Goal: Task Accomplishment & Management: Manage account settings

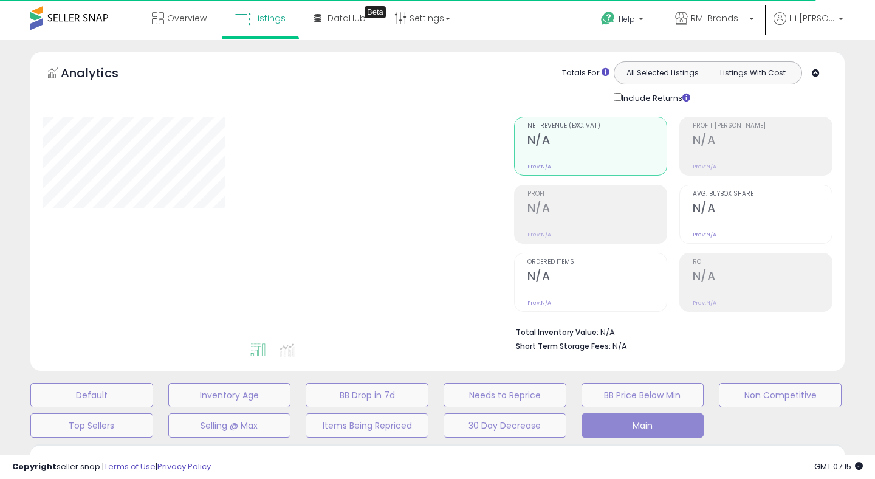
select select "**"
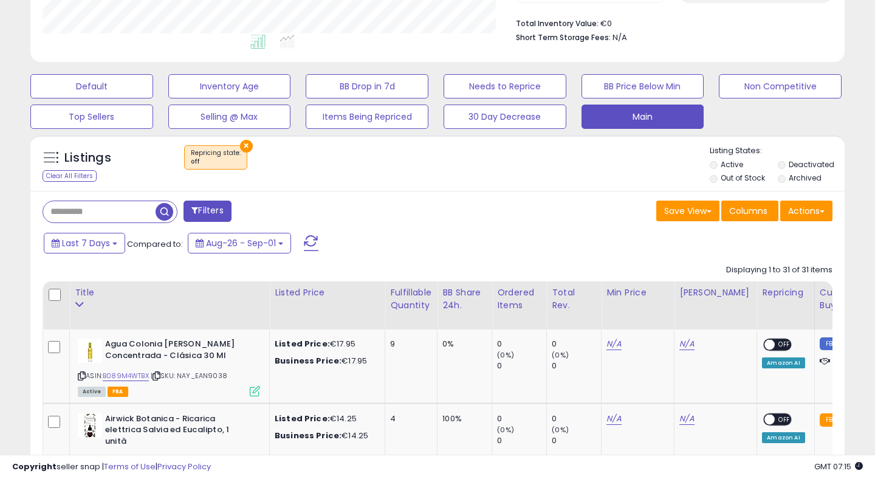
scroll to position [325, 0]
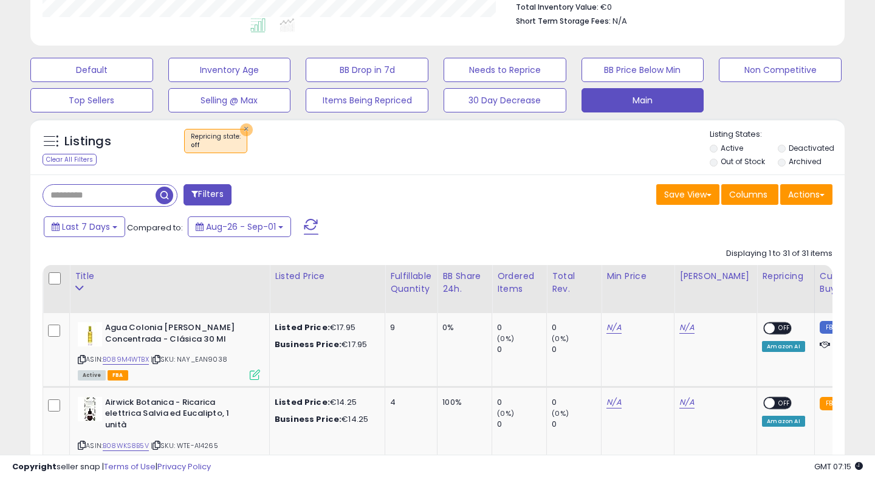
click at [244, 130] on button "×" at bounding box center [246, 129] width 13 height 13
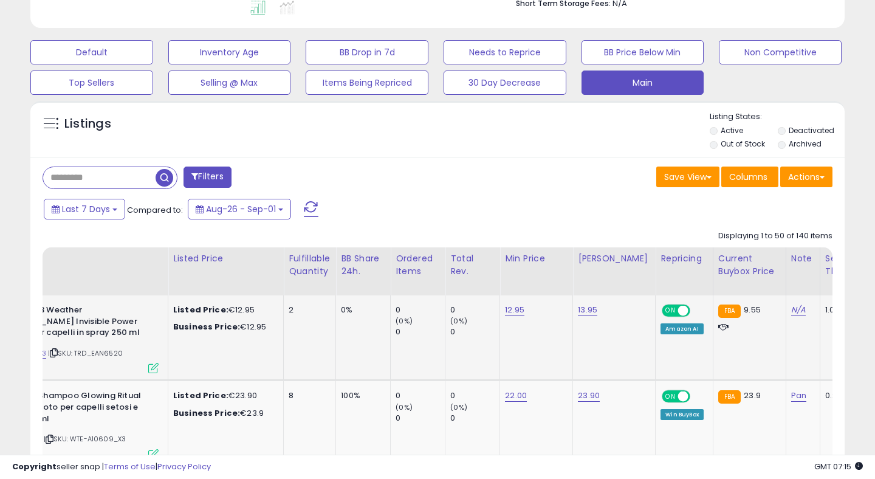
scroll to position [0, 0]
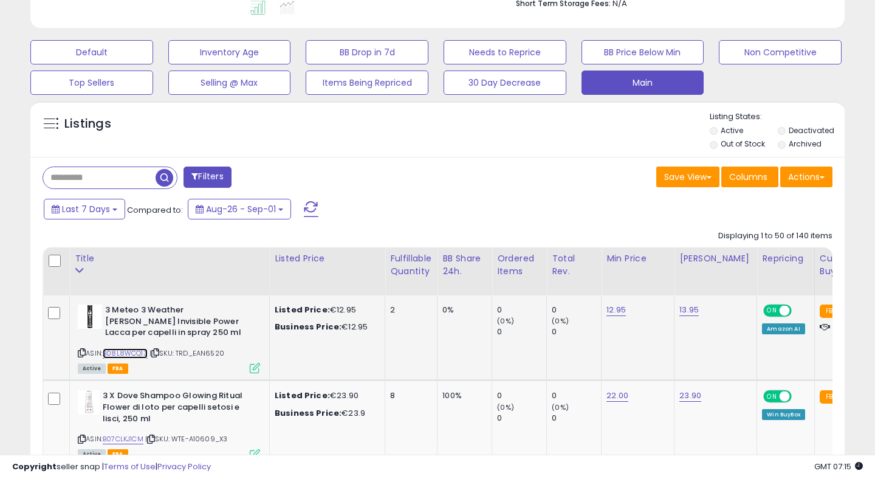
click at [131, 352] on link "B08L8WCQ13" at bounding box center [125, 353] width 45 height 10
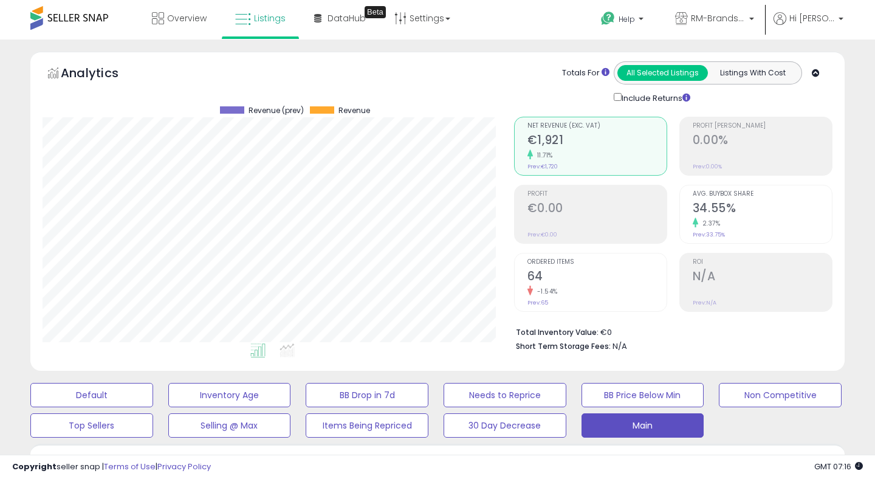
scroll to position [413, 0]
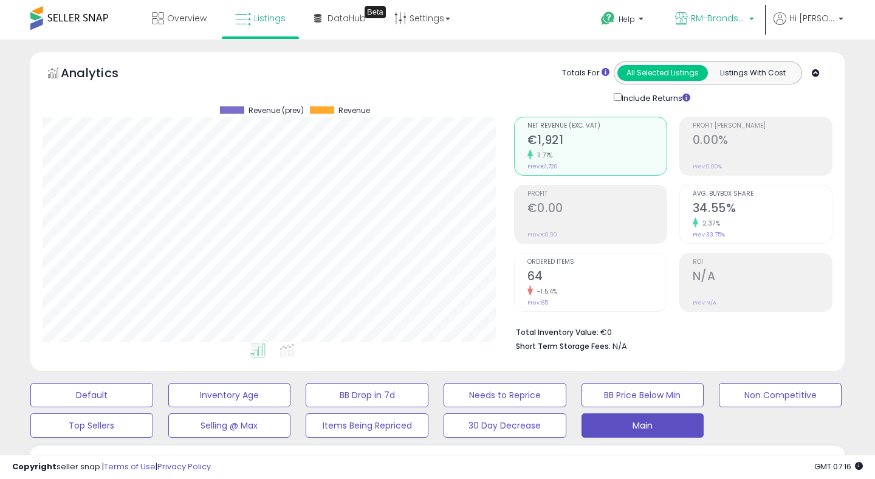
click at [716, 21] on span "RM-Brands (IT)" at bounding box center [718, 18] width 55 height 12
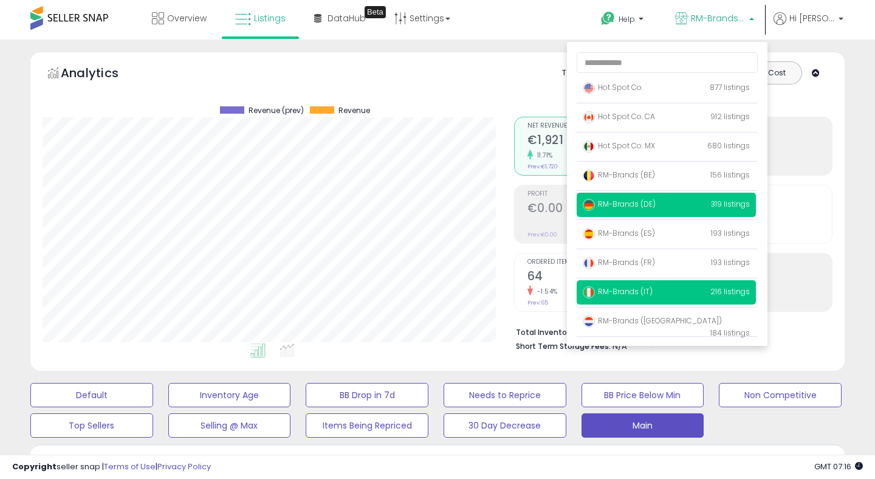
click at [638, 202] on span "RM-Brands (DE)" at bounding box center [619, 204] width 73 height 10
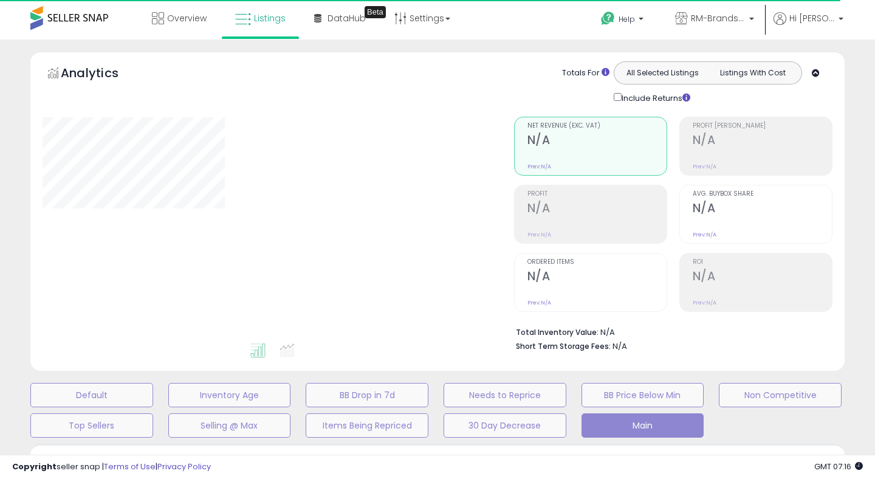
select select "**"
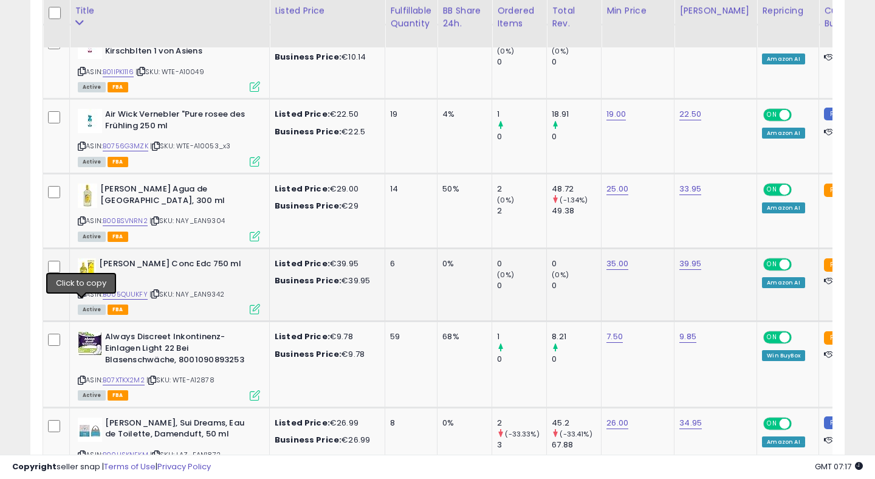
click at [81, 297] on icon at bounding box center [82, 293] width 8 height 7
click at [119, 299] on link "B005QUUKFY" at bounding box center [125, 294] width 45 height 10
click at [621, 270] on link "35.00" at bounding box center [617, 264] width 22 height 12
type input "****"
click at [660, 248] on button "submit" at bounding box center [656, 245] width 21 height 18
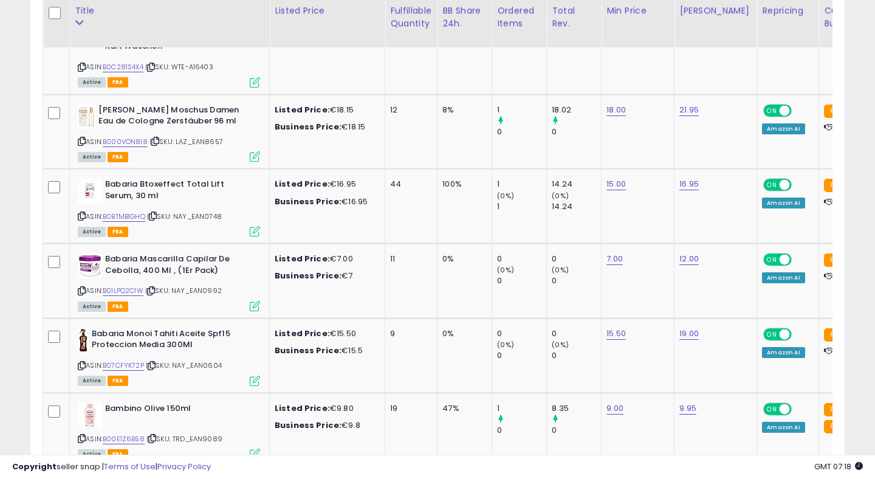
scroll to position [2222, 0]
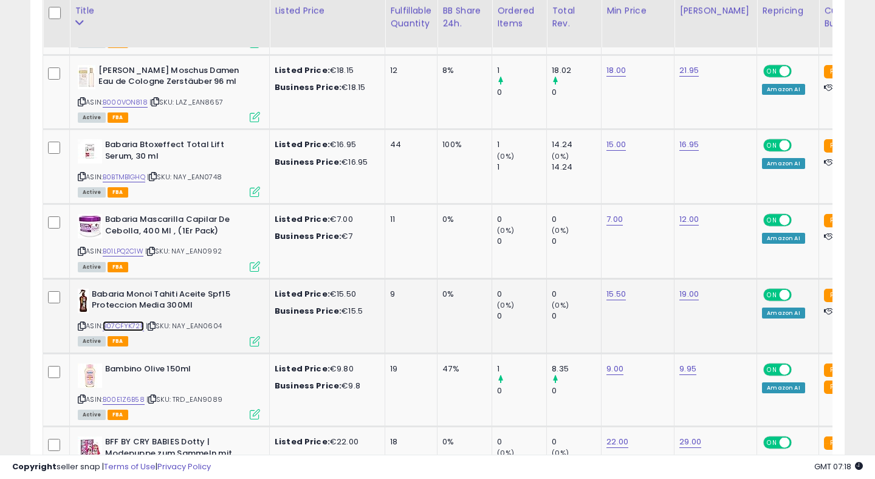
click at [138, 327] on link "B07CFYK72P" at bounding box center [123, 326] width 41 height 10
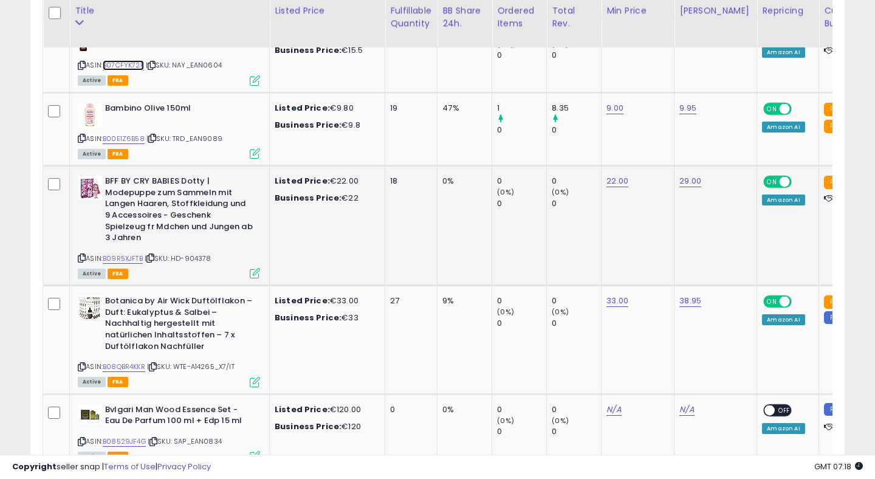
scroll to position [0, 38]
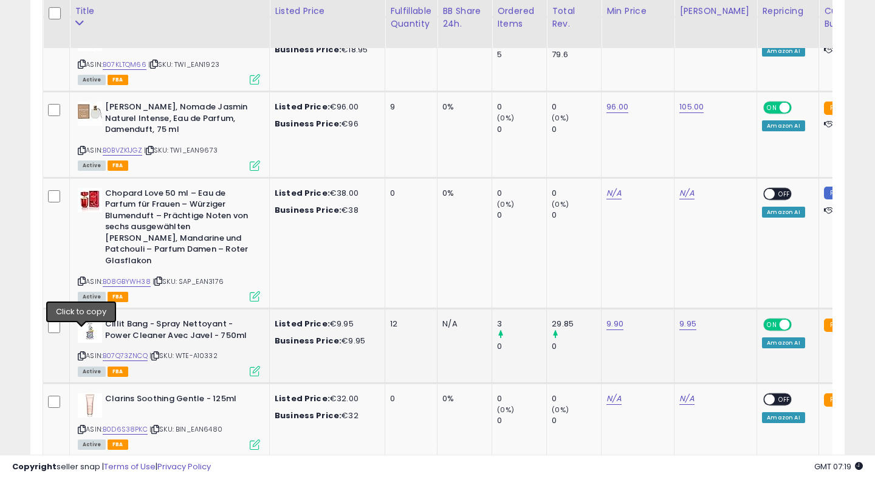
click at [84, 352] on icon at bounding box center [82, 355] width 8 height 7
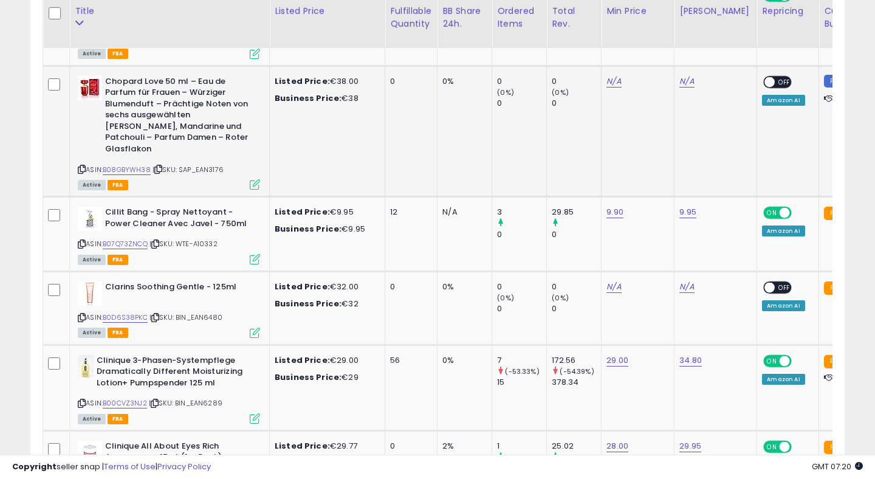
scroll to position [3083, 0]
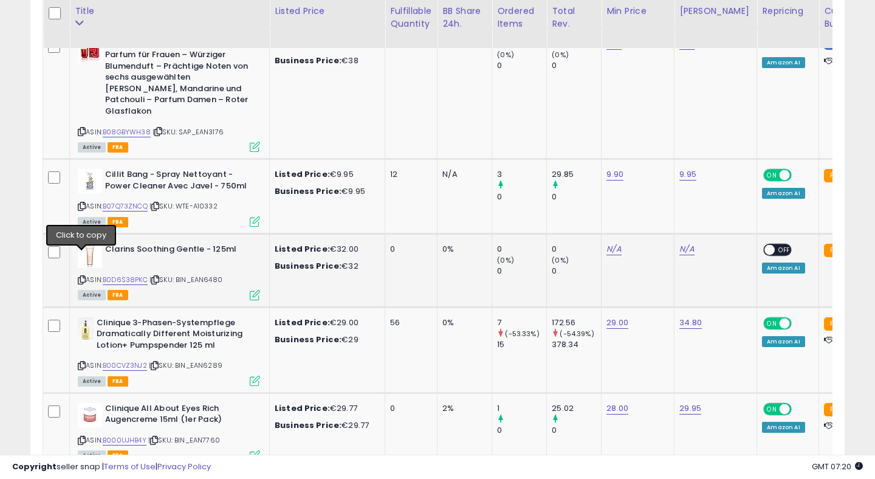
click at [83, 276] on icon at bounding box center [82, 279] width 8 height 7
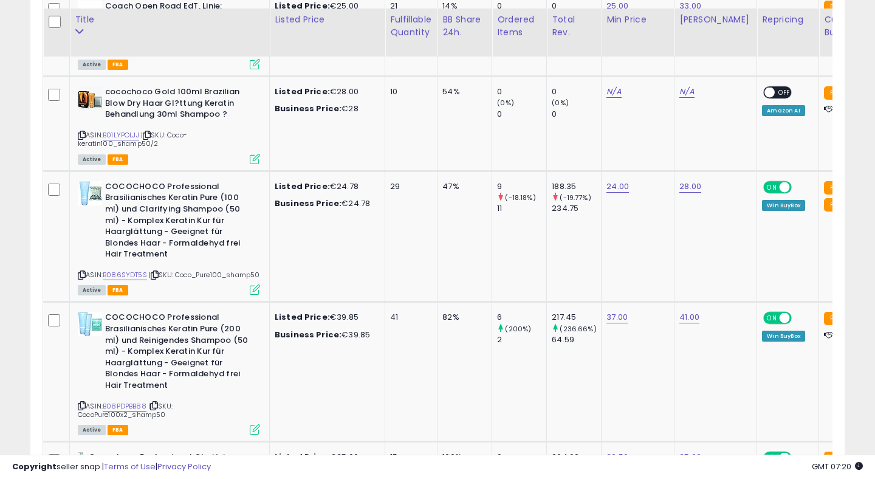
scroll to position [3774, 0]
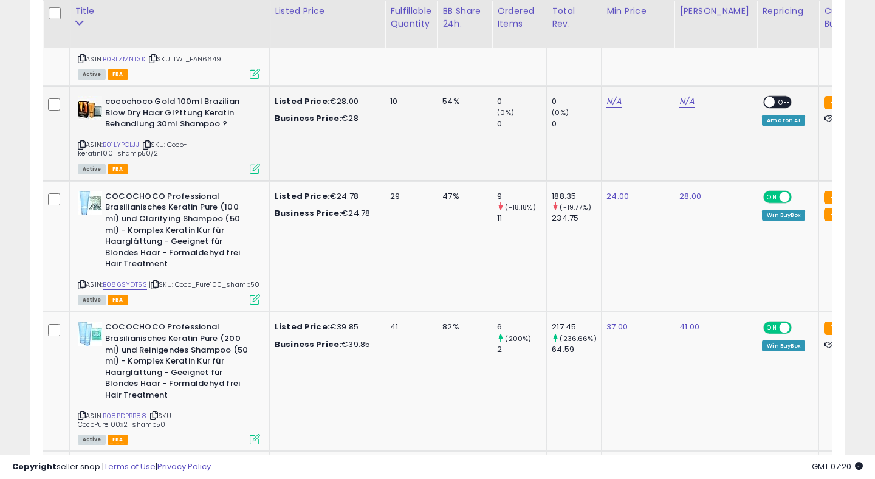
click at [81, 142] on icon at bounding box center [82, 145] width 8 height 7
click at [134, 140] on link "B01LYPOLJJ" at bounding box center [121, 145] width 36 height 10
click at [615, 95] on link "N/A" at bounding box center [613, 101] width 15 height 12
type input "**"
click at [654, 48] on button "submit" at bounding box center [653, 49] width 21 height 18
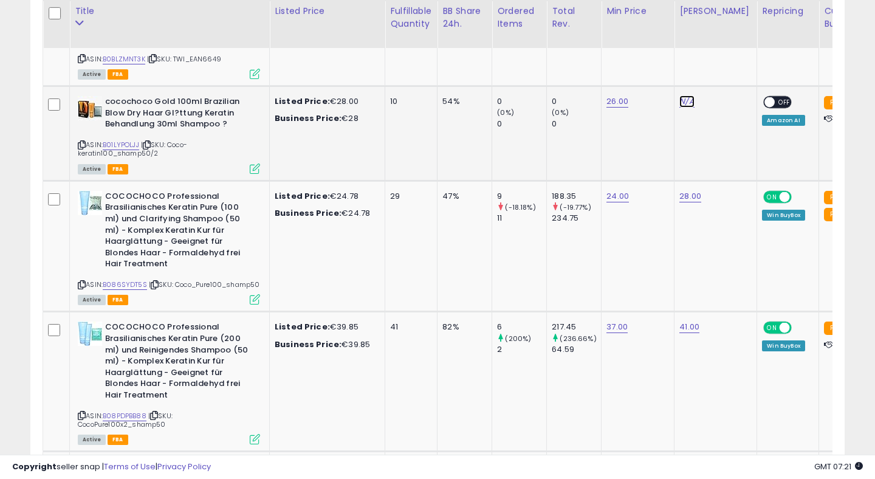
click at [689, 95] on link "N/A" at bounding box center [686, 101] width 15 height 12
type input "*****"
click at [731, 46] on button "submit" at bounding box center [726, 49] width 21 height 18
click at [765, 97] on span at bounding box center [770, 102] width 10 height 10
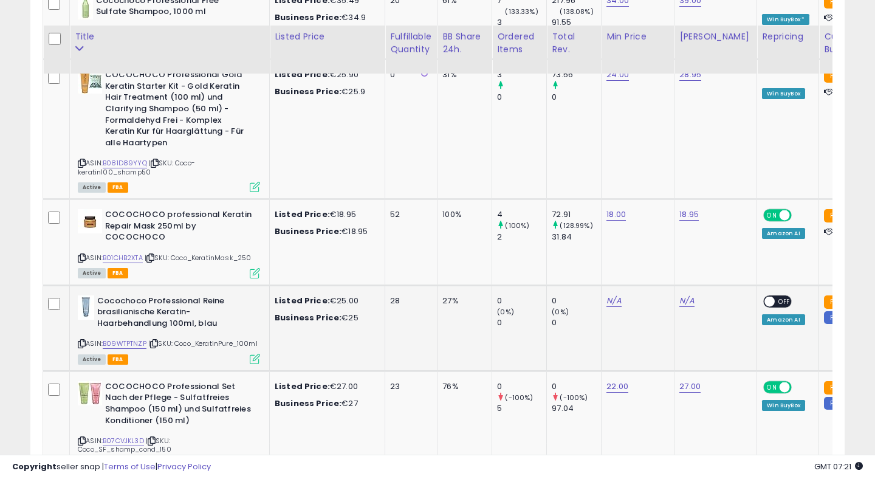
scroll to position [4528, 0]
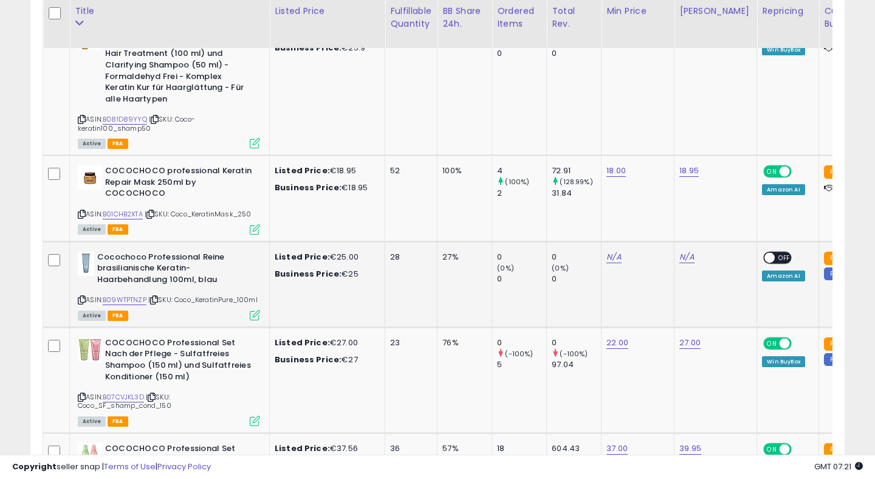
click at [82, 296] on icon at bounding box center [82, 299] width 8 height 7
click at [132, 295] on link "B09WTPTNZP" at bounding box center [125, 300] width 44 height 10
click at [614, 251] on link "N/A" at bounding box center [613, 257] width 15 height 12
type input "**"
click at [657, 210] on icon "submit" at bounding box center [652, 212] width 7 height 7
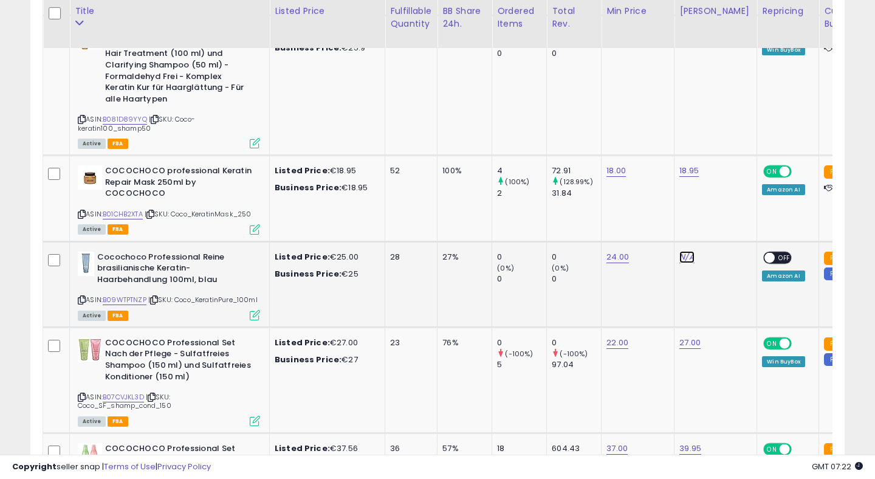
click at [689, 251] on link "N/A" at bounding box center [686, 257] width 15 height 12
type input "*****"
click at [735, 218] on button "submit" at bounding box center [726, 213] width 21 height 18
click at [765, 252] on span at bounding box center [770, 257] width 10 height 10
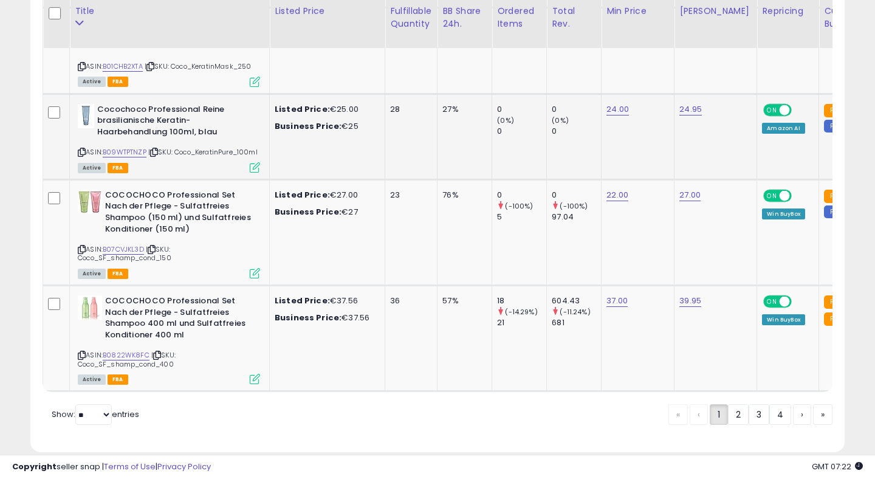
scroll to position [4690, 0]
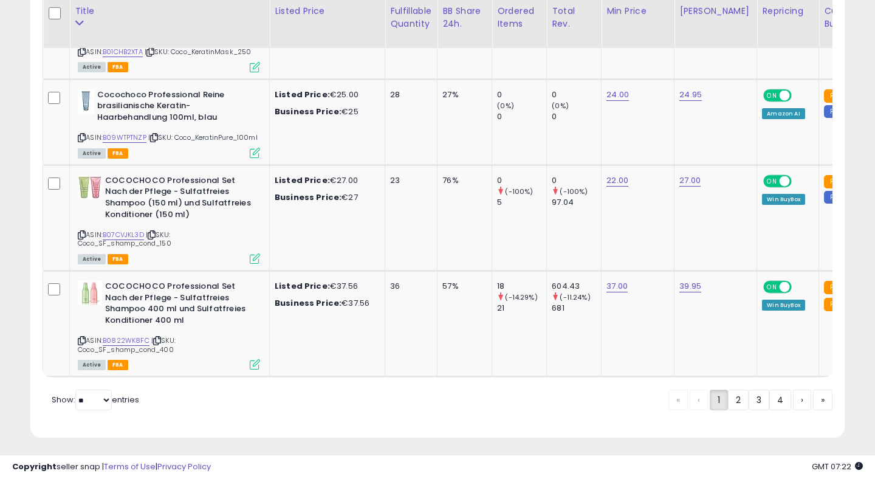
click at [740, 394] on link "2" at bounding box center [738, 399] width 21 height 21
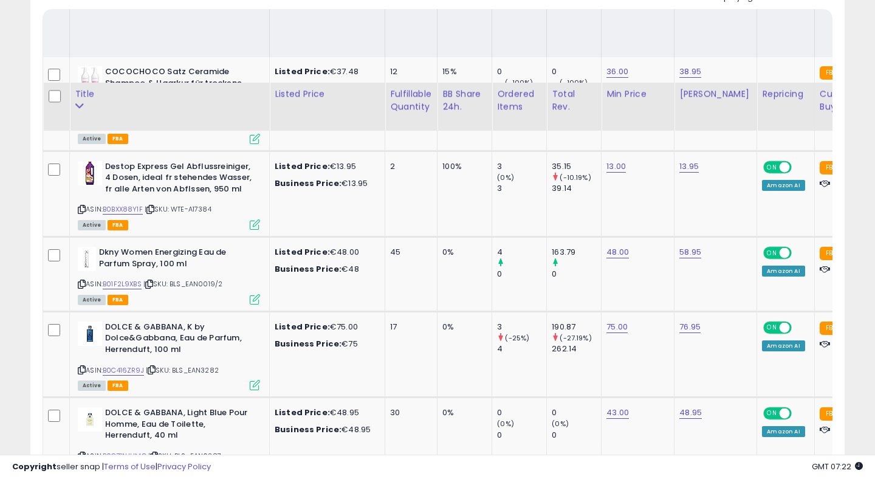
scroll to position [664, 0]
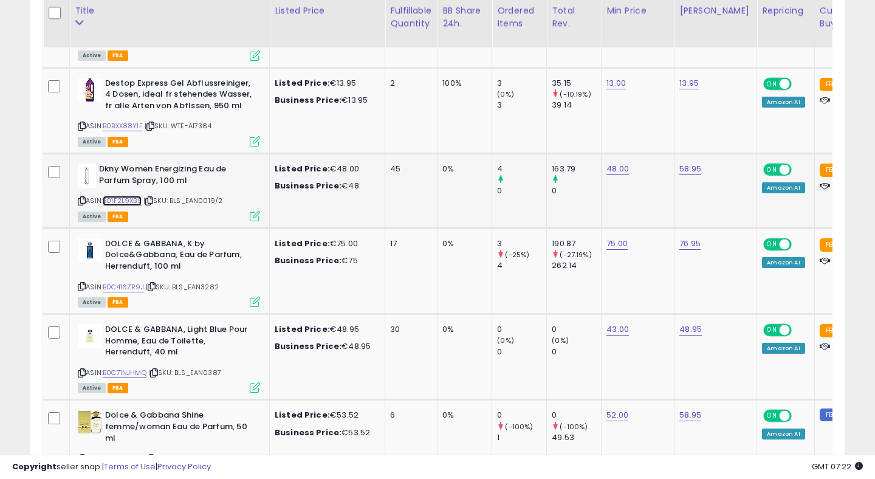
click at [127, 199] on link "B01F2L9XBS" at bounding box center [122, 201] width 39 height 10
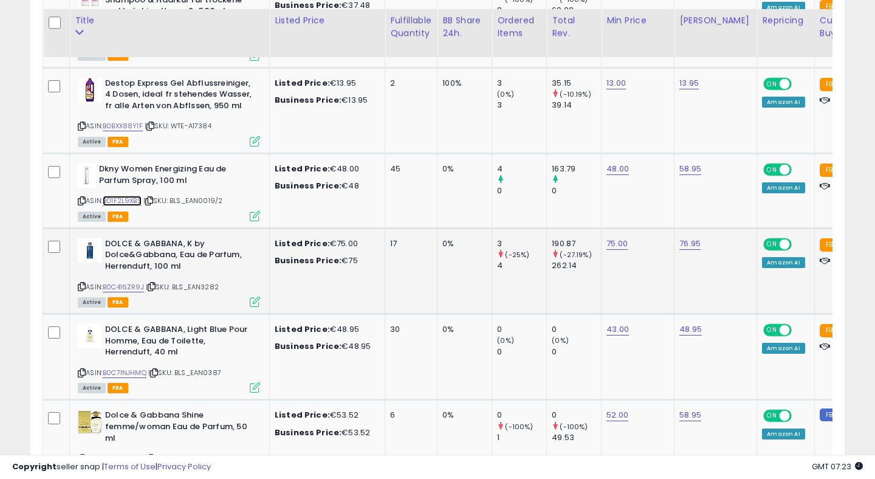
scroll to position [694, 0]
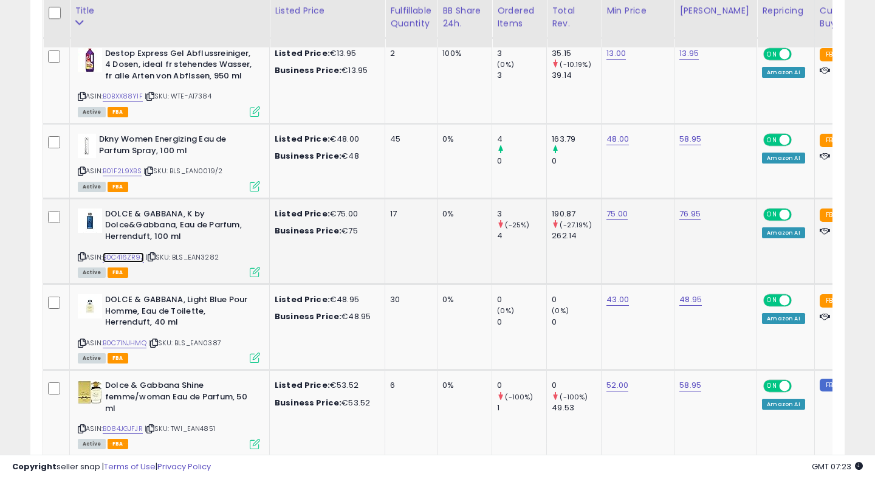
click at [128, 253] on link "B0C416ZR9J" at bounding box center [123, 257] width 41 height 10
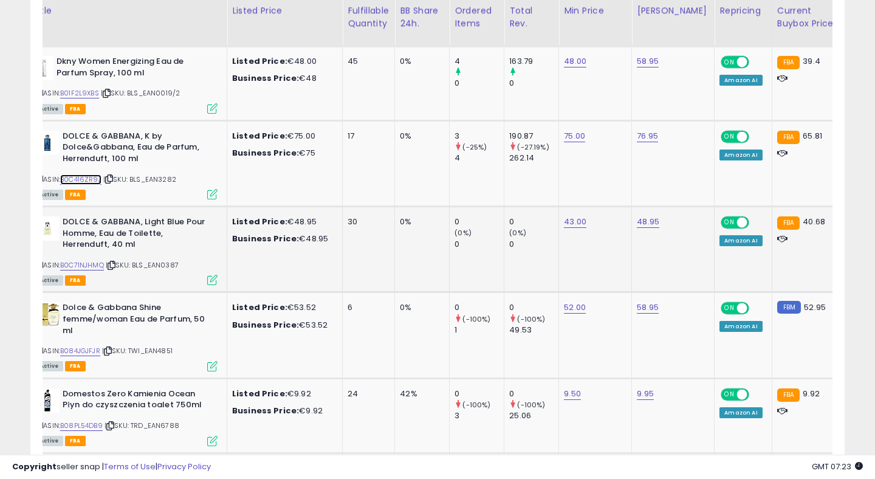
scroll to position [0, 0]
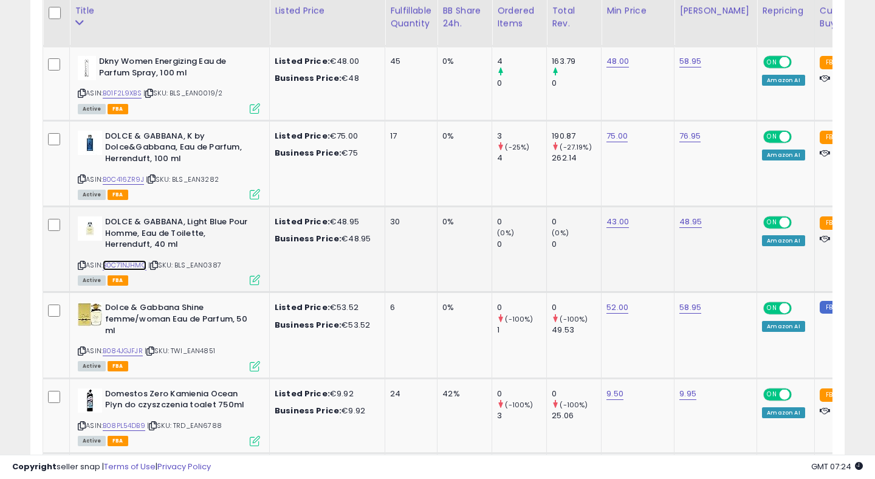
click at [135, 265] on link "B0C71NJHMQ" at bounding box center [125, 265] width 44 height 10
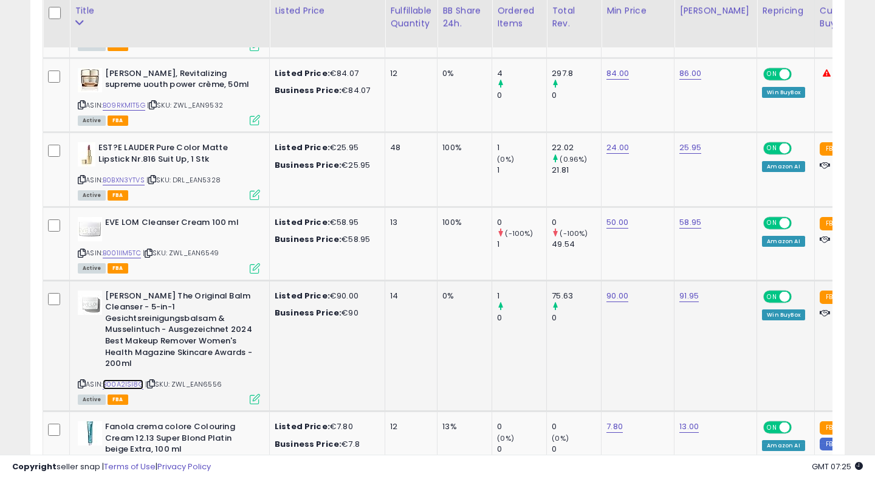
click at [134, 385] on link "B00A2ISI8G" at bounding box center [123, 384] width 41 height 10
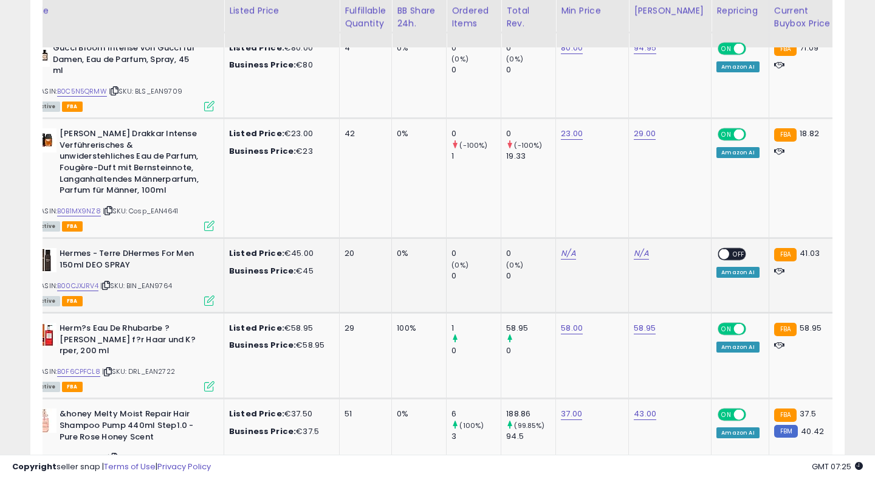
scroll to position [0, 47]
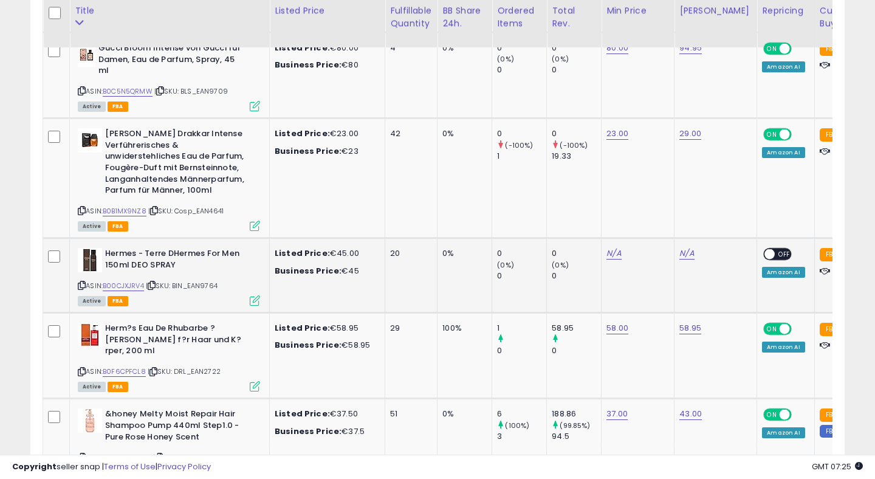
click at [83, 284] on icon at bounding box center [82, 285] width 8 height 7
click at [129, 285] on link "B00CJXJRV4" at bounding box center [123, 286] width 41 height 10
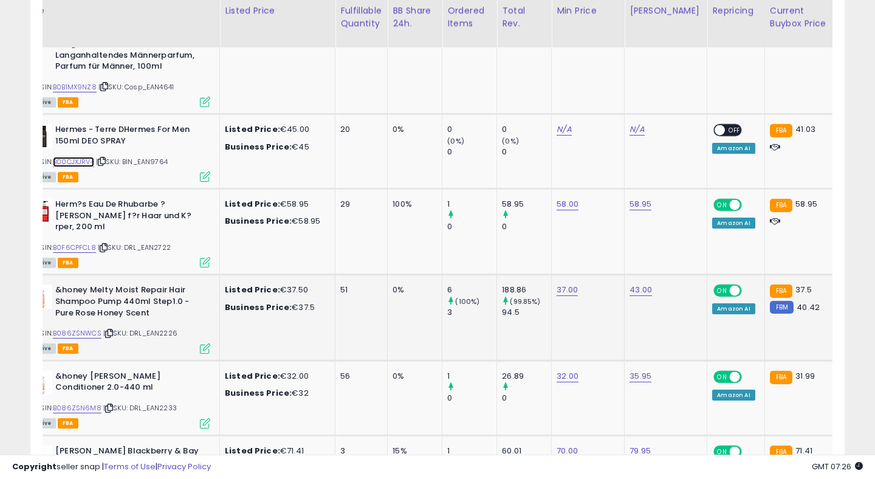
scroll to position [0, 27]
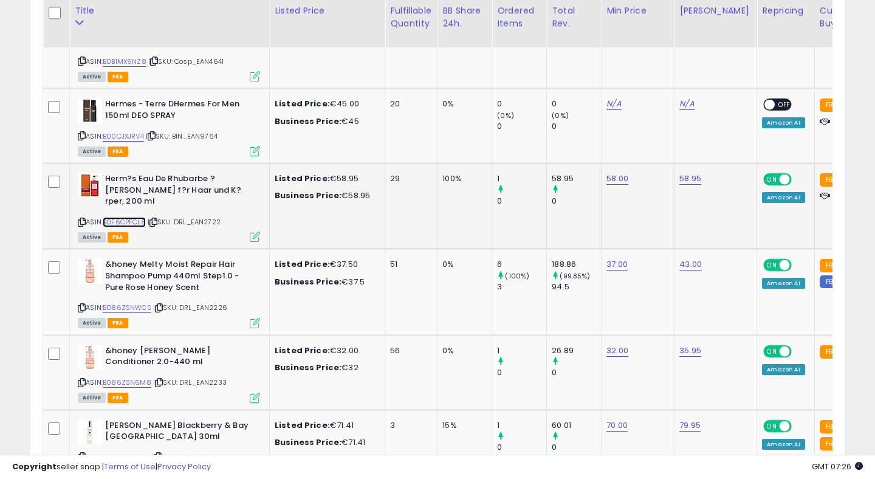
click at [134, 220] on link "B0F6CPFCL8" at bounding box center [124, 222] width 43 height 10
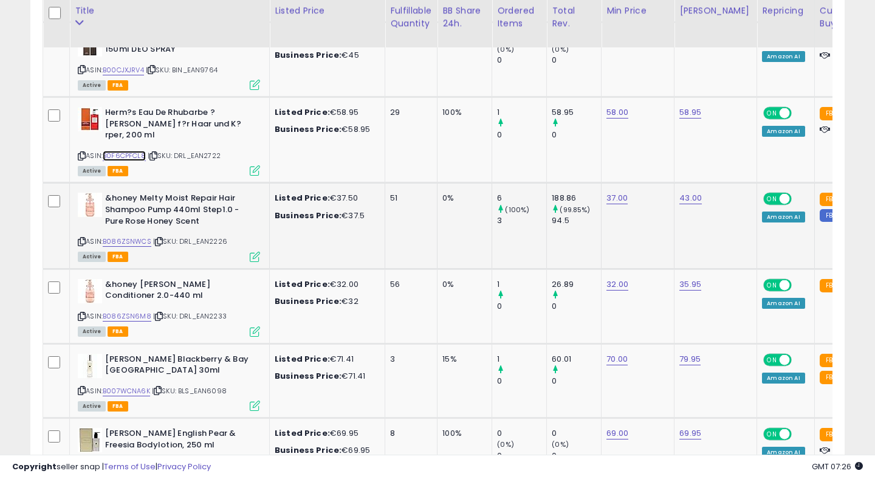
scroll to position [0, 44]
click at [136, 241] on link "B086ZSNWCS" at bounding box center [127, 241] width 49 height 10
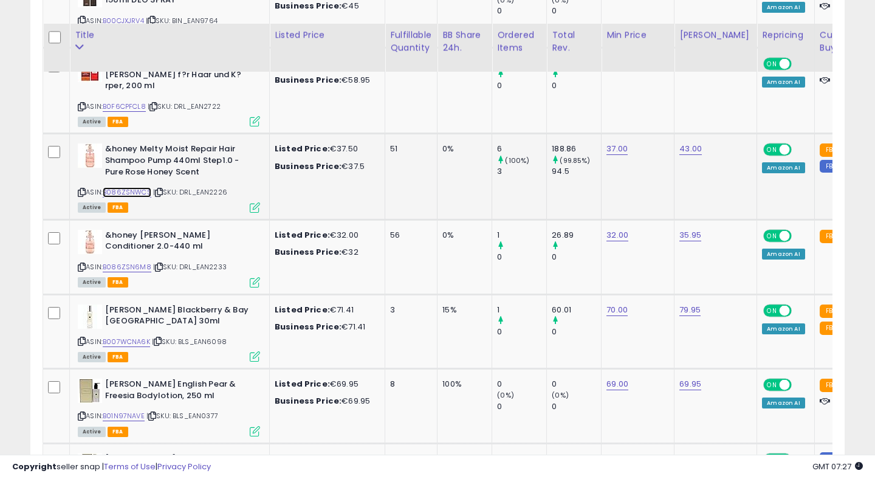
scroll to position [3595, 0]
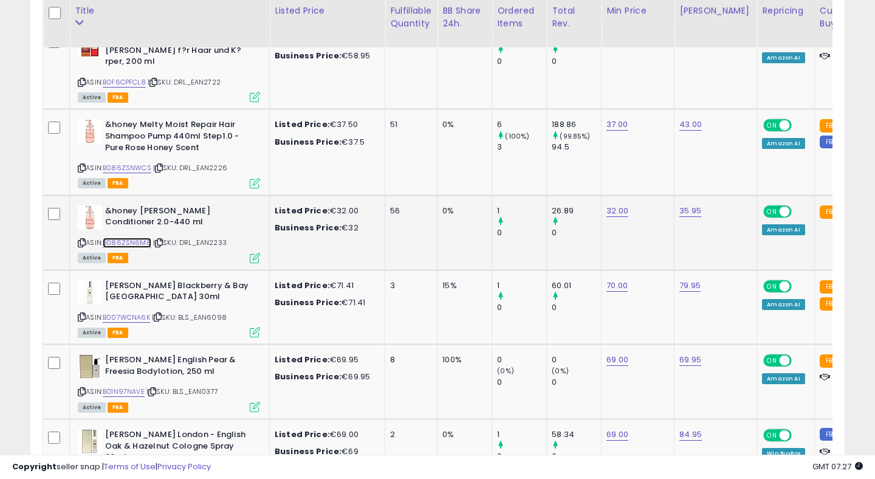
click at [142, 242] on link "B086ZSN6M8" at bounding box center [127, 242] width 49 height 10
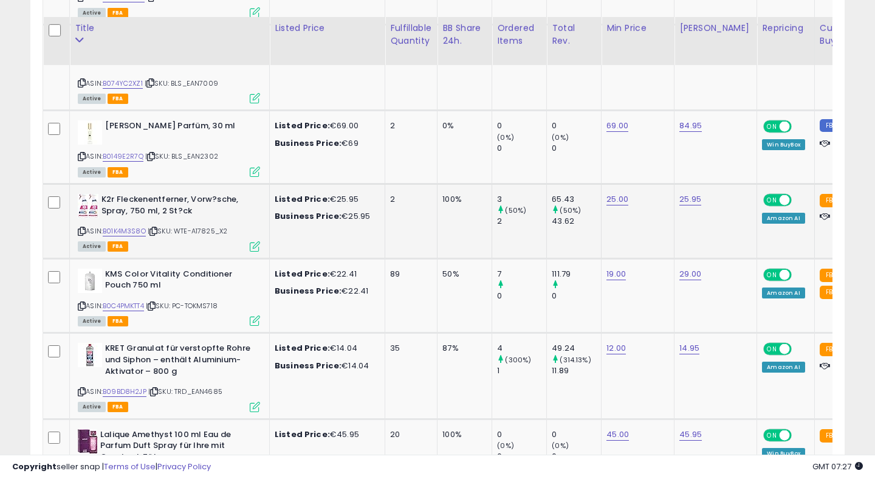
scroll to position [4025, 0]
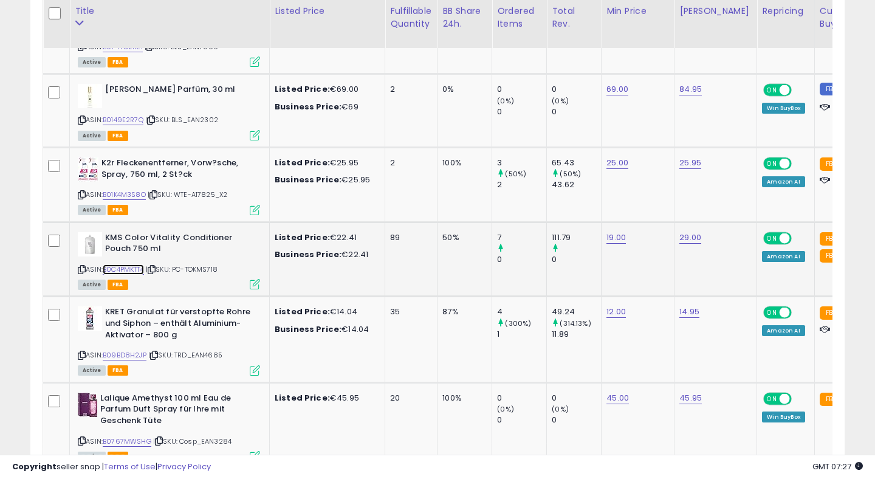
click at [141, 264] on link "B0C4PMKTT4" at bounding box center [123, 269] width 41 height 10
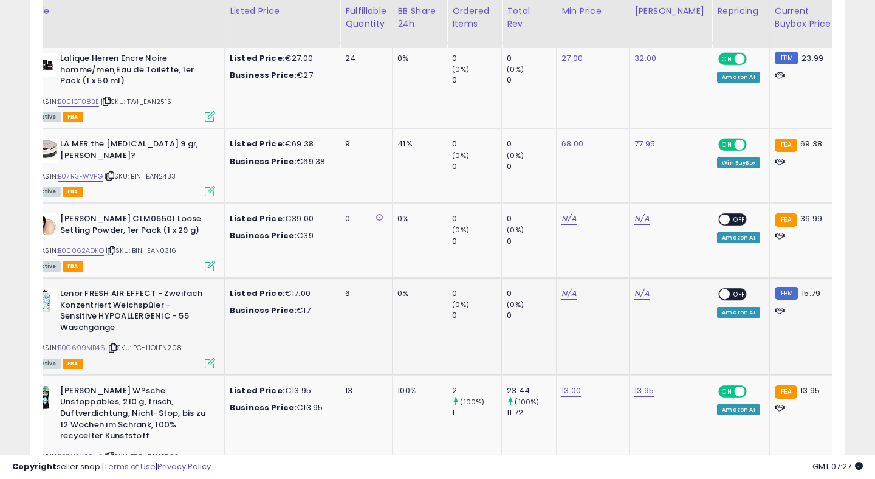
scroll to position [0, 0]
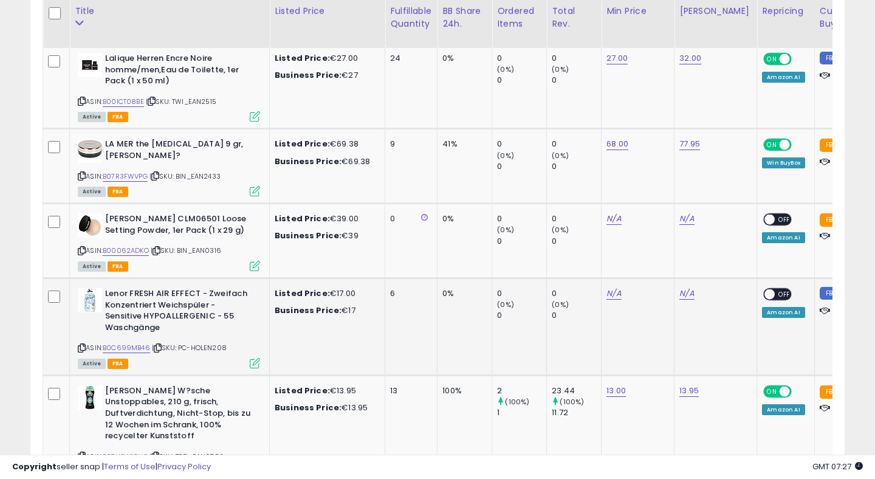
click at [79, 344] on icon at bounding box center [82, 347] width 8 height 7
click at [130, 343] on link "B0C699MB46" at bounding box center [126, 348] width 47 height 10
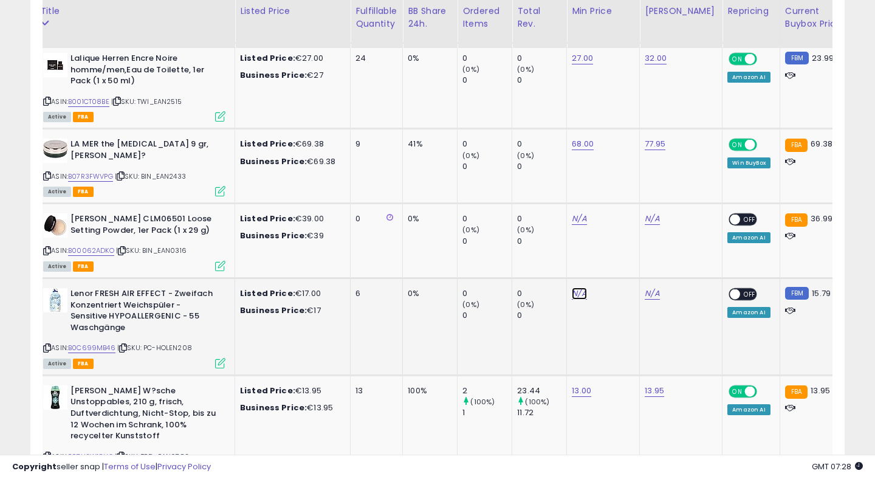
click at [577, 287] on link "N/A" at bounding box center [579, 293] width 15 height 12
type input "**"
click at [629, 248] on button "submit" at bounding box center [618, 251] width 21 height 18
click at [656, 287] on link "N/A" at bounding box center [651, 293] width 15 height 12
type input "*****"
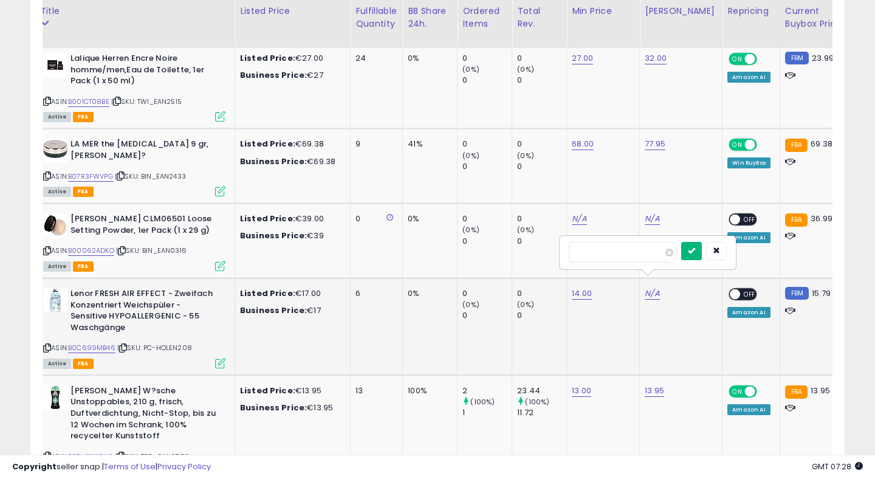
click at [695, 247] on icon "submit" at bounding box center [691, 250] width 7 height 7
click at [730, 289] on span at bounding box center [735, 294] width 10 height 10
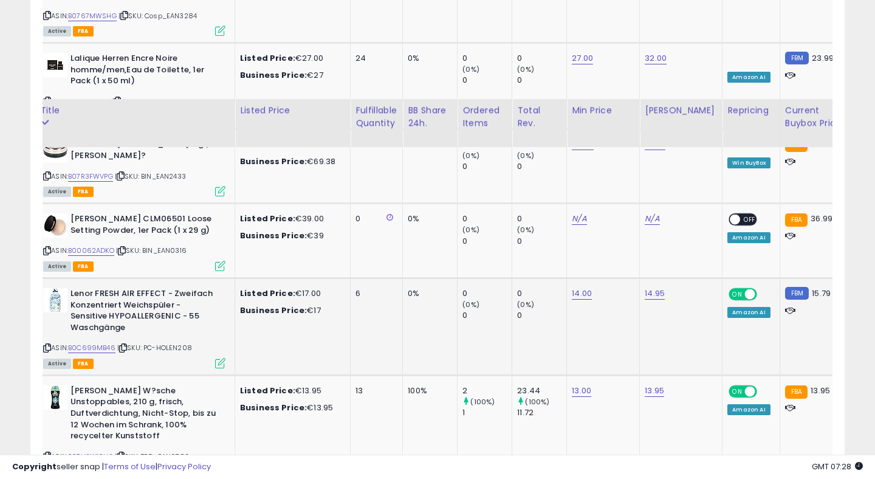
scroll to position [4550, 0]
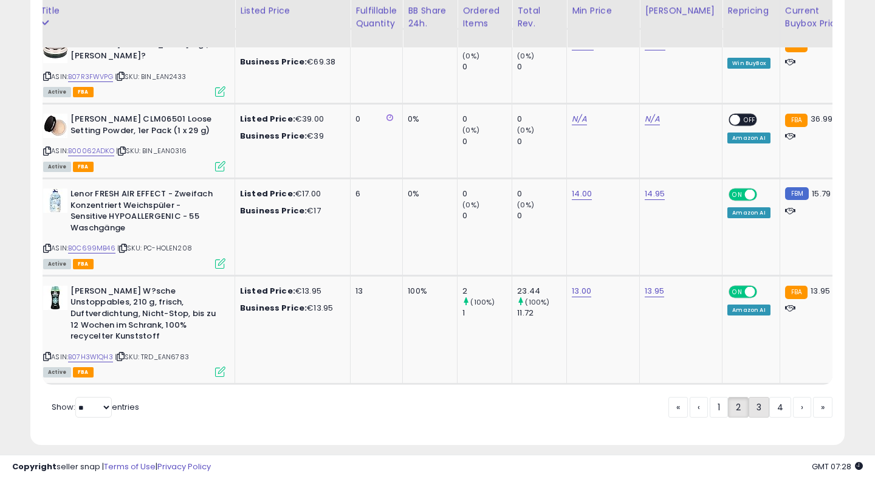
click at [753, 397] on link "3" at bounding box center [758, 407] width 21 height 21
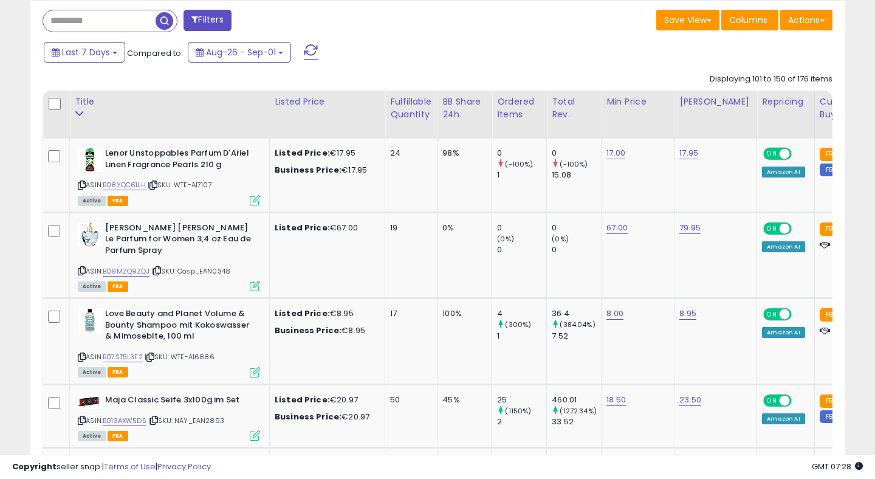
scroll to position [516, 0]
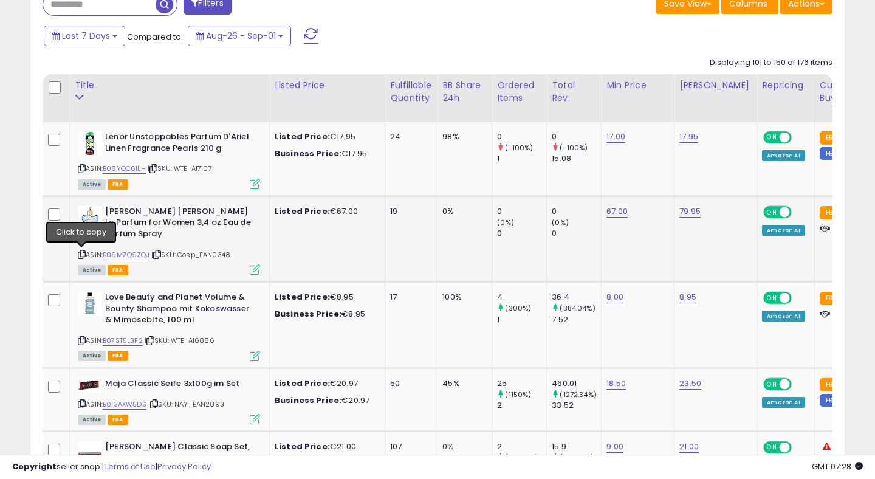
click at [80, 253] on icon at bounding box center [82, 254] width 8 height 7
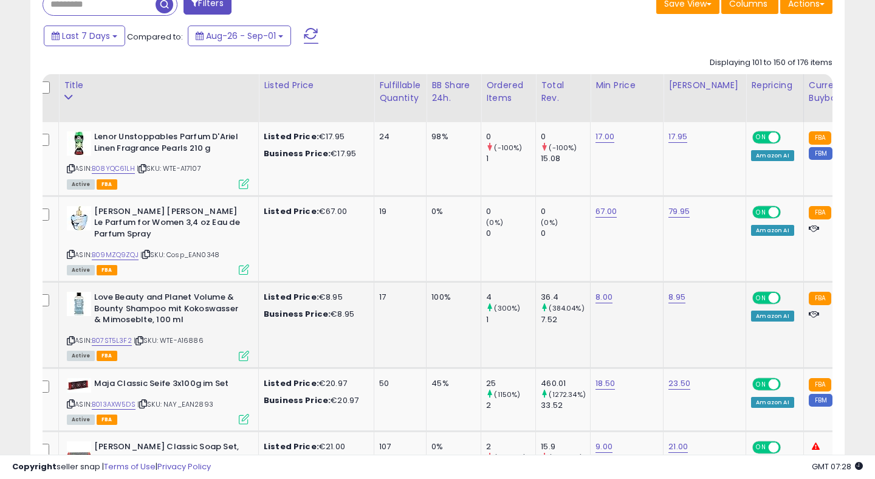
scroll to position [0, 0]
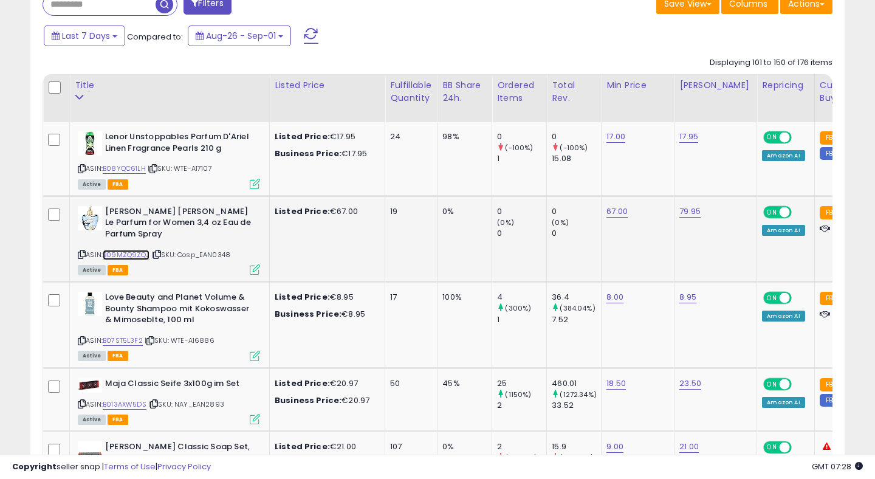
click at [138, 255] on link "B09MZQ9ZQJ" at bounding box center [126, 255] width 47 height 10
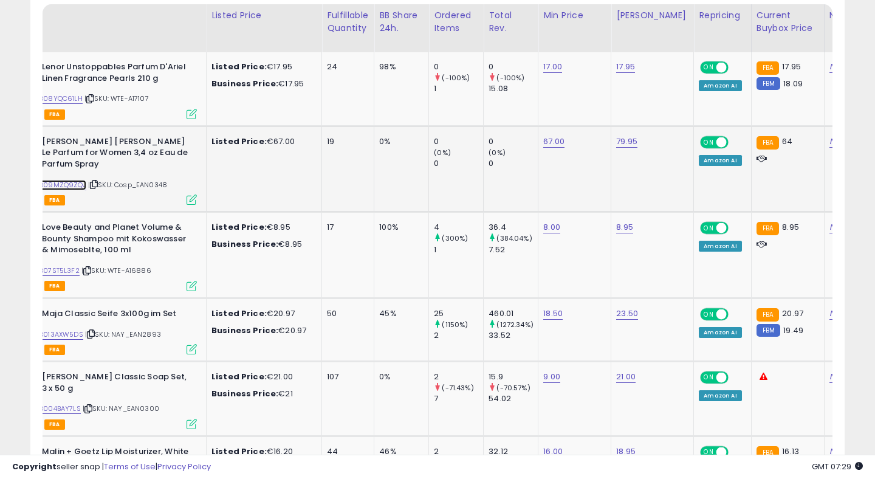
scroll to position [0, 64]
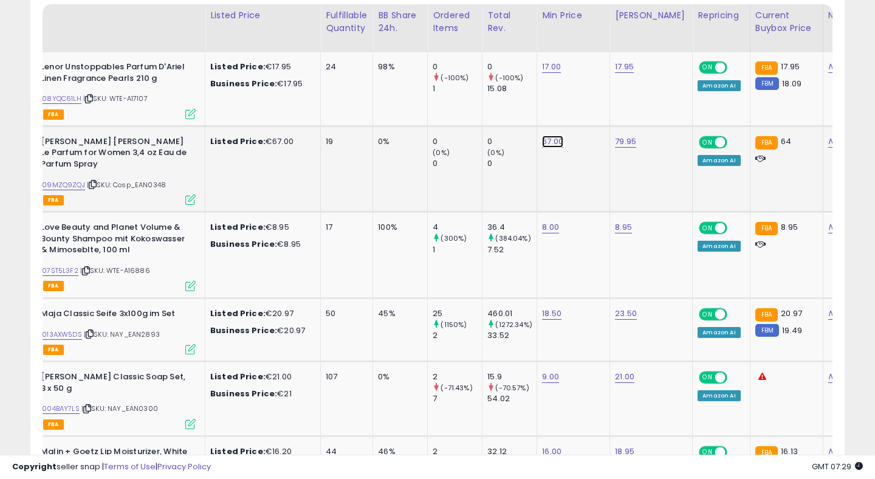
click at [551, 140] on link "67.00" at bounding box center [552, 141] width 21 height 12
type input "**"
click at [595, 109] on icon "submit" at bounding box center [591, 110] width 7 height 7
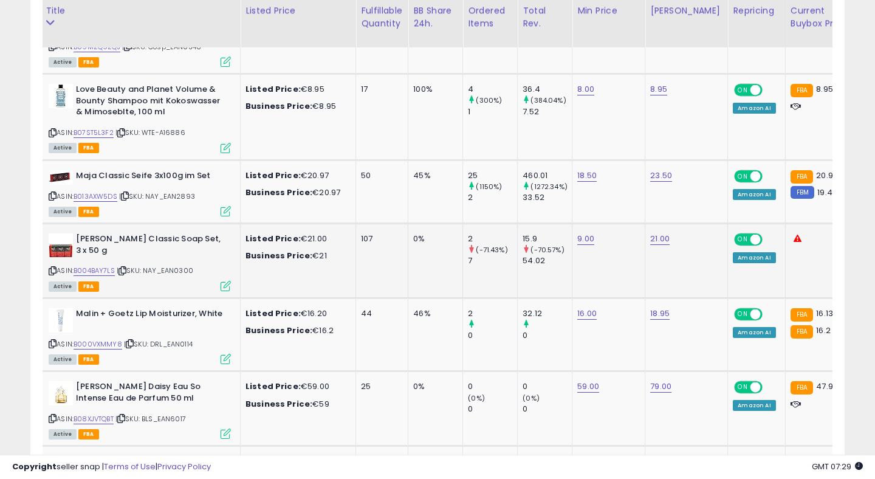
scroll to position [0, 30]
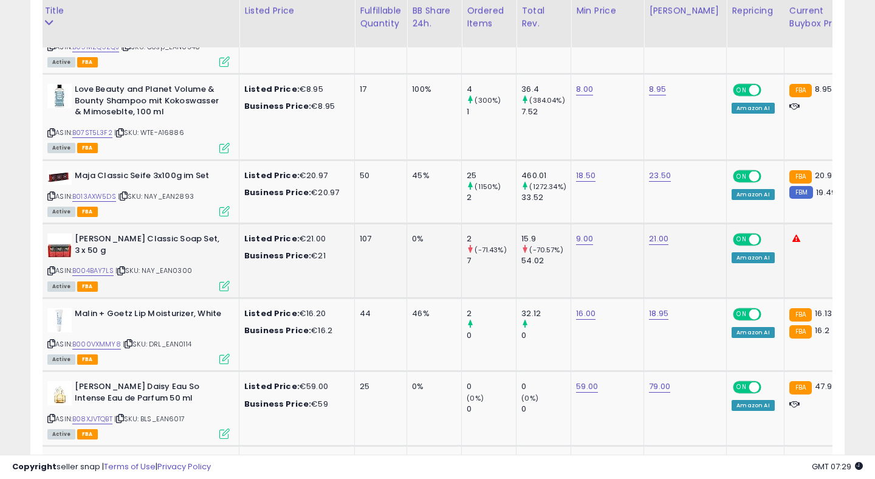
click at [50, 268] on icon at bounding box center [51, 270] width 8 height 7
click at [91, 273] on link "B004BAY7LS" at bounding box center [92, 270] width 41 height 10
click at [662, 242] on link "21.00" at bounding box center [658, 239] width 19 height 12
type input "*"
type input "****"
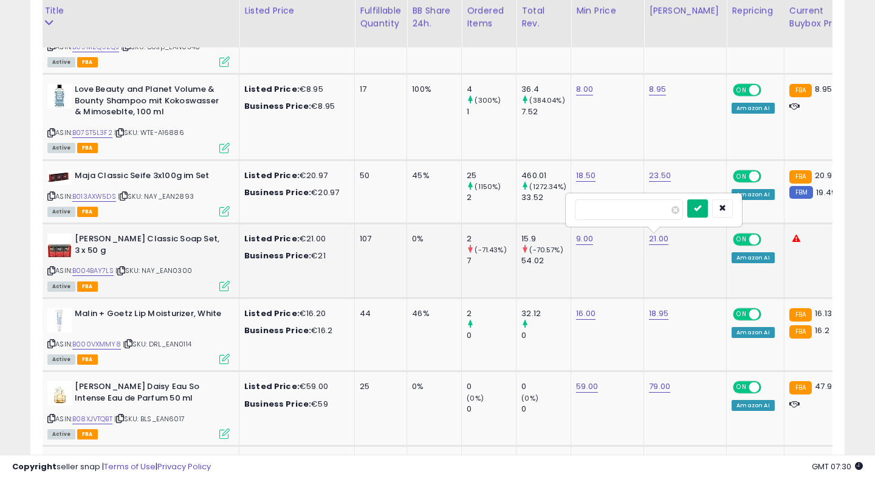
click at [701, 208] on icon "submit" at bounding box center [697, 207] width 7 height 7
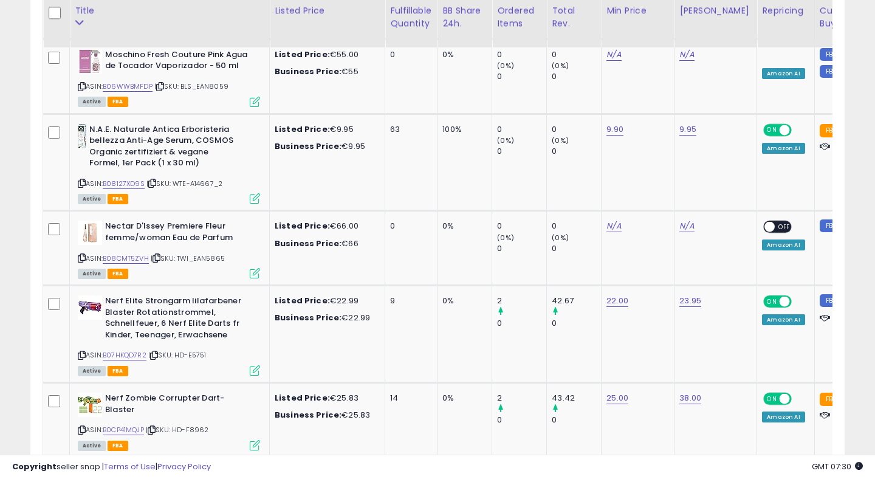
scroll to position [0, 0]
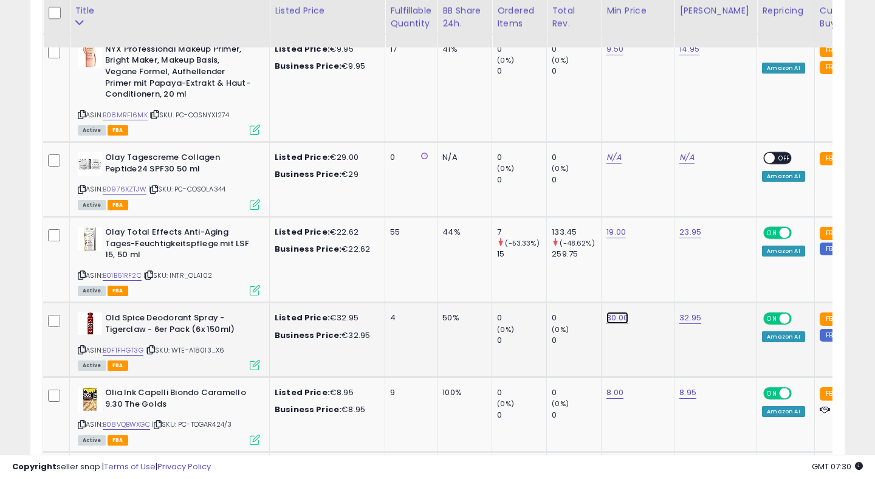
click at [618, 312] on link "30.00" at bounding box center [617, 318] width 22 height 12
type input "*"
type input "**"
click at [660, 278] on icon "submit" at bounding box center [655, 274] width 7 height 7
click at [684, 312] on link "32.95" at bounding box center [690, 318] width 22 height 12
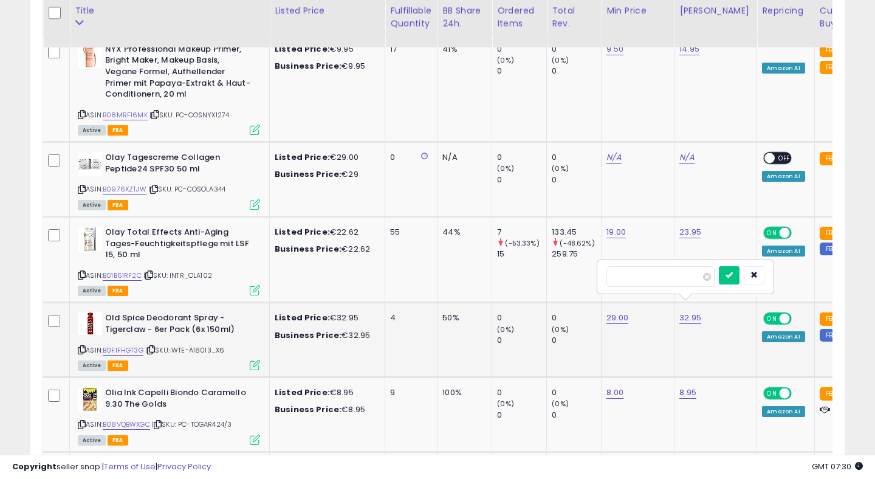
type input "*"
type input "*****"
click at [737, 279] on button "submit" at bounding box center [729, 275] width 21 height 18
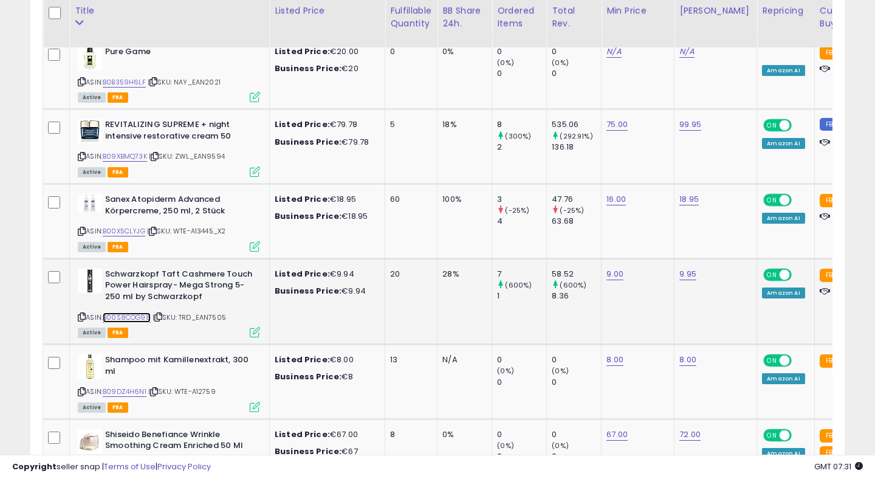
click at [134, 312] on link "B00S8COG98" at bounding box center [127, 317] width 48 height 10
click at [691, 268] on link "9.95" at bounding box center [687, 274] width 17 height 12
type input "*"
type input "*****"
click at [730, 234] on icon "submit" at bounding box center [726, 230] width 7 height 7
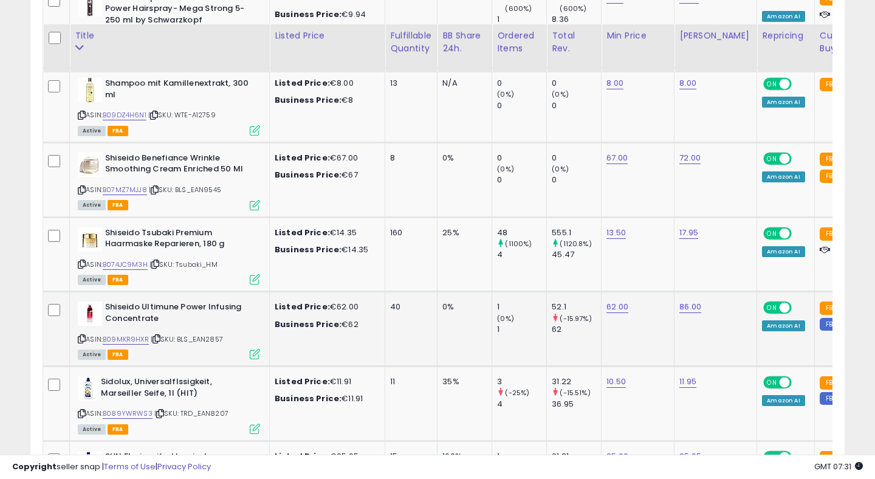
scroll to position [3138, 0]
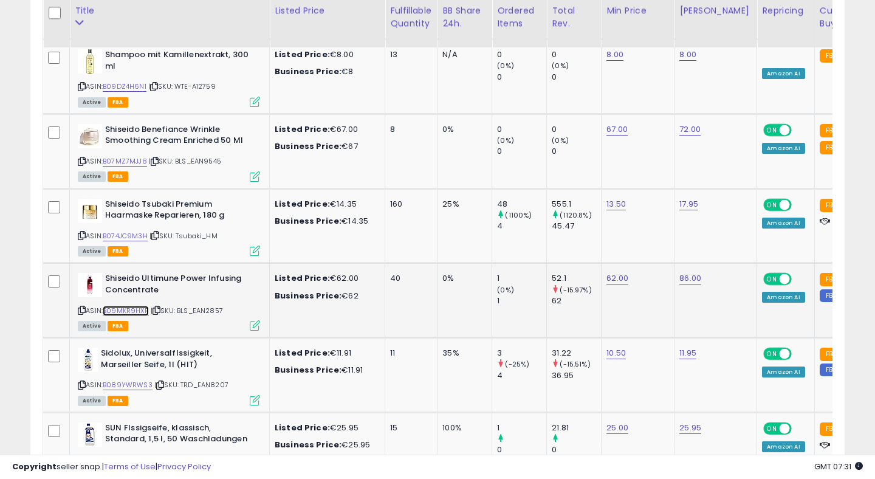
click at [121, 306] on link "B09MKR9HXR" at bounding box center [126, 311] width 46 height 10
click at [615, 272] on link "62.00" at bounding box center [617, 278] width 22 height 12
type input "*"
type input "**"
click at [666, 242] on button "submit" at bounding box center [656, 236] width 21 height 18
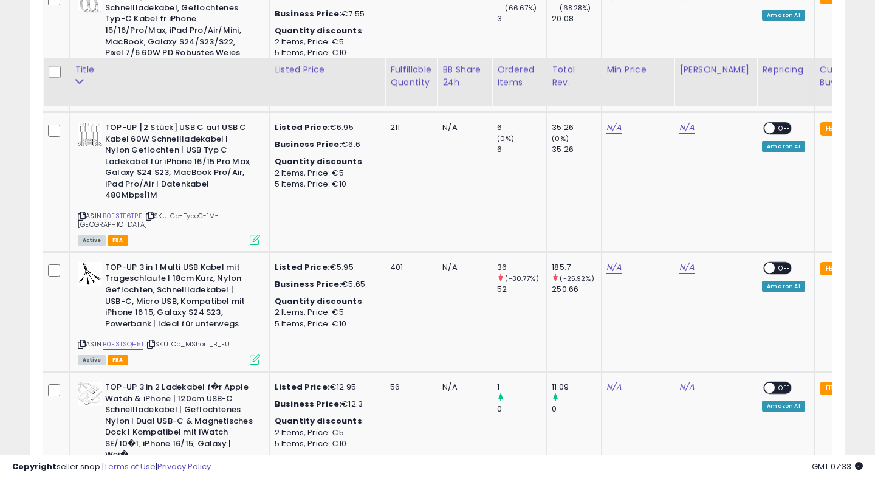
scroll to position [4492, 0]
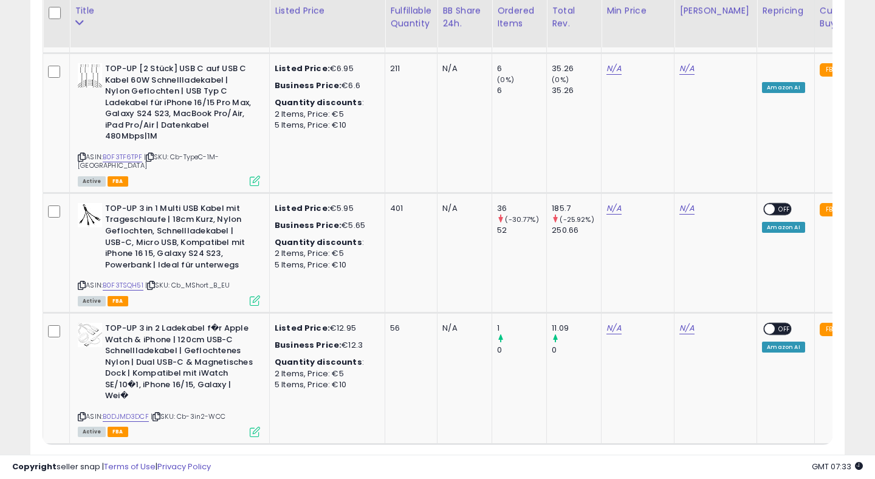
click at [778, 457] on link "4" at bounding box center [780, 467] width 22 height 21
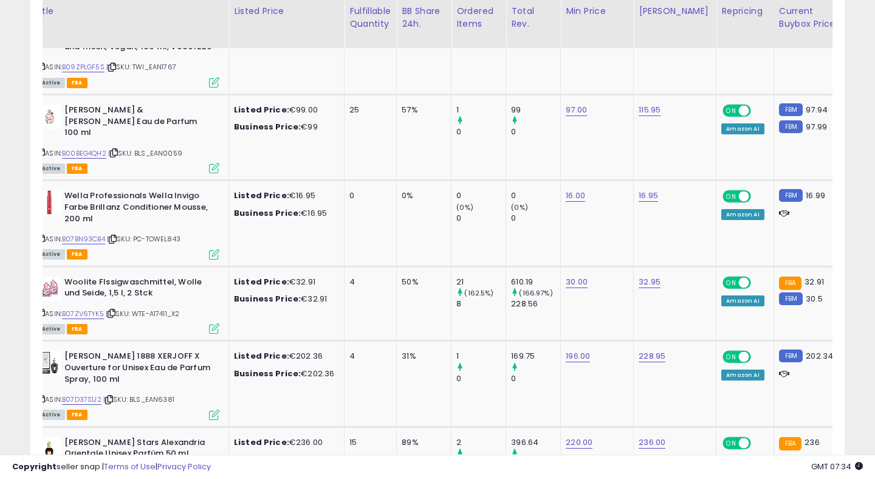
scroll to position [0, 0]
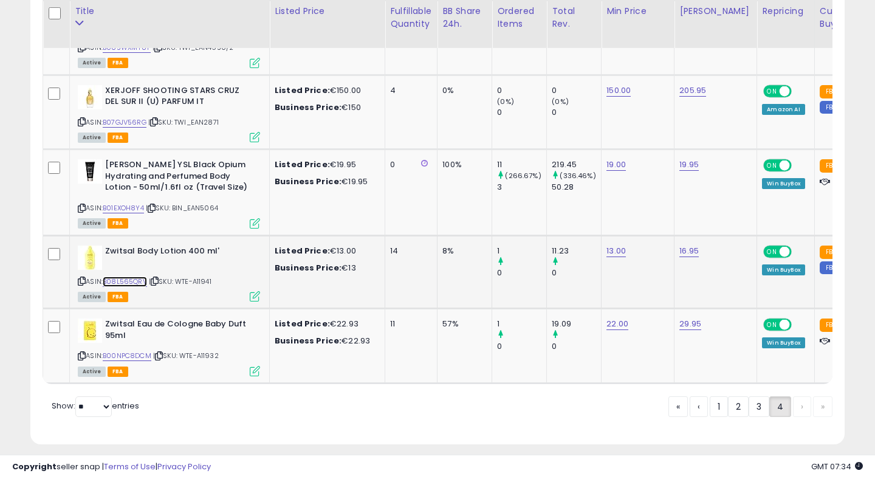
click at [140, 276] on link "B08L565QRV" at bounding box center [125, 281] width 44 height 10
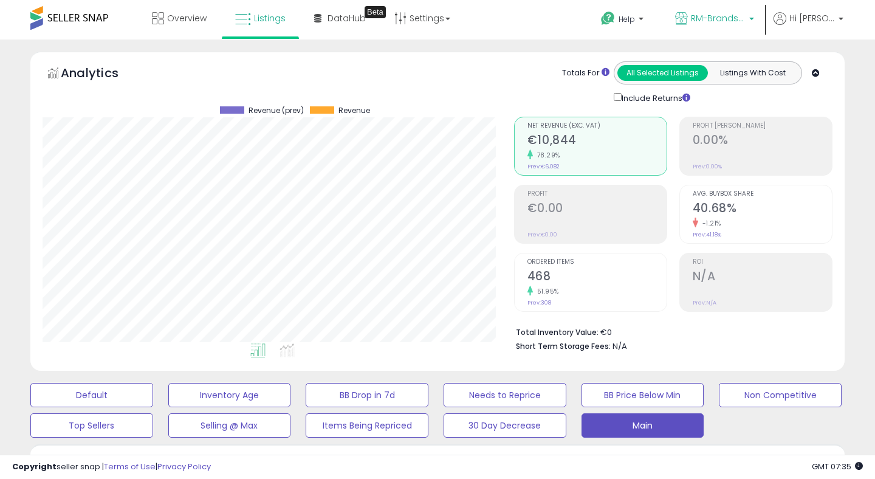
click at [725, 11] on link "RM-Brands (DE)" at bounding box center [714, 19] width 97 height 39
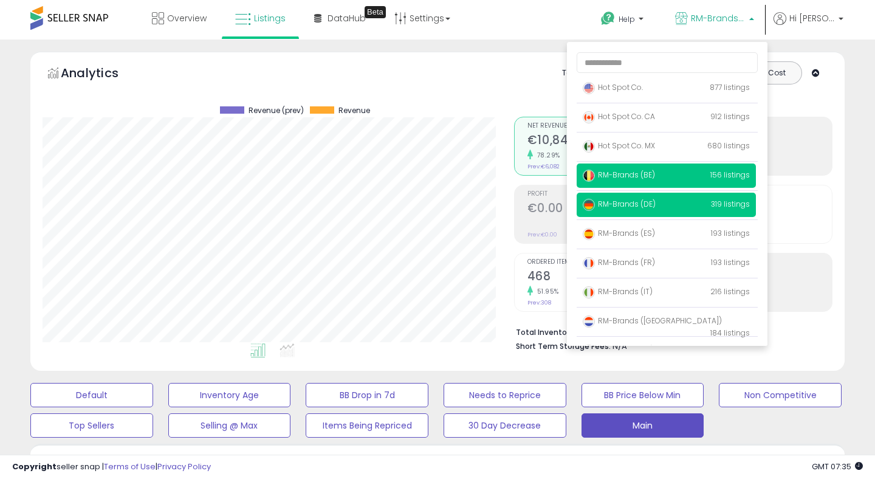
click at [649, 174] on span "RM-Brands (BE)" at bounding box center [619, 174] width 72 height 10
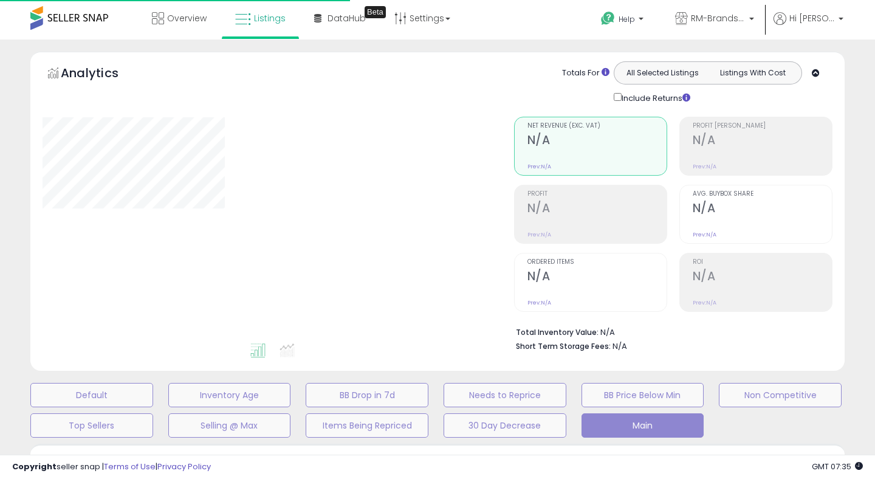
select select "**"
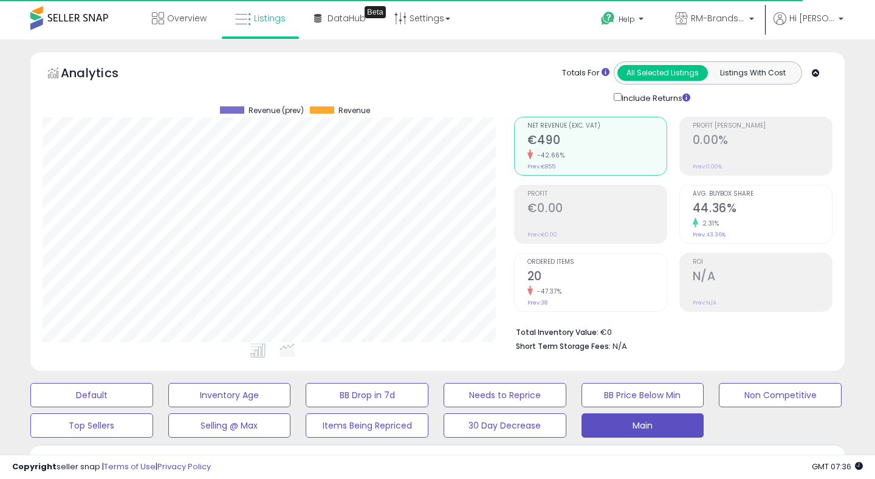
scroll to position [249, 471]
click at [484, 80] on div "Analytics Totals For All Selected Listings Listings With Cost Include Returns" at bounding box center [438, 82] width 790 height 43
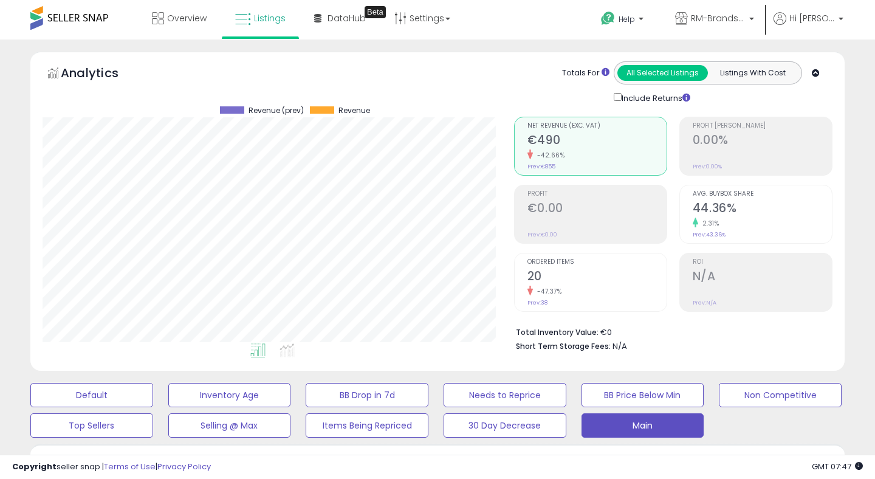
scroll to position [255, 0]
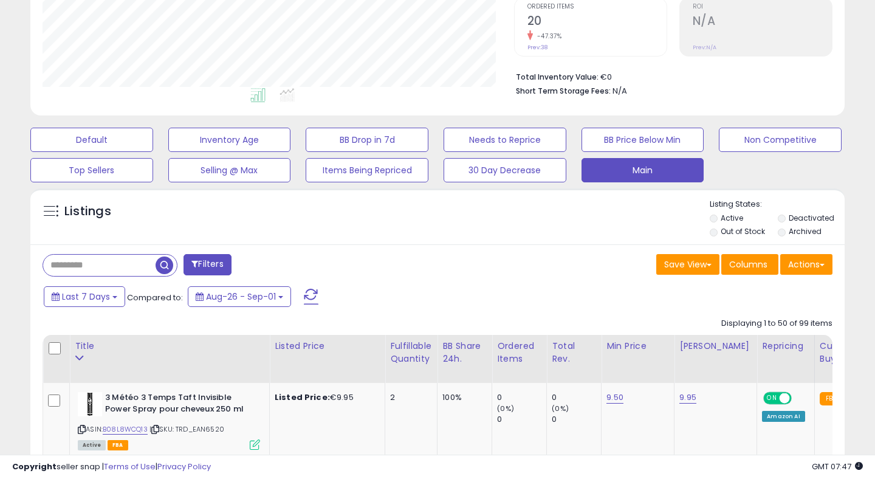
click at [210, 263] on button "Filters" at bounding box center [206, 264] width 47 height 21
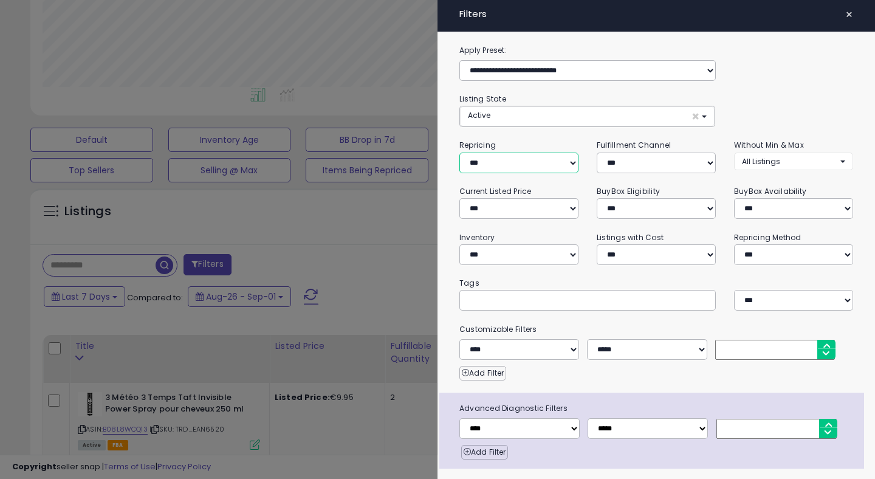
click at [543, 155] on select "**********" at bounding box center [518, 162] width 119 height 21
select select "***"
click at [459, 152] on select "**********" at bounding box center [518, 162] width 119 height 21
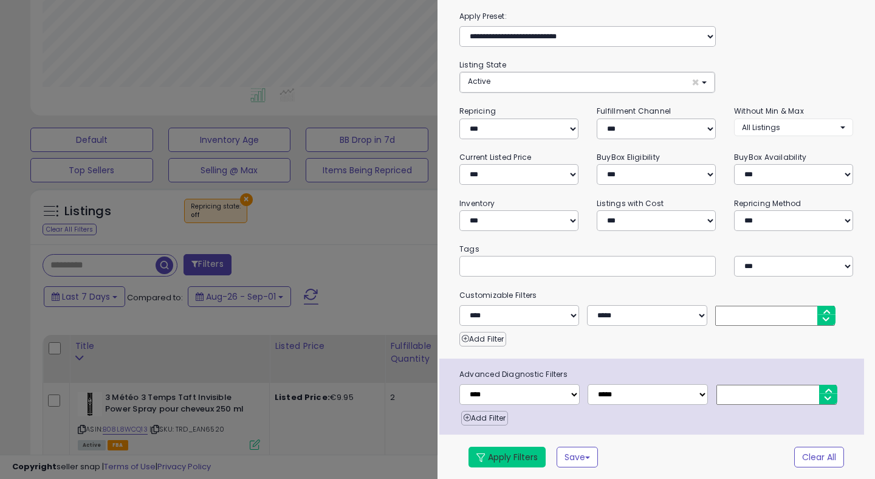
click at [485, 456] on button "Apply Filters" at bounding box center [506, 456] width 77 height 21
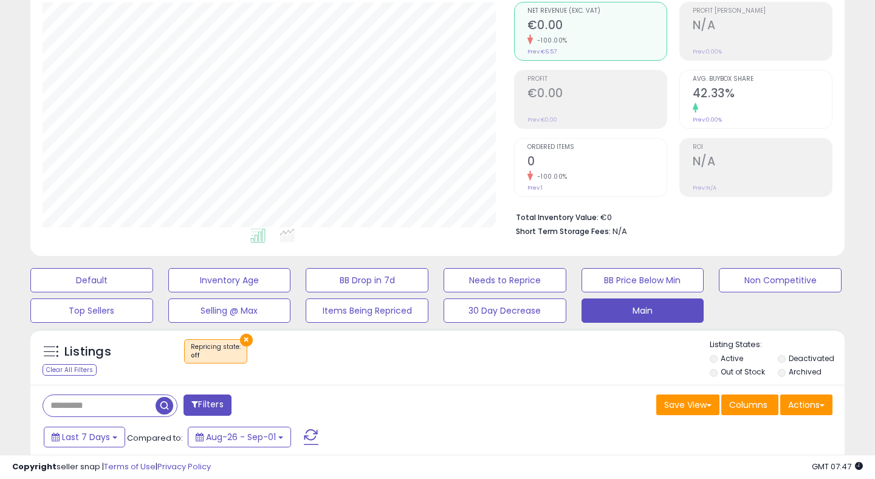
scroll to position [0, 0]
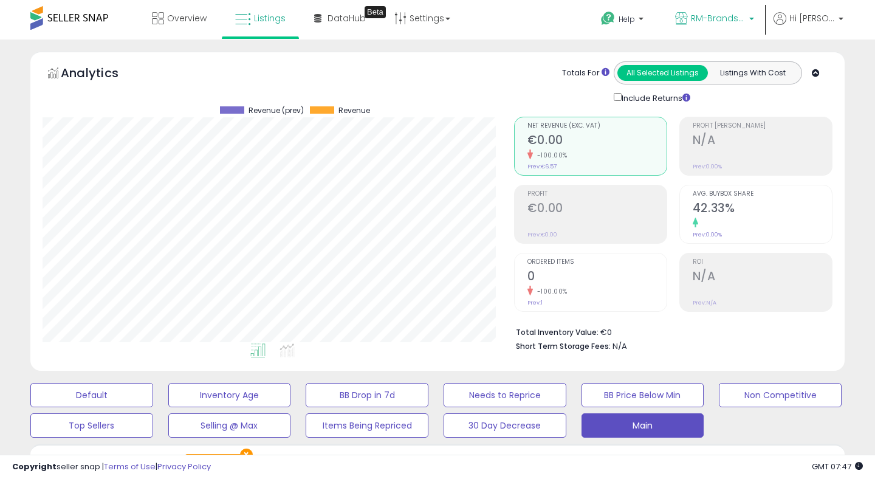
click at [714, 18] on span "RM-Brands (BE)" at bounding box center [718, 18] width 55 height 12
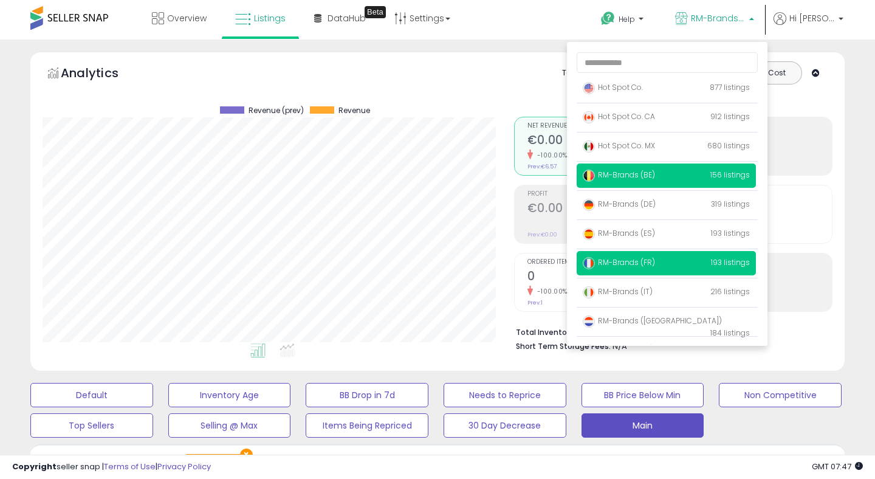
click at [641, 262] on span "RM-Brands (FR)" at bounding box center [619, 262] width 72 height 10
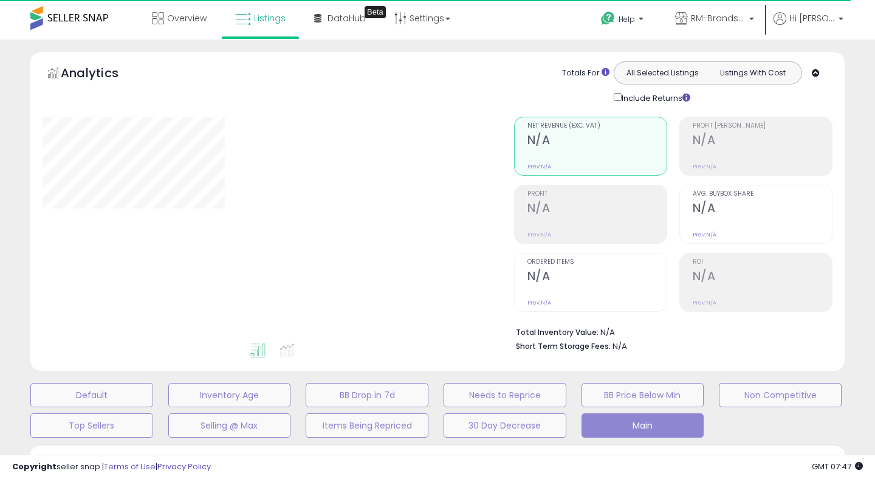
select select "**"
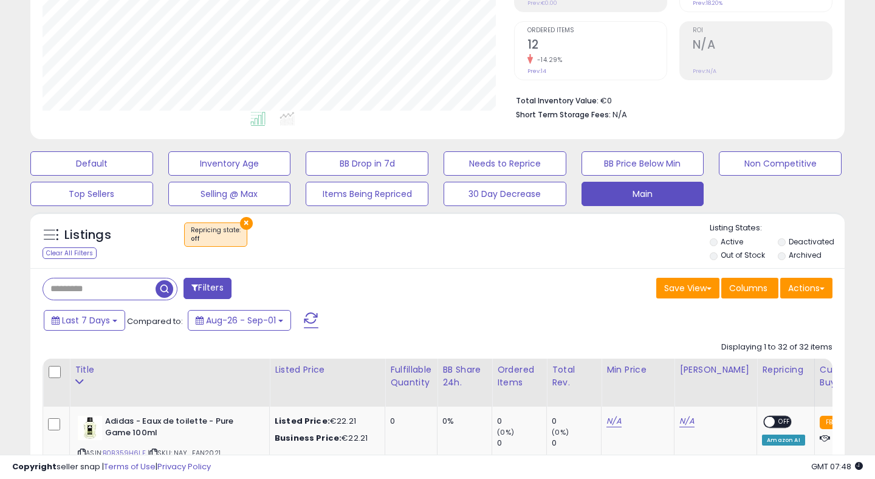
scroll to position [249, 471]
click at [244, 220] on button "×" at bounding box center [246, 223] width 13 height 13
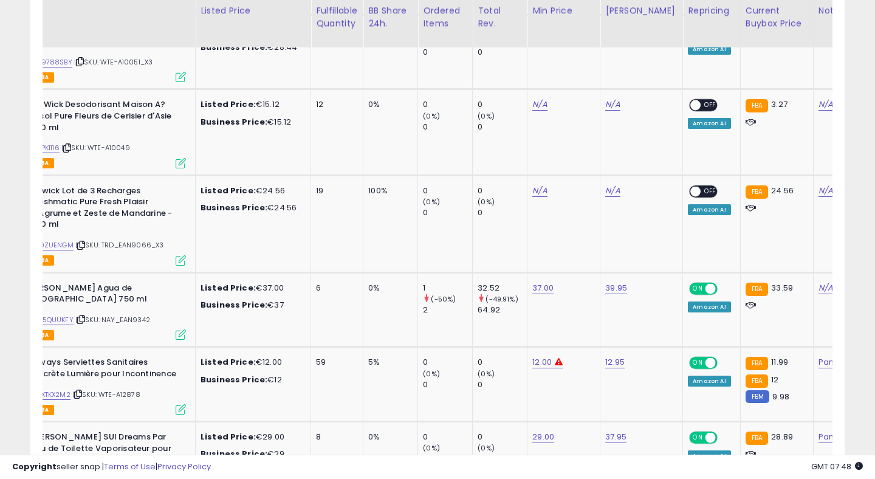
scroll to position [0, 0]
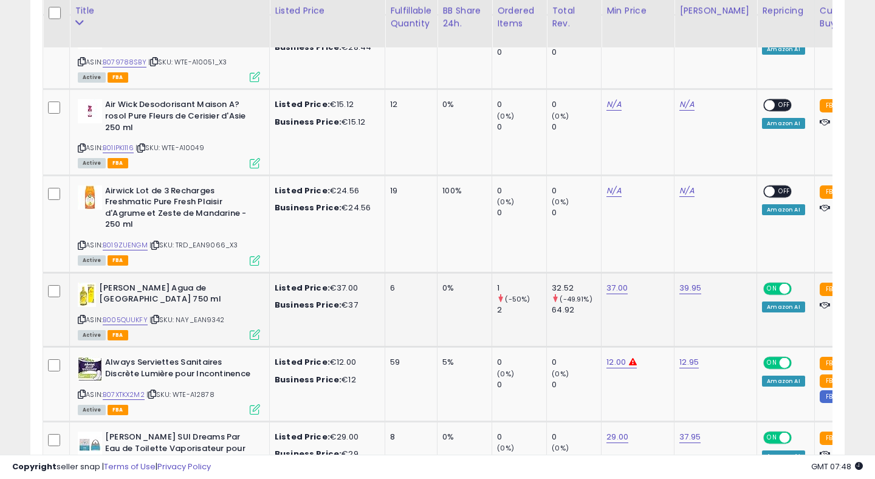
click at [80, 323] on icon at bounding box center [82, 319] width 8 height 7
click at [118, 325] on link "B005QUUKFY" at bounding box center [125, 320] width 45 height 10
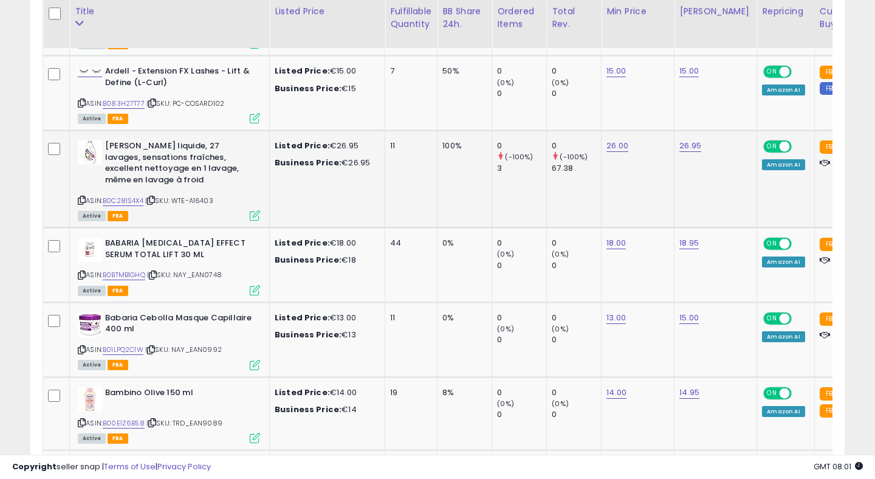
scroll to position [1384, 0]
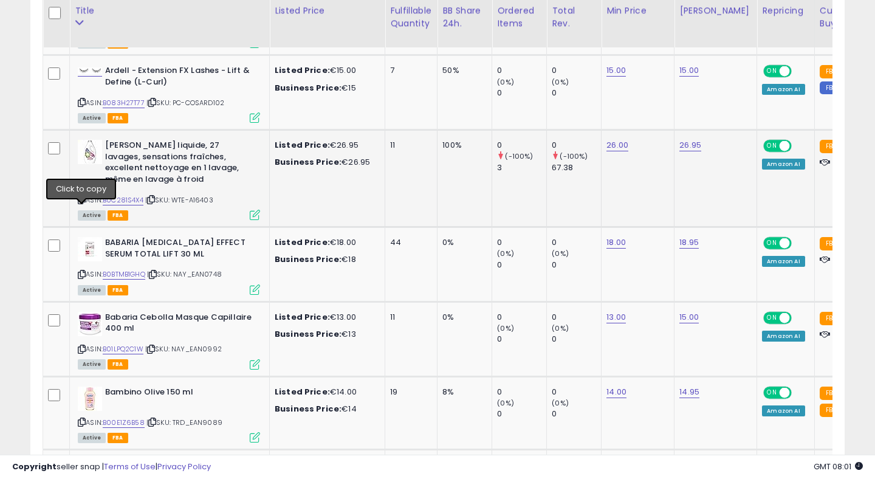
click at [83, 203] on icon at bounding box center [82, 199] width 8 height 7
click at [118, 205] on link "B0C281S4X4" at bounding box center [123, 200] width 41 height 10
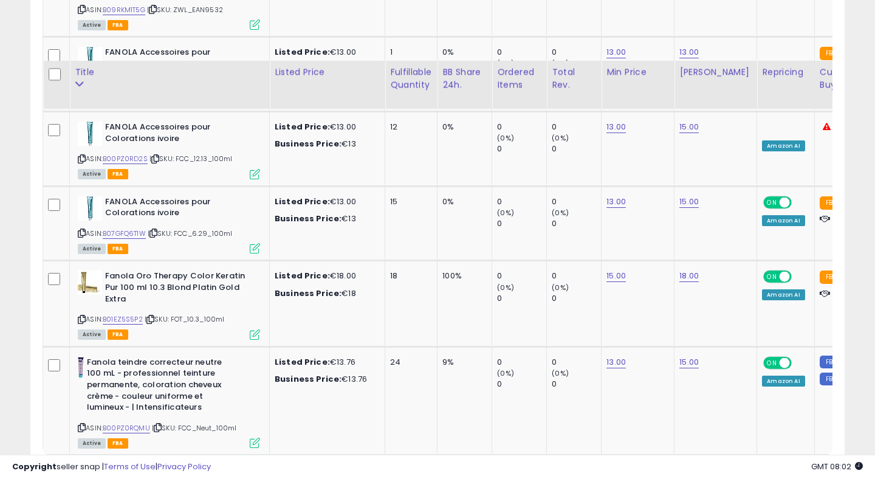
scroll to position [4566, 0]
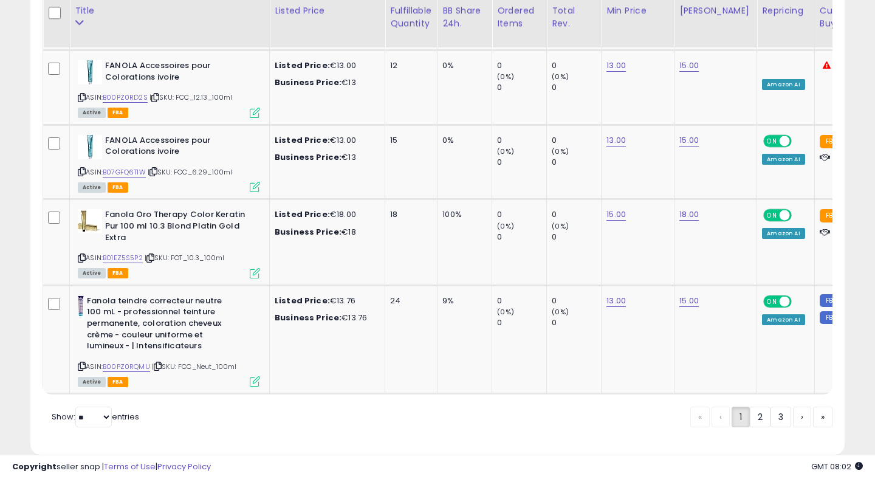
click at [760, 406] on link "2" at bounding box center [760, 416] width 21 height 21
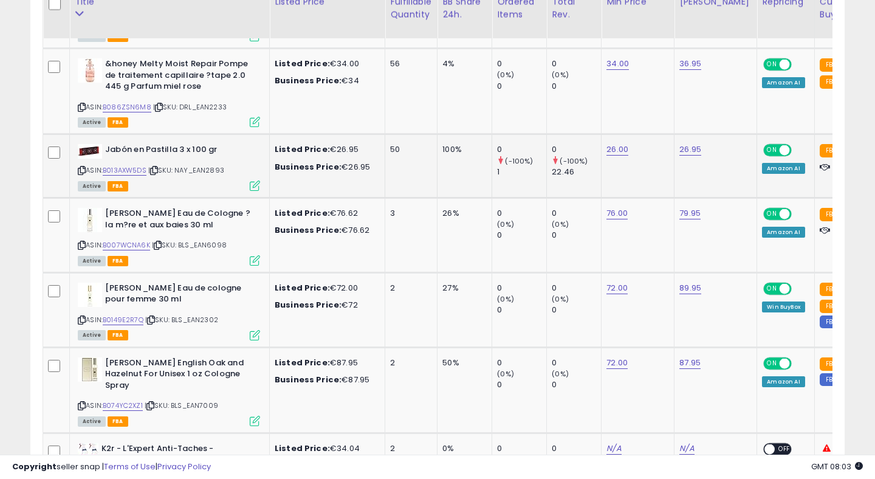
scroll to position [1214, 0]
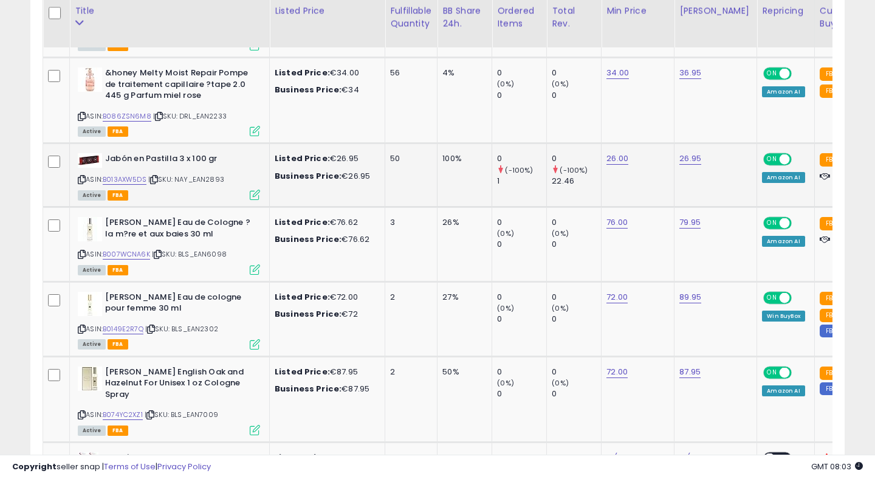
click at [81, 176] on icon at bounding box center [82, 179] width 8 height 7
click at [135, 174] on link "B013AXW5DS" at bounding box center [125, 179] width 44 height 10
click at [615, 152] on link "26.00" at bounding box center [617, 158] width 22 height 12
type input "**"
click at [661, 113] on button "submit" at bounding box center [656, 117] width 21 height 18
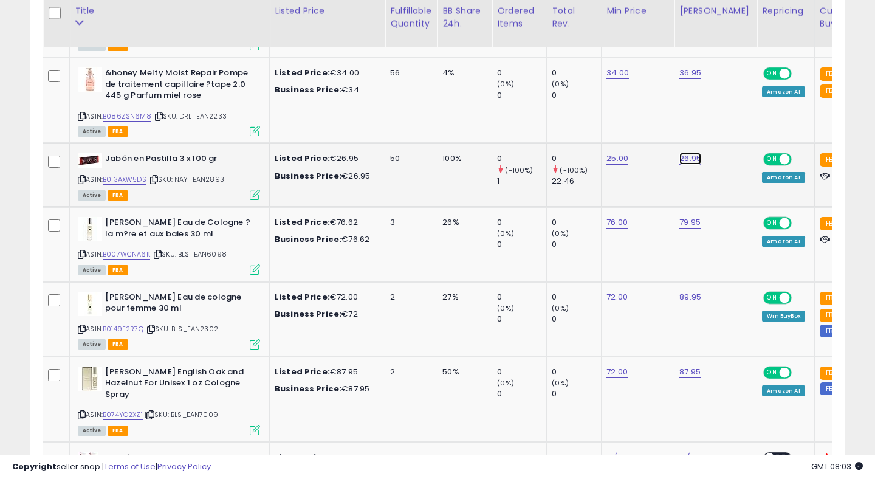
click at [687, 152] on link "26.95" at bounding box center [690, 158] width 22 height 12
click at [623, 120] on input "*****" at bounding box center [660, 118] width 108 height 21
type input "*****"
click at [733, 115] on icon "submit" at bounding box center [728, 116] width 7 height 7
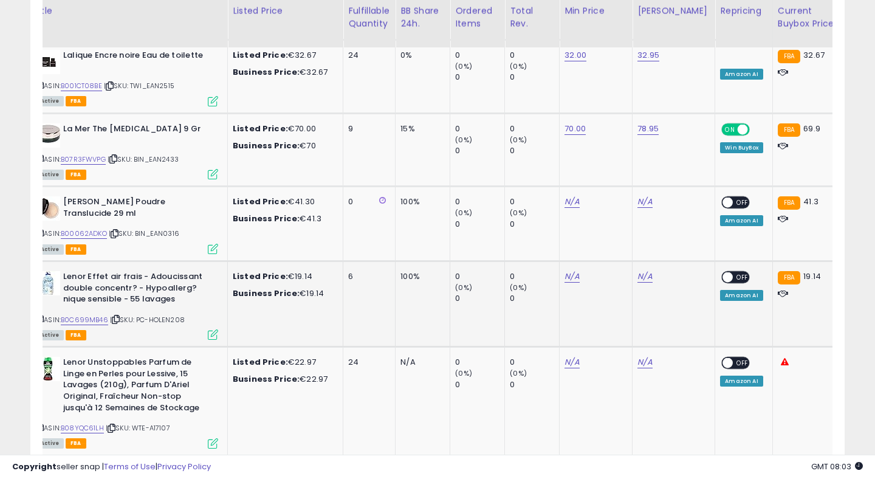
scroll to position [0, 0]
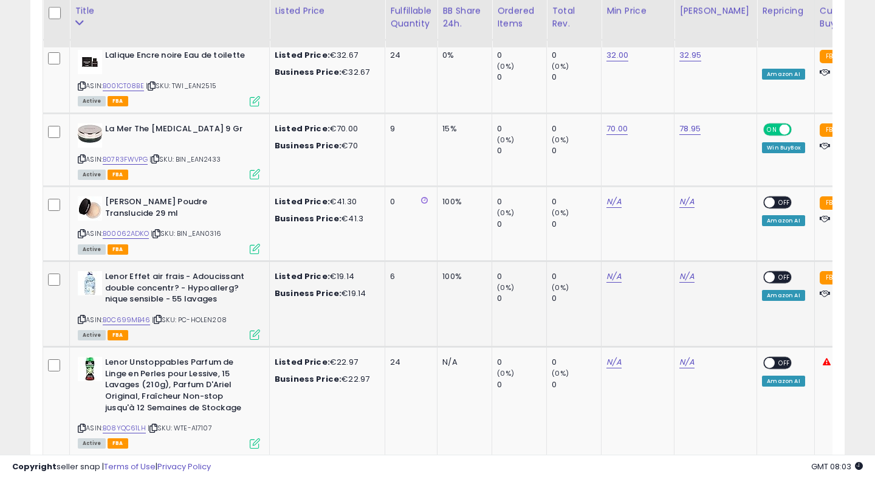
click at [87, 302] on div "ASIN: B0C699MB46 | SKU: PC-HOLEN208 Active FBA" at bounding box center [169, 304] width 182 height 67
click at [80, 316] on icon at bounding box center [82, 319] width 8 height 7
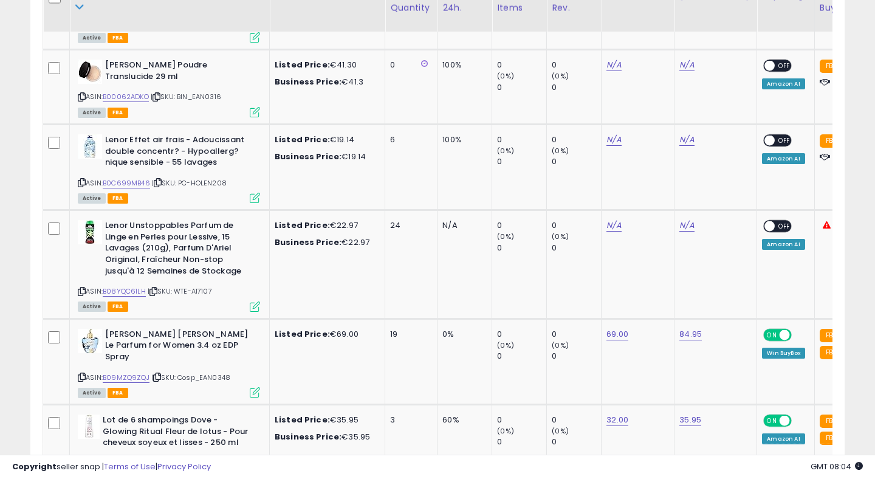
scroll to position [2017, 0]
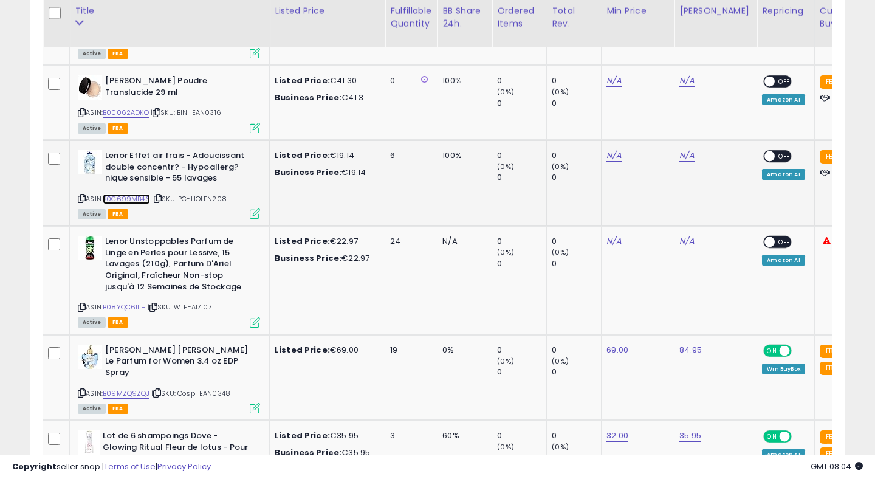
click at [140, 194] on link "B0C699MB46" at bounding box center [126, 199] width 47 height 10
click at [618, 235] on link "N/A" at bounding box center [613, 241] width 15 height 12
type input "**"
click at [654, 199] on button "submit" at bounding box center [653, 200] width 21 height 18
click at [688, 235] on link "N/A" at bounding box center [686, 241] width 15 height 12
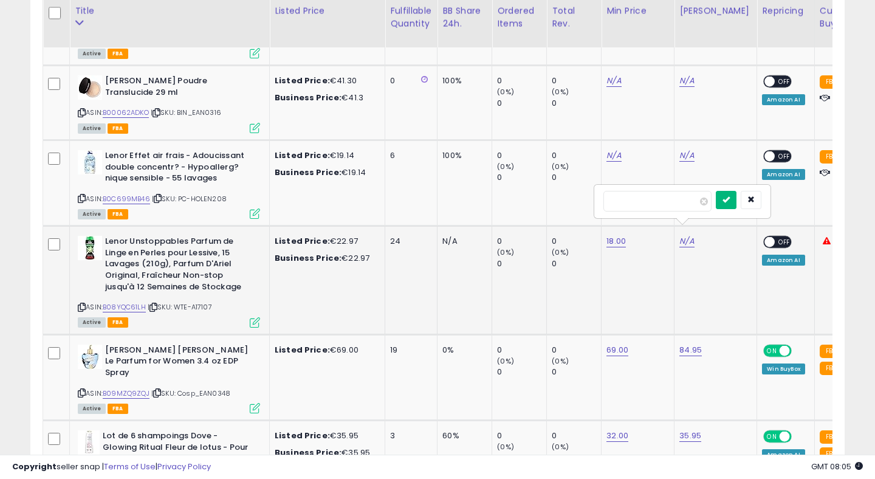
type input "*****"
click at [729, 197] on icon "submit" at bounding box center [725, 199] width 7 height 7
click at [765, 237] on span at bounding box center [770, 242] width 10 height 10
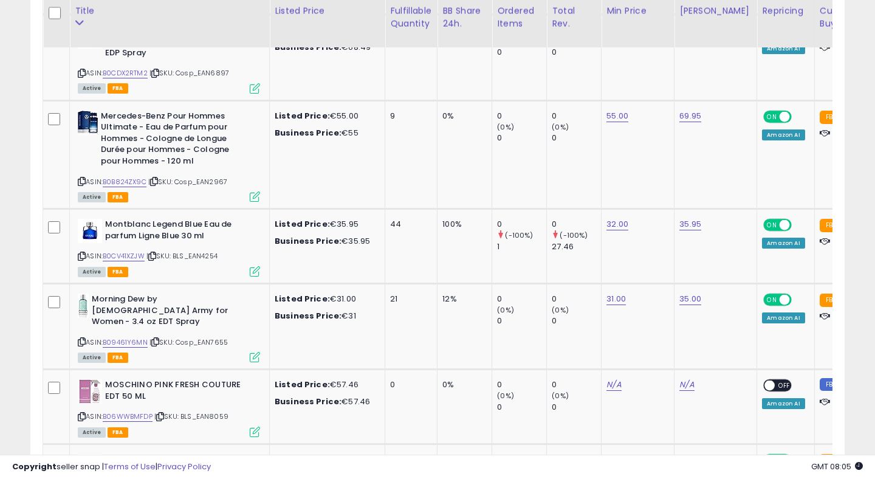
scroll to position [0, 0]
click at [618, 293] on link "31.00" at bounding box center [615, 299] width 19 height 12
type input "**"
click at [658, 233] on icon "submit" at bounding box center [654, 235] width 7 height 7
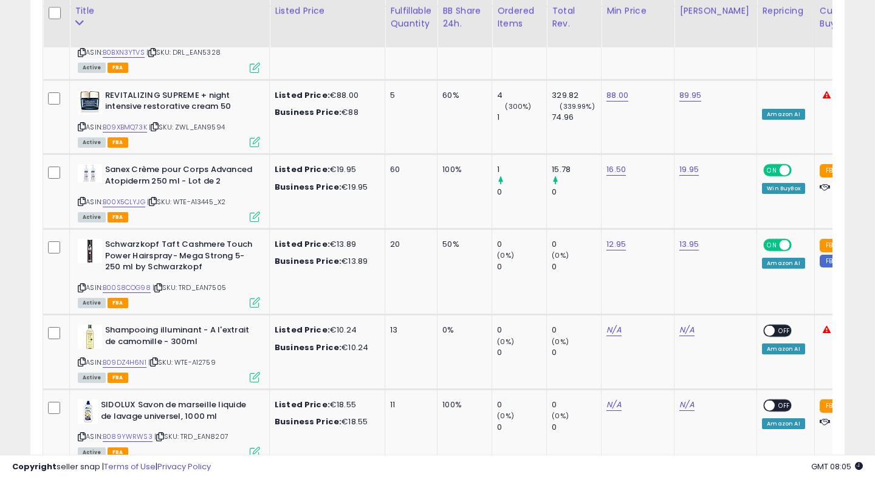
click at [776, 477] on link "3" at bounding box center [780, 487] width 21 height 21
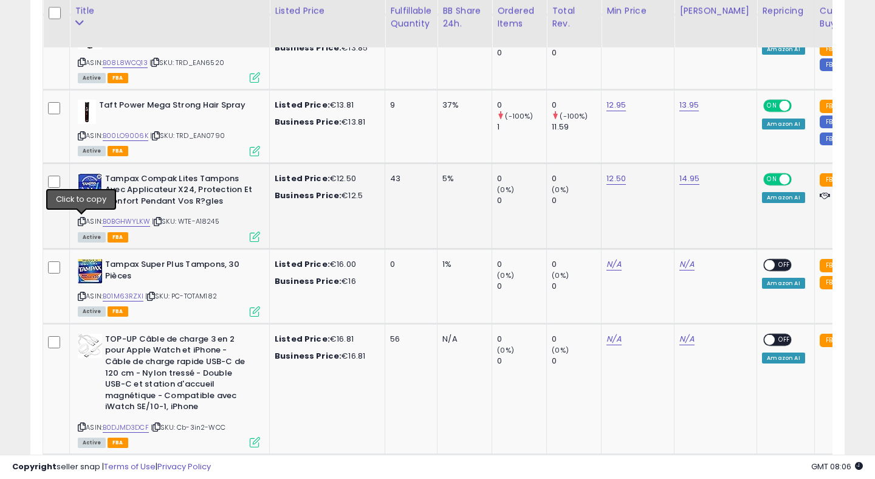
click at [82, 222] on icon at bounding box center [82, 221] width 8 height 7
click at [128, 222] on link "B0BGHWYLKW" at bounding box center [126, 221] width 47 height 10
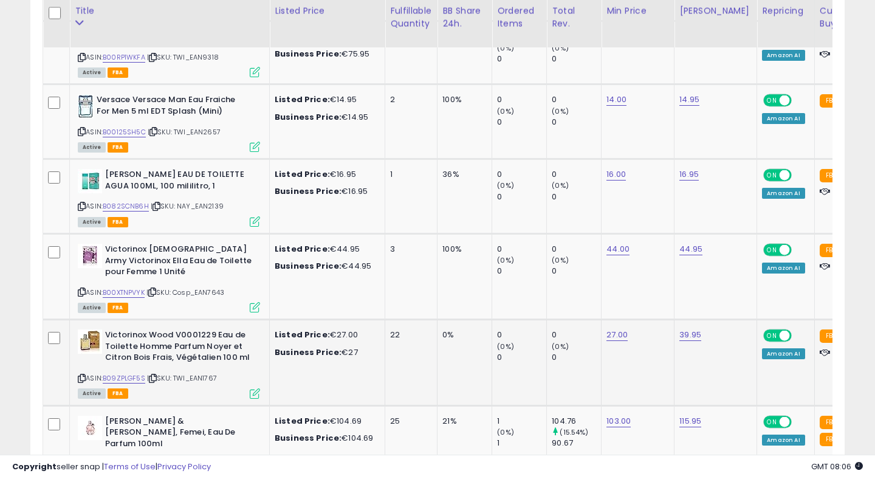
scroll to position [0, 30]
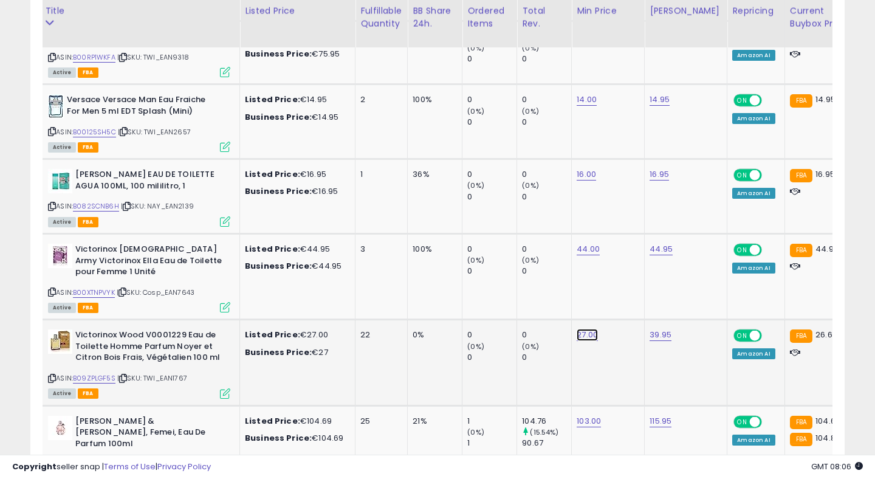
click at [593, 329] on link "27.00" at bounding box center [586, 335] width 21 height 12
type input "**"
click at [633, 283] on button "submit" at bounding box center [626, 279] width 21 height 18
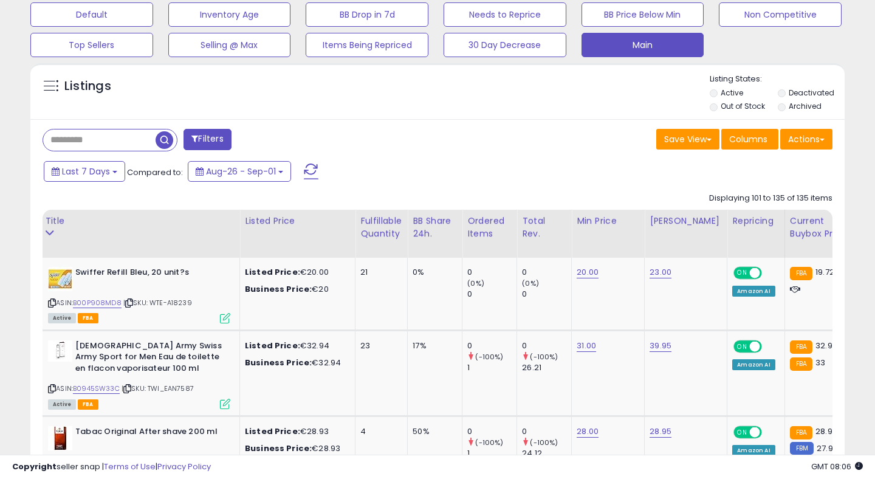
scroll to position [0, 0]
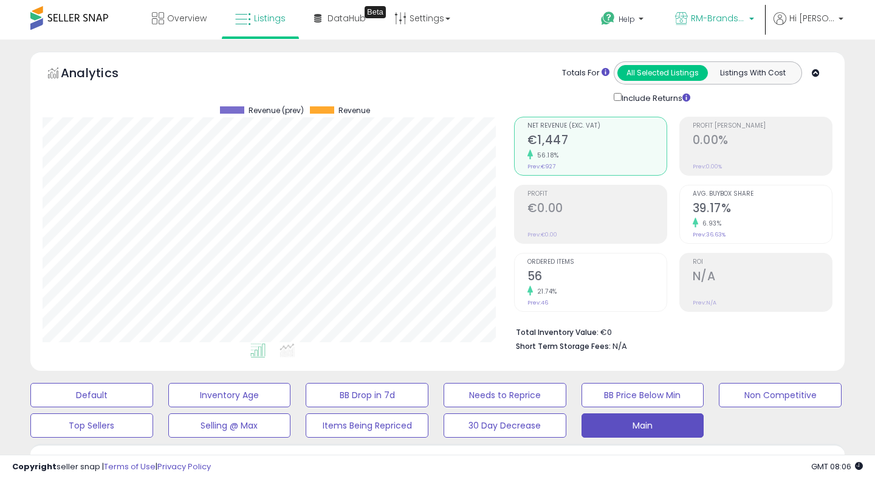
click at [725, 9] on link "RM-Brands (FR)" at bounding box center [714, 19] width 97 height 39
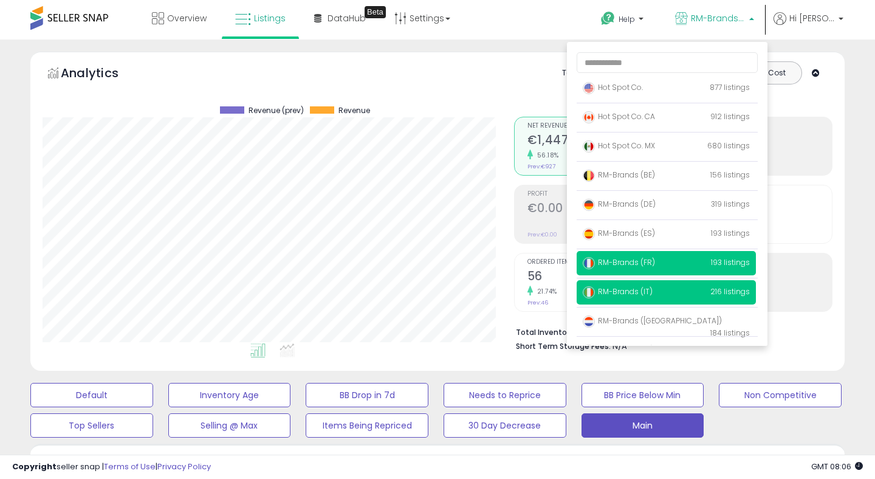
click at [628, 296] on span "RM-Brands (IT)" at bounding box center [618, 291] width 70 height 10
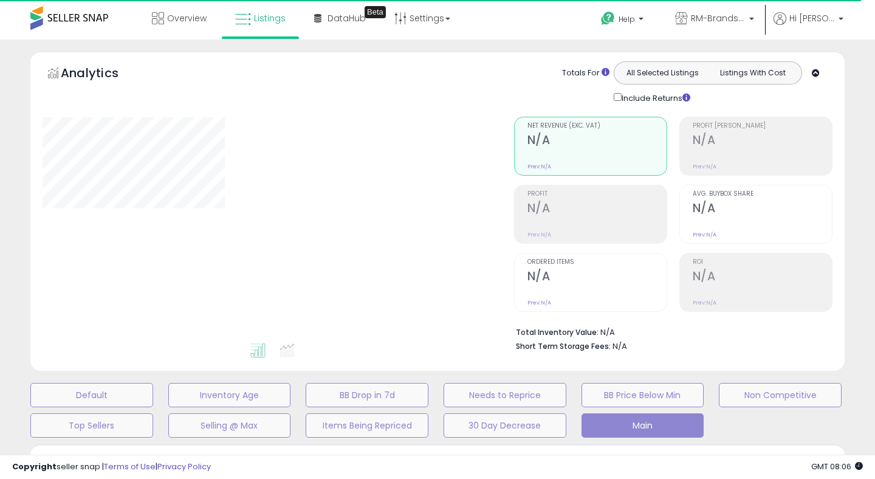
select select "**"
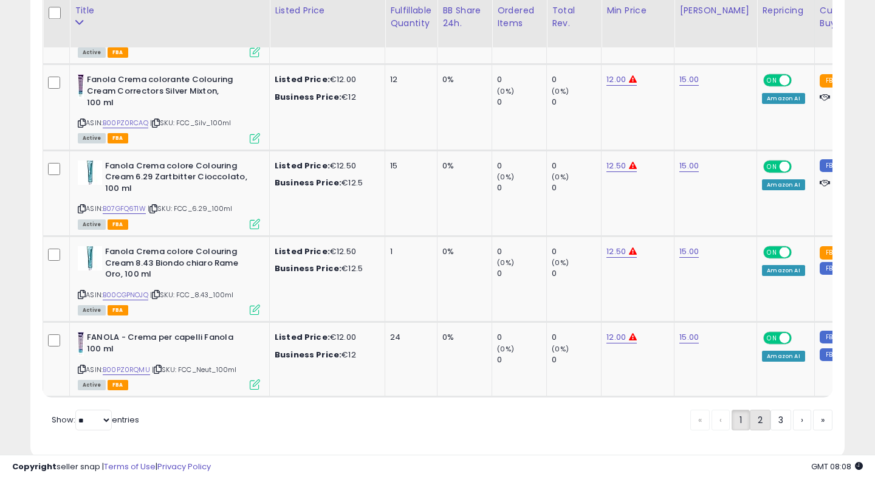
click at [753, 409] on link "2" at bounding box center [760, 419] width 21 height 21
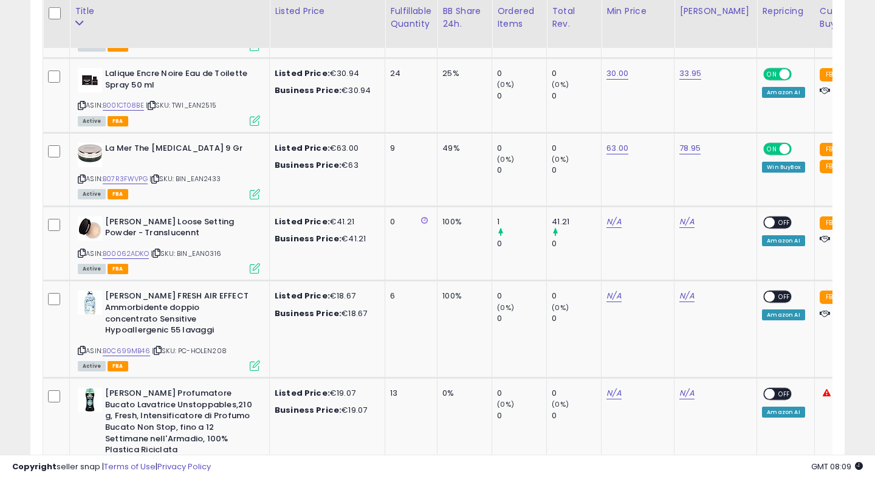
scroll to position [0, 33]
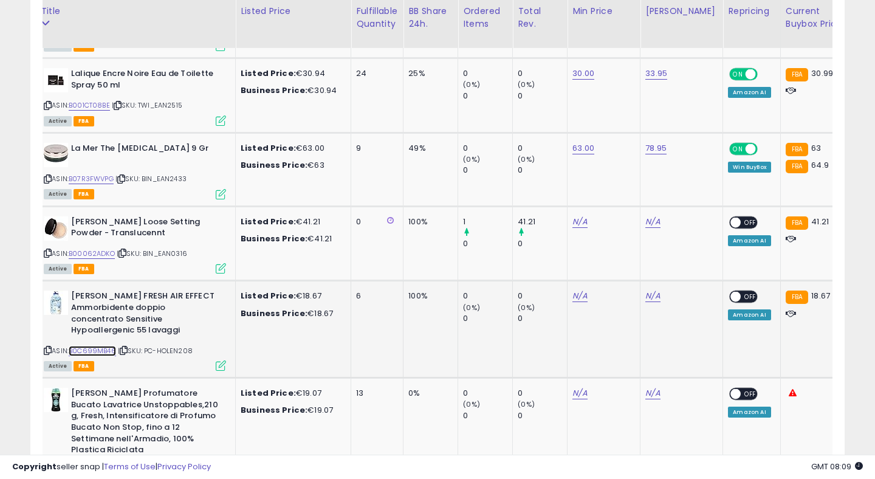
click at [103, 346] on link "B0C699MB46" at bounding box center [92, 351] width 47 height 10
click at [578, 290] on link "N/A" at bounding box center [579, 296] width 15 height 12
type input "**"
click at [623, 243] on icon "submit" at bounding box center [618, 240] width 7 height 7
click at [658, 290] on link "N/A" at bounding box center [652, 296] width 15 height 12
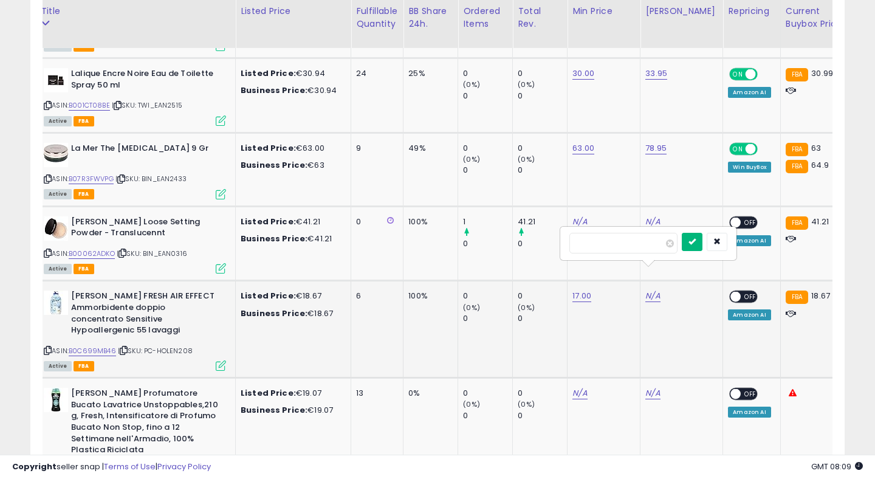
type input "*****"
click at [695, 241] on icon "submit" at bounding box center [691, 240] width 7 height 7
click at [731, 292] on span at bounding box center [736, 297] width 10 height 10
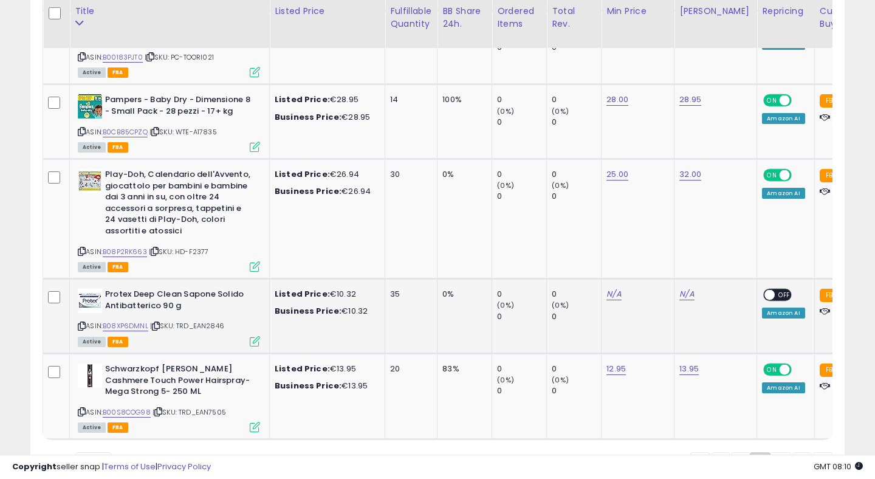
scroll to position [0, 36]
click at [780, 452] on link "3" at bounding box center [780, 462] width 21 height 21
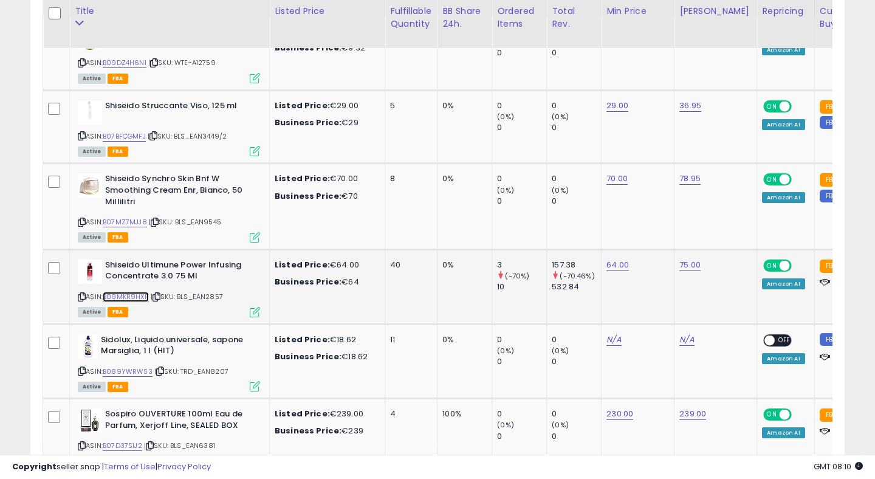
click at [131, 295] on link "B09MKR9HXR" at bounding box center [126, 297] width 46 height 10
click at [617, 262] on link "64.00" at bounding box center [617, 265] width 22 height 12
type input "****"
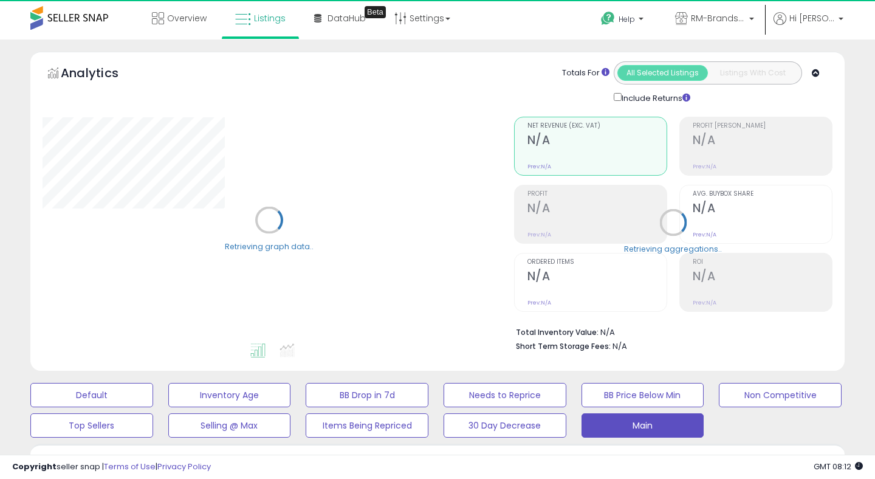
select select "**"
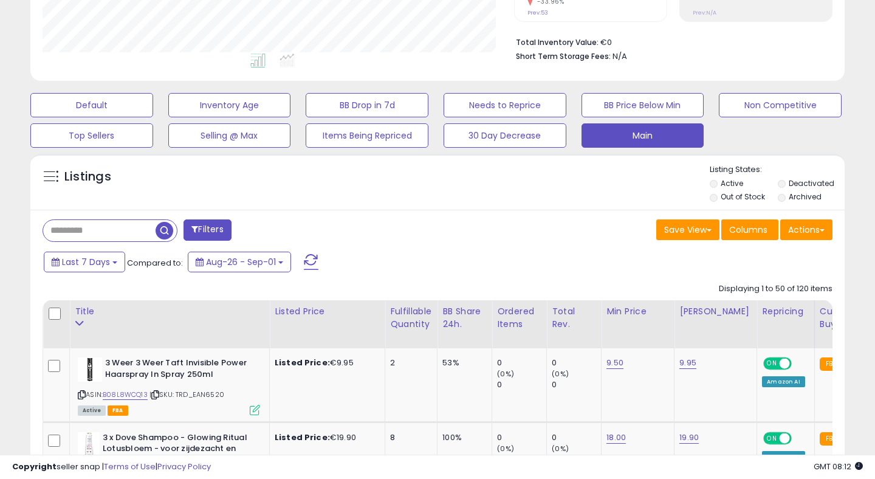
scroll to position [455, 0]
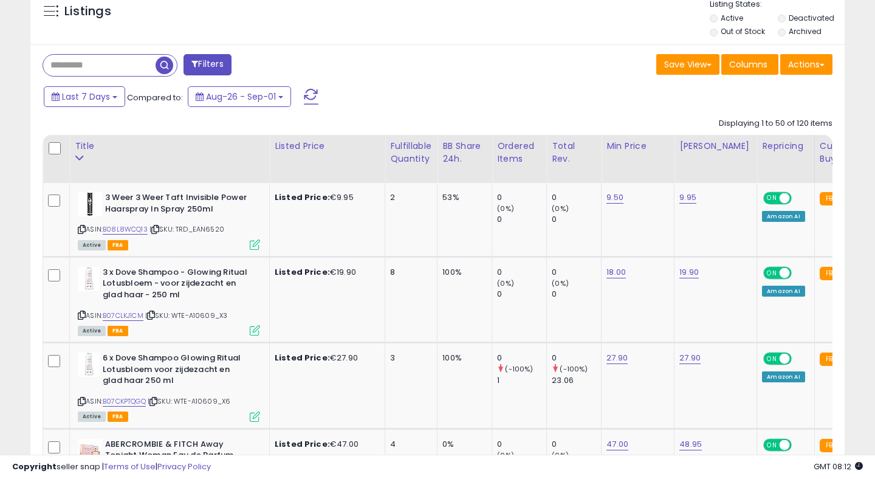
click at [202, 59] on button "Filters" at bounding box center [206, 64] width 47 height 21
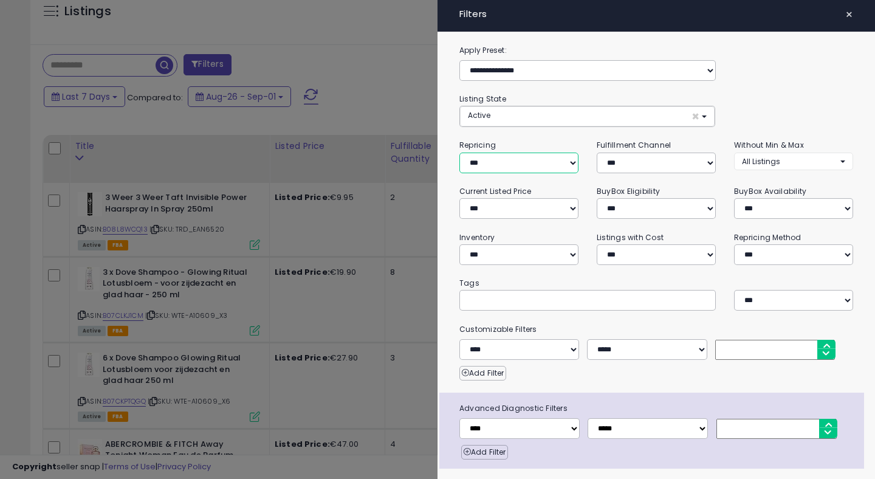
click at [513, 161] on select "**********" at bounding box center [518, 162] width 119 height 21
select select "***"
click at [459, 152] on select "**********" at bounding box center [518, 162] width 119 height 21
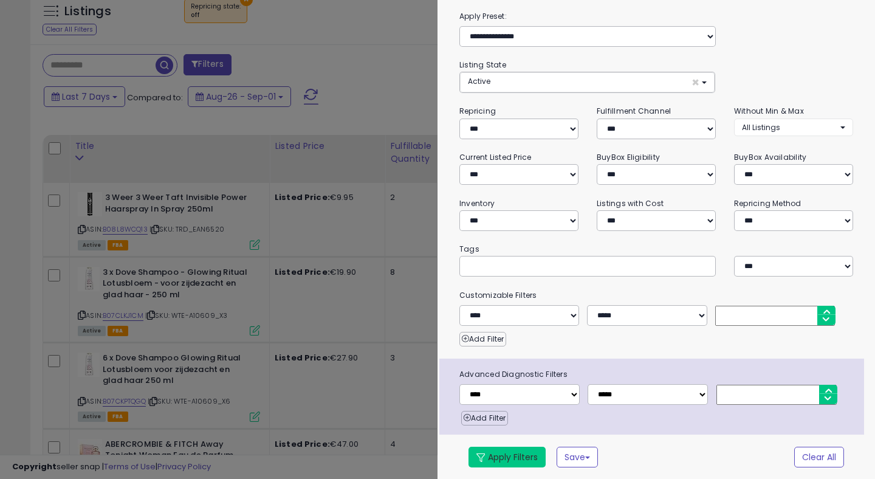
click at [485, 451] on button "Apply Filters" at bounding box center [506, 456] width 77 height 21
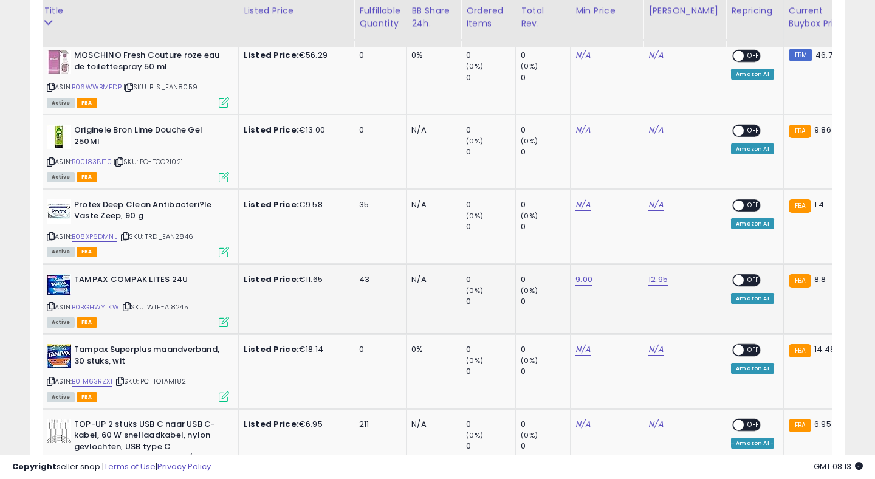
scroll to position [0, 27]
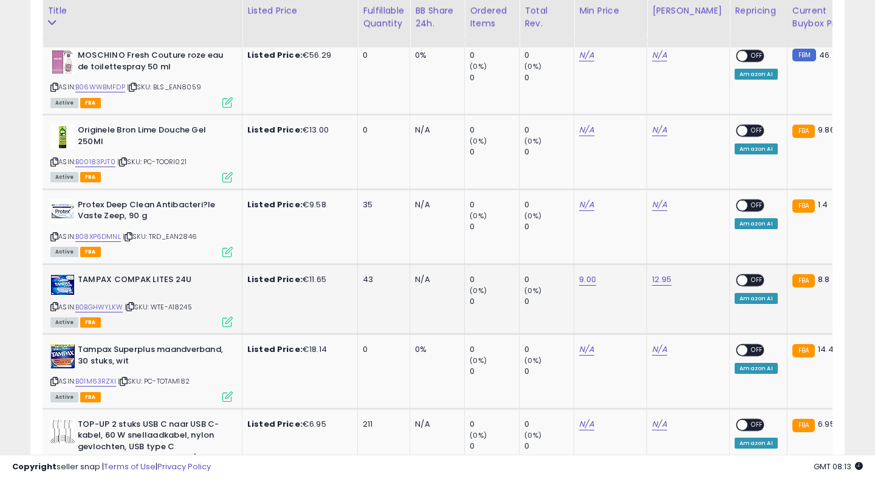
click at [747, 280] on span "OFF" at bounding box center [756, 280] width 19 height 10
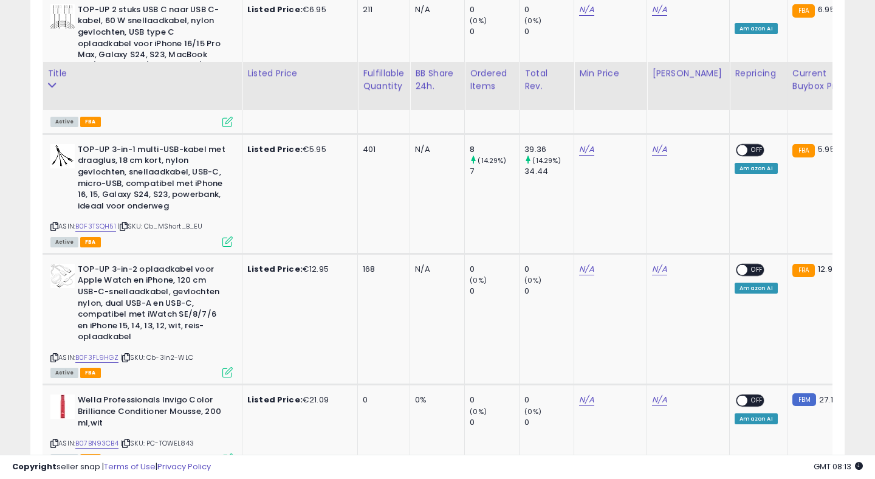
scroll to position [0, 0]
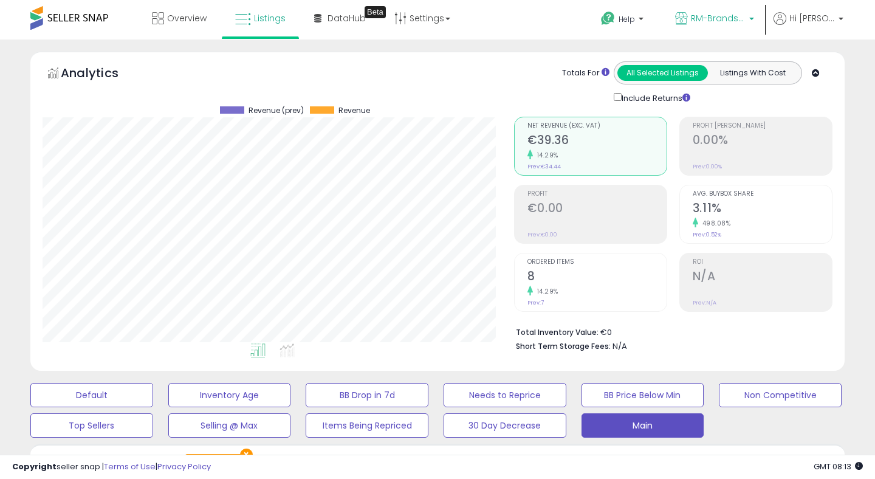
click at [707, 17] on span "RM-Brands ([GEOGRAPHIC_DATA])" at bounding box center [718, 18] width 55 height 12
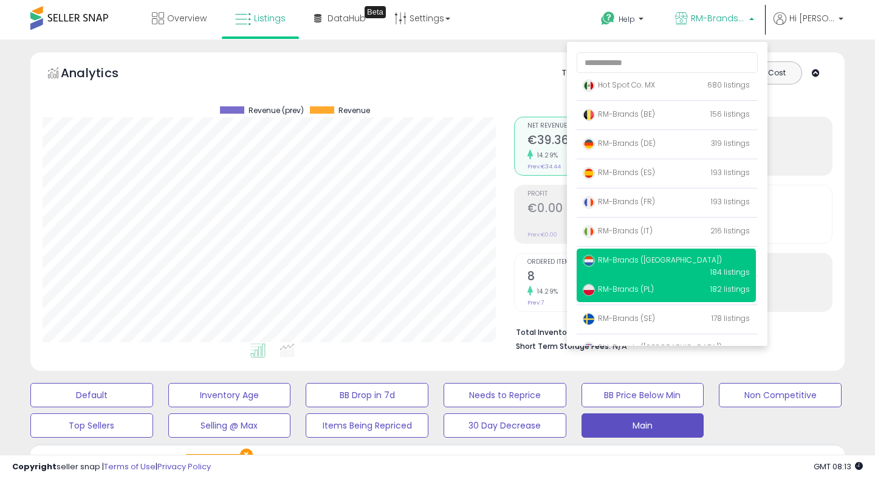
click at [640, 291] on span "RM-Brands (PL)" at bounding box center [618, 289] width 71 height 10
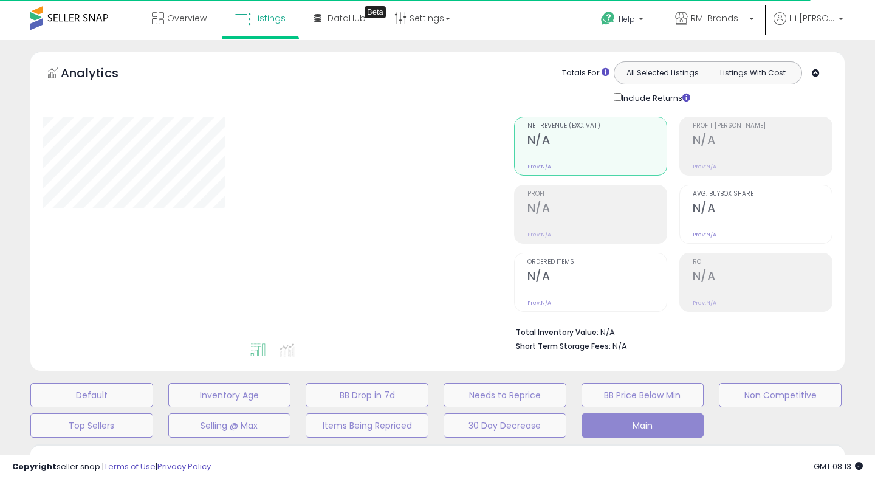
select select "**"
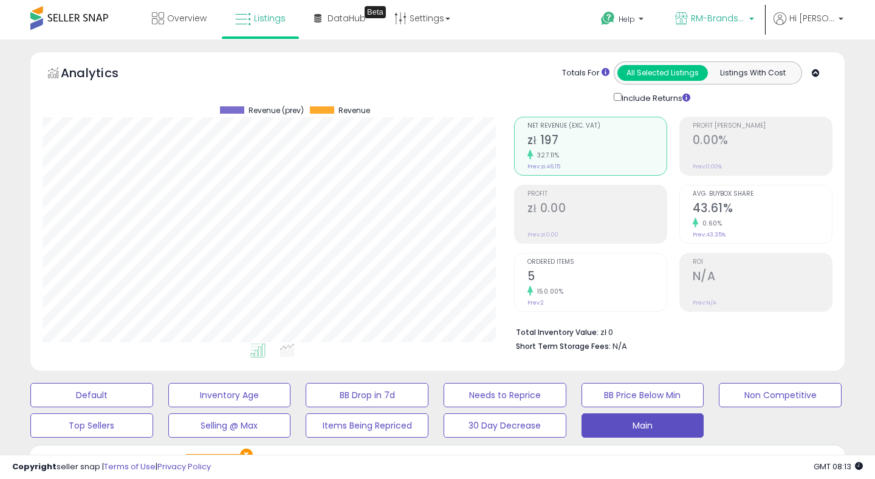
click at [719, 19] on span "RM-Brands (PL)" at bounding box center [718, 18] width 55 height 12
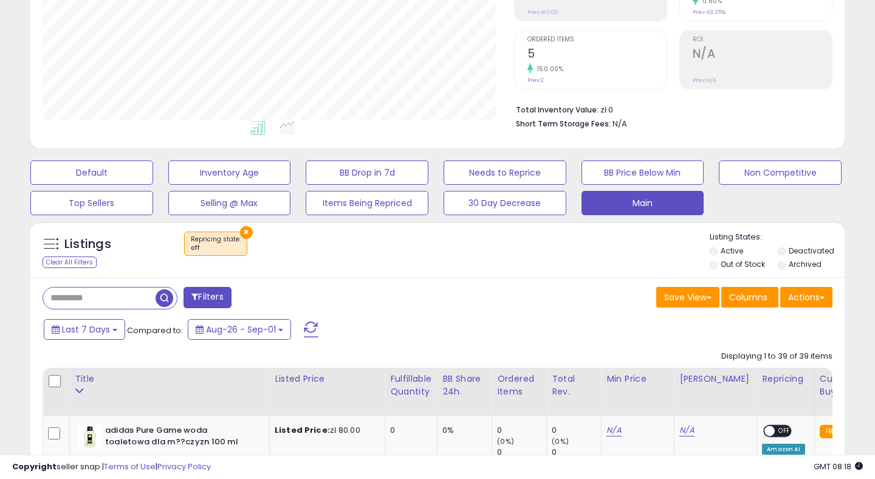
scroll to position [474, 0]
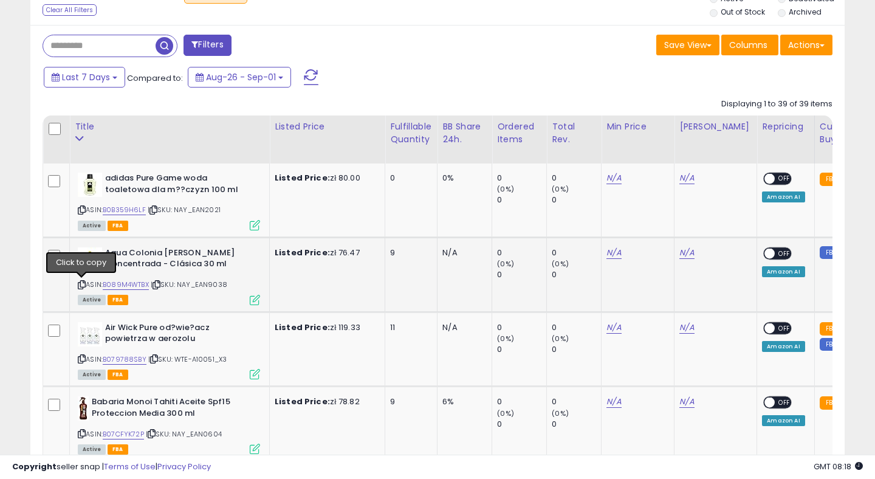
click at [80, 282] on icon at bounding box center [82, 284] width 8 height 7
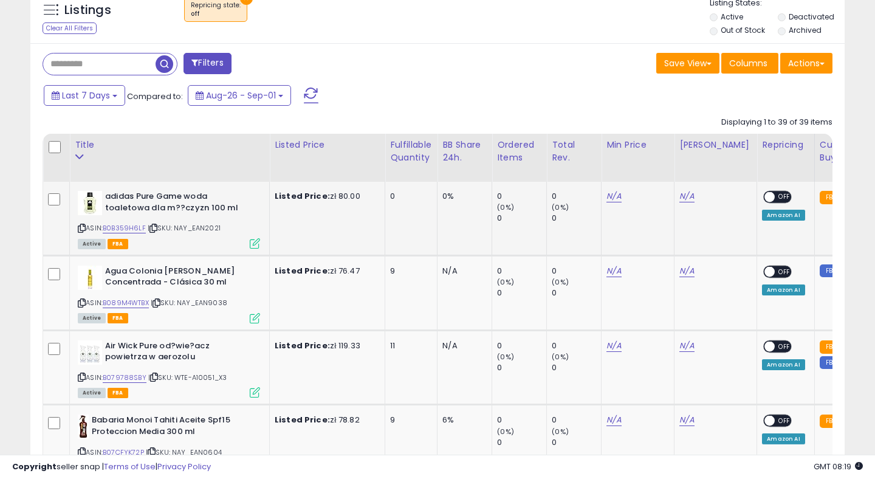
scroll to position [500, 0]
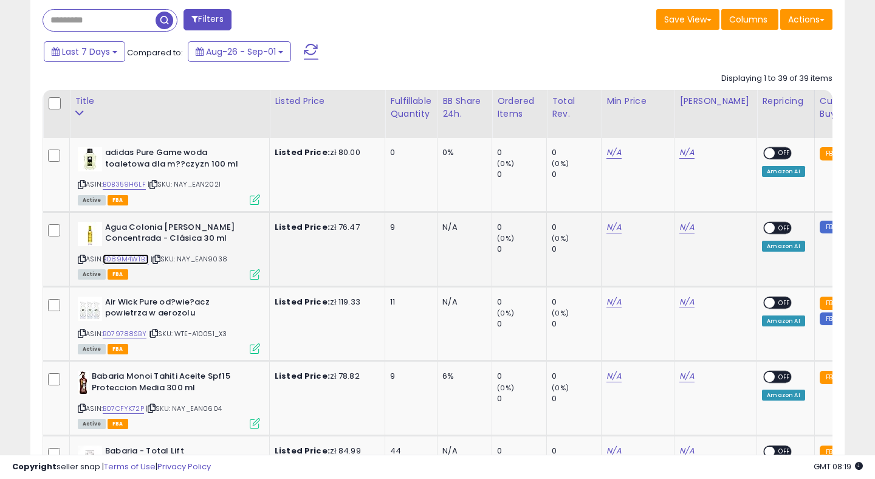
click at [136, 256] on link "B089M4WTBX" at bounding box center [126, 259] width 46 height 10
click at [616, 227] on link "N/A" at bounding box center [613, 227] width 15 height 12
type input "**"
click at [657, 199] on icon "submit" at bounding box center [652, 196] width 7 height 7
click at [689, 227] on link "N/A" at bounding box center [686, 227] width 15 height 12
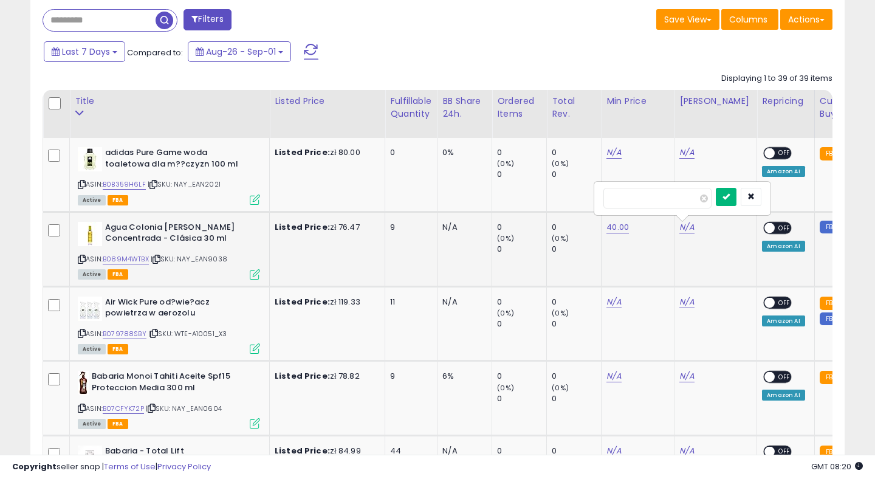
type input "**"
click at [734, 203] on button "submit" at bounding box center [726, 197] width 21 height 18
click at [765, 226] on span at bounding box center [770, 227] width 10 height 10
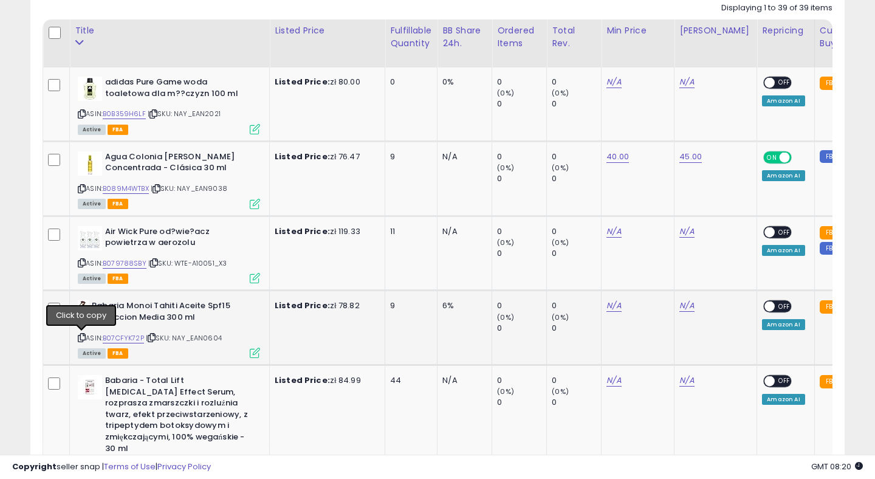
click at [80, 336] on icon at bounding box center [82, 337] width 8 height 7
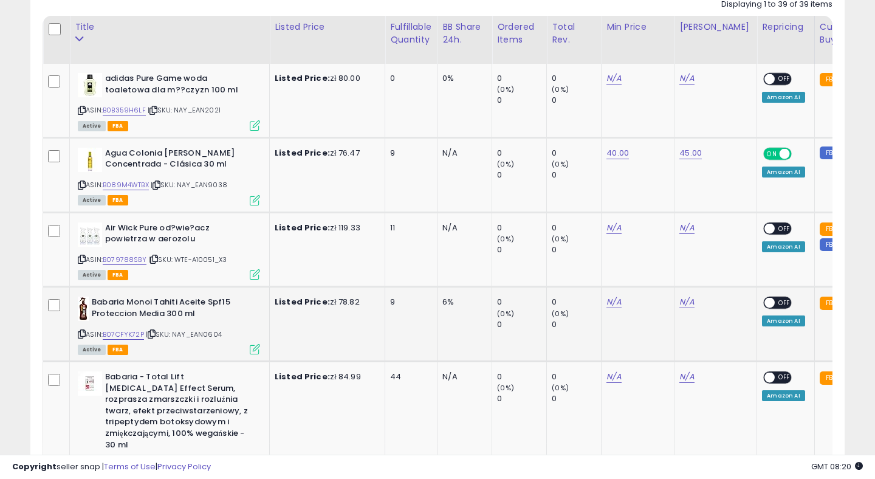
scroll to position [579, 0]
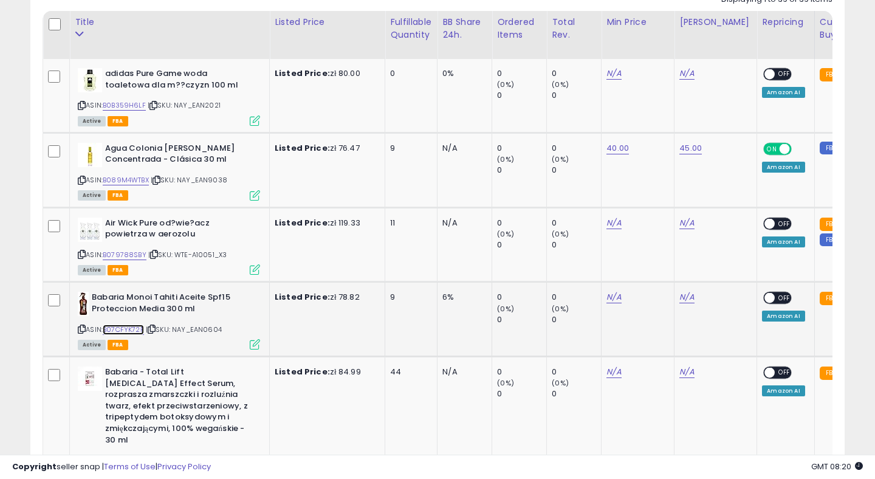
click at [131, 327] on link "B07CFYK72P" at bounding box center [123, 329] width 41 height 10
click at [615, 299] on link "N/A" at bounding box center [613, 297] width 15 height 12
type input "**"
click at [663, 272] on button "submit" at bounding box center [653, 267] width 21 height 18
click at [688, 298] on link "N/A" at bounding box center [686, 297] width 15 height 12
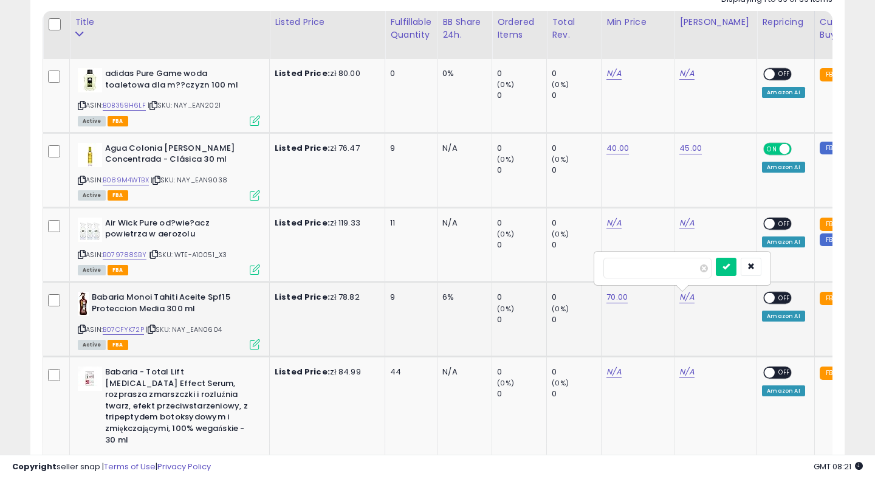
type input "**"
click at [729, 271] on button "submit" at bounding box center [726, 267] width 21 height 18
click at [765, 296] on span at bounding box center [770, 298] width 10 height 10
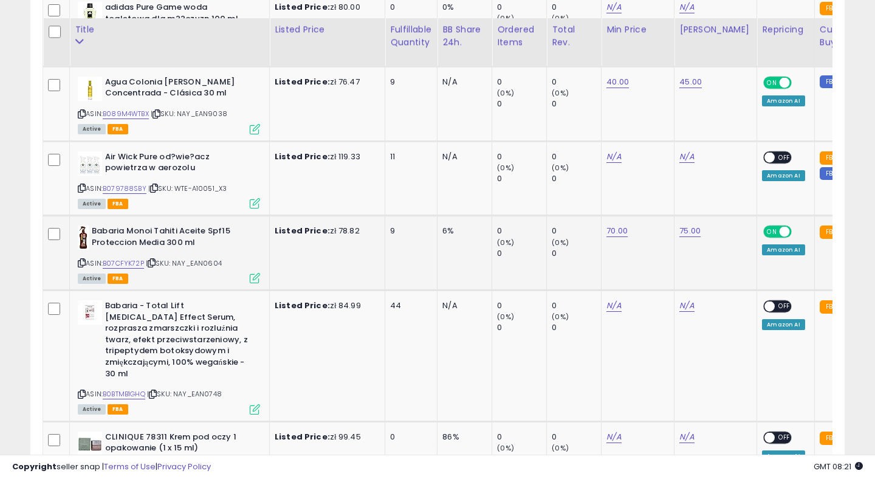
scroll to position [664, 0]
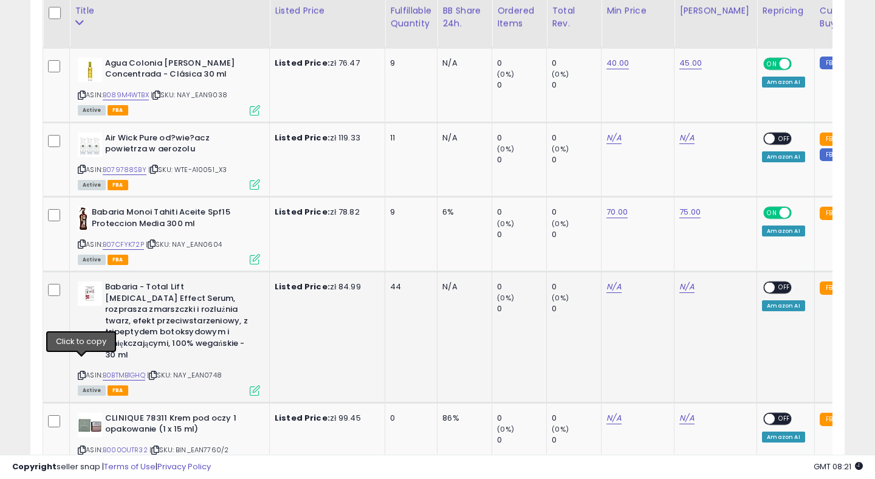
click at [81, 372] on icon at bounding box center [82, 375] width 8 height 7
click at [131, 370] on link "B0BTMB1GHQ" at bounding box center [124, 375] width 43 height 10
click at [617, 284] on link "N/A" at bounding box center [613, 287] width 15 height 12
type input "**"
click at [663, 259] on button "submit" at bounding box center [653, 256] width 21 height 18
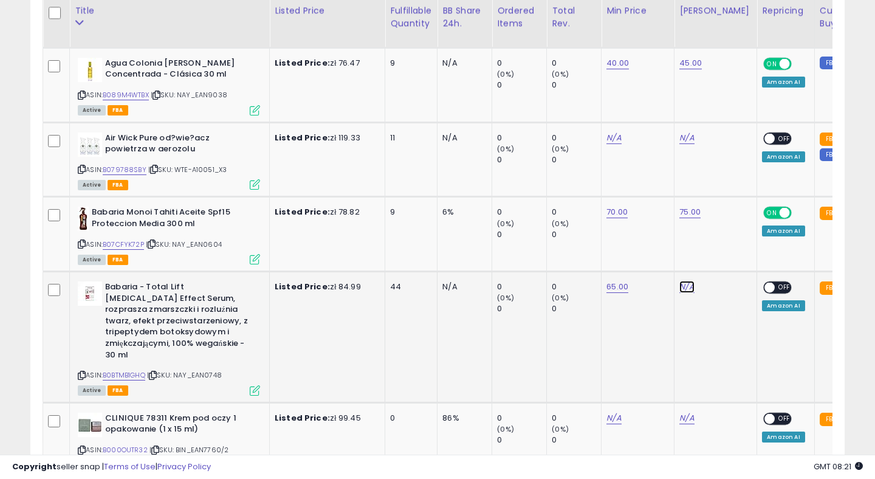
click at [689, 287] on link "N/A" at bounding box center [686, 287] width 15 height 12
type input "**"
click at [729, 255] on icon "submit" at bounding box center [725, 255] width 7 height 7
click at [765, 287] on span at bounding box center [770, 287] width 10 height 10
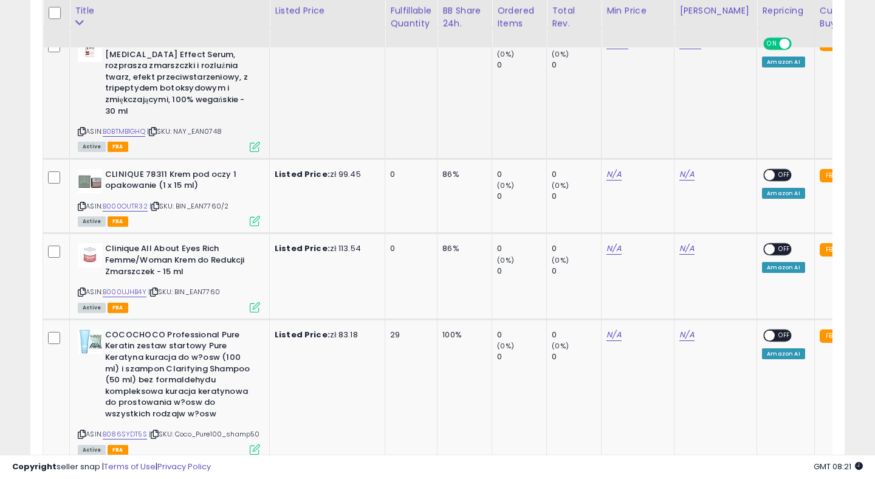
scroll to position [978, 0]
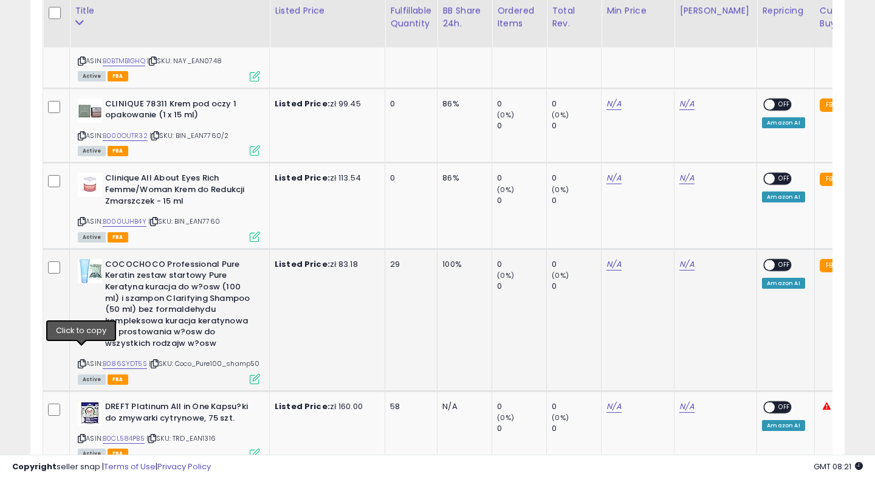
click at [83, 360] on icon at bounding box center [82, 363] width 8 height 7
click at [130, 358] on link "B086SYDT5S" at bounding box center [125, 363] width 44 height 10
click at [611, 258] on link "N/A" at bounding box center [613, 264] width 15 height 12
type input "**"
click at [654, 226] on button "submit" at bounding box center [653, 222] width 21 height 18
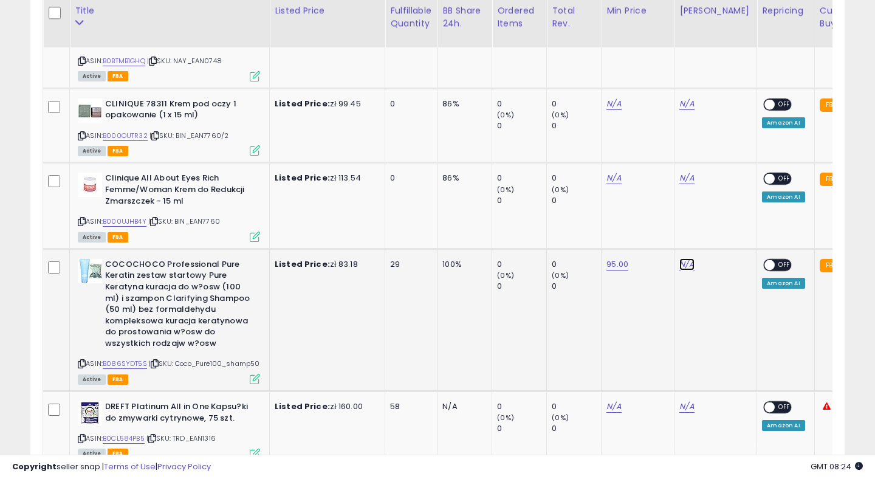
click at [686, 258] on link "N/A" at bounding box center [686, 264] width 15 height 12
type input "**"
click at [728, 223] on button "submit" at bounding box center [726, 222] width 21 height 18
click at [765, 259] on span at bounding box center [770, 264] width 10 height 10
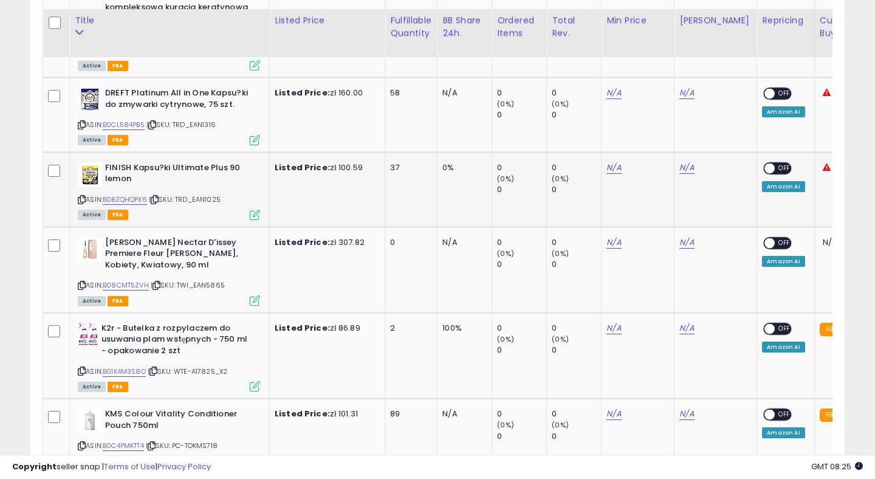
scroll to position [1301, 0]
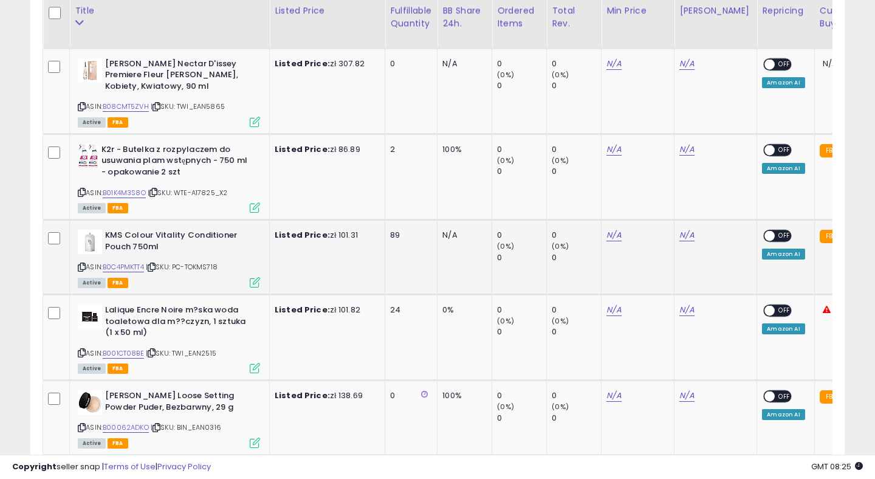
click at [352, 273] on td "Listed Price: zł 101.31" at bounding box center [327, 257] width 115 height 75
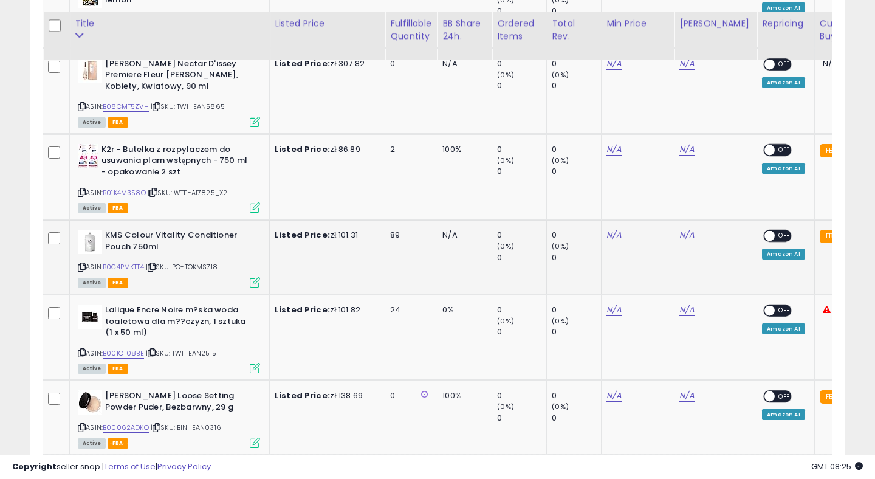
scroll to position [1491, 0]
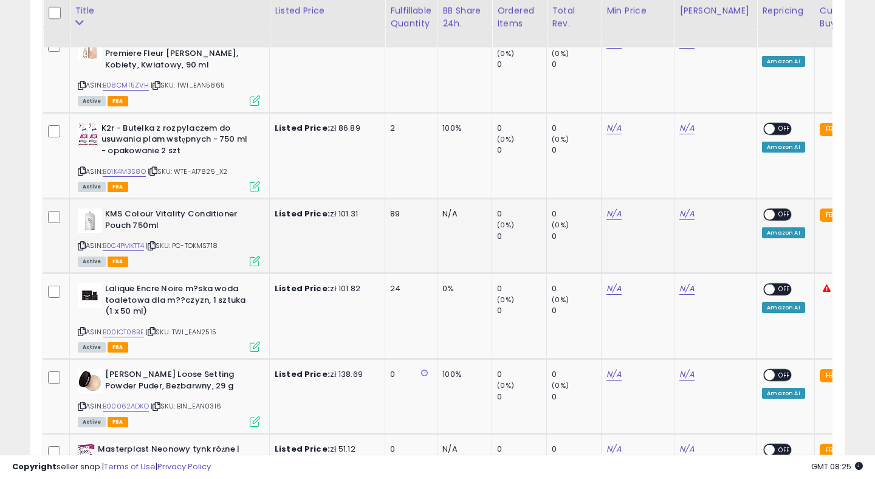
click at [81, 244] on icon at bounding box center [82, 245] width 8 height 7
click at [135, 241] on link "B0C4PMKTT4" at bounding box center [123, 246] width 41 height 10
click at [614, 210] on link "N/A" at bounding box center [613, 214] width 15 height 12
type input "**"
click at [663, 176] on button "submit" at bounding box center [653, 181] width 21 height 18
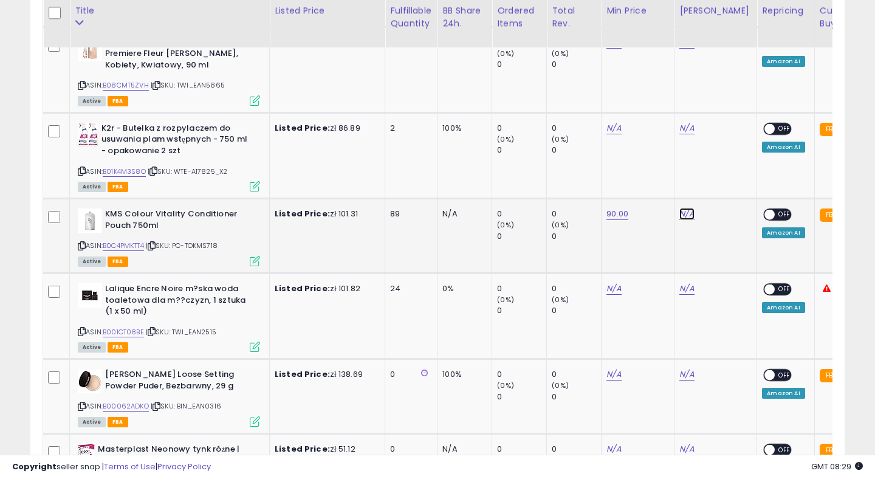
click at [684, 210] on link "N/A" at bounding box center [686, 214] width 15 height 12
type input "**"
click at [729, 182] on icon "submit" at bounding box center [725, 180] width 7 height 7
click at [765, 210] on span at bounding box center [770, 215] width 10 height 10
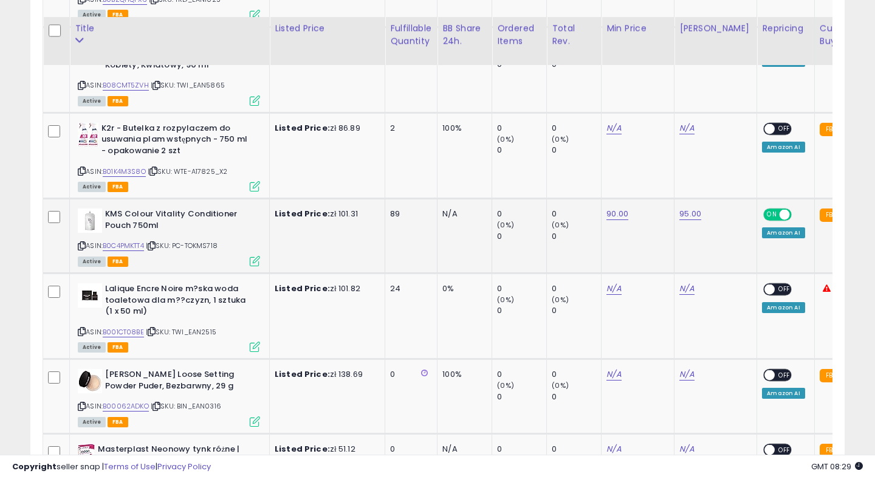
scroll to position [1509, 0]
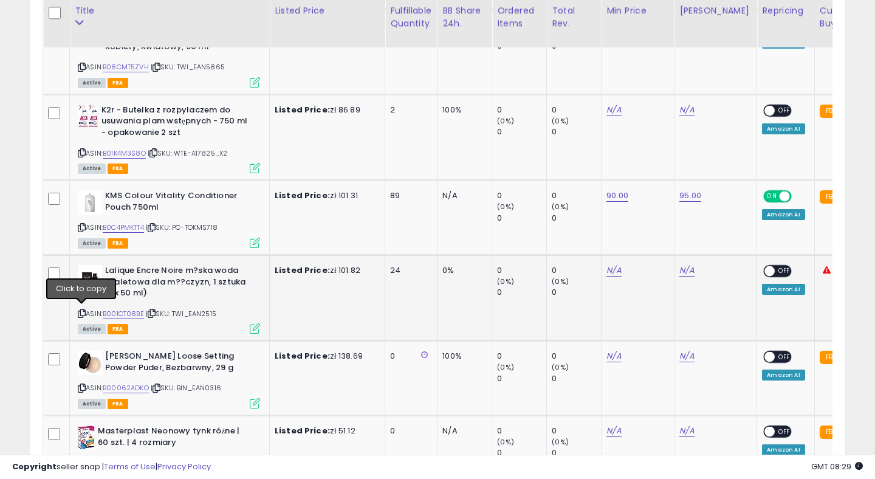
click at [80, 310] on icon at bounding box center [82, 313] width 8 height 7
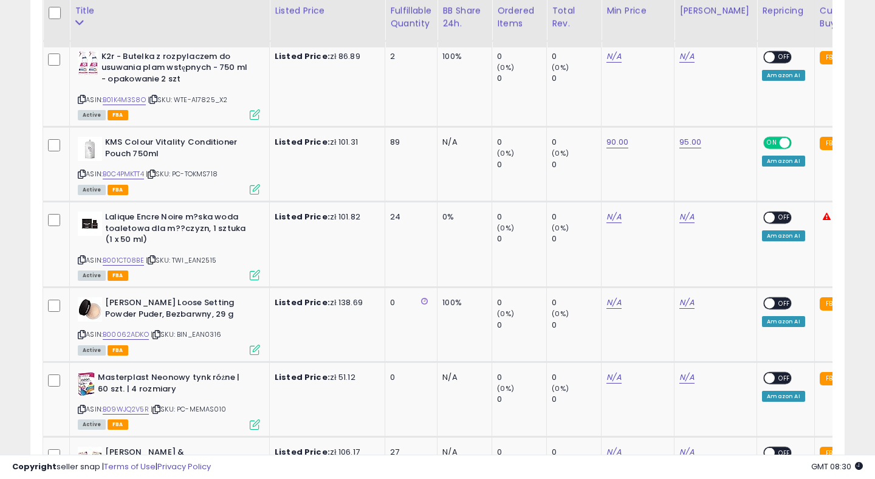
scroll to position [1577, 0]
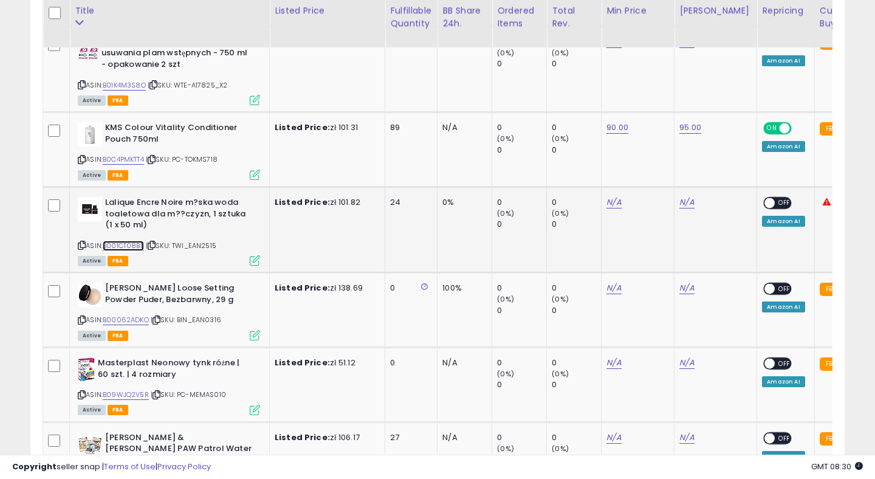
click at [135, 243] on link "B001CT08BE" at bounding box center [123, 246] width 41 height 10
click at [609, 199] on link "N/A" at bounding box center [613, 202] width 15 height 12
type input "**"
click at [657, 168] on icon "submit" at bounding box center [652, 168] width 7 height 7
click at [691, 201] on link "N/A" at bounding box center [686, 202] width 15 height 12
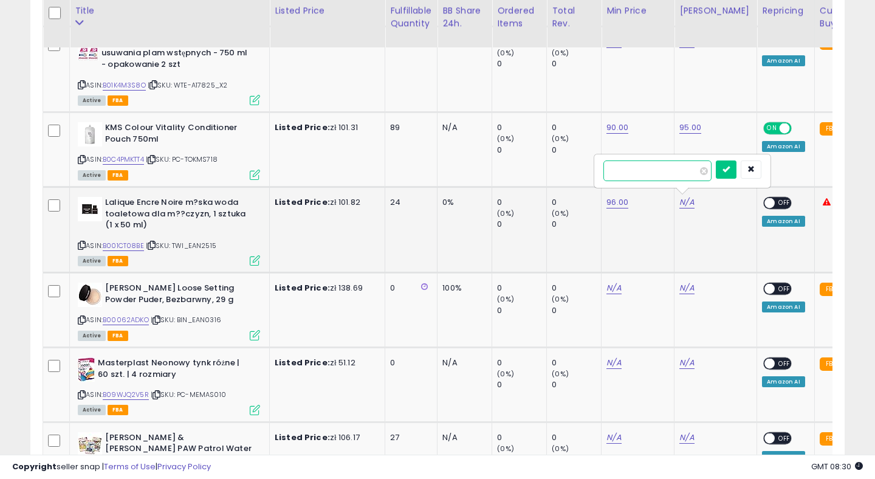
type input "**"
click at [729, 171] on icon "submit" at bounding box center [725, 168] width 7 height 7
click at [765, 198] on span at bounding box center [770, 203] width 10 height 10
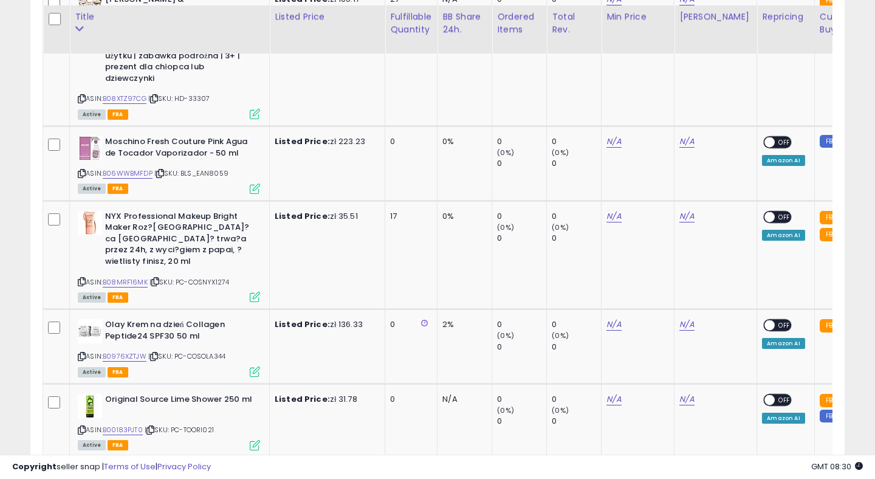
scroll to position [2022, 0]
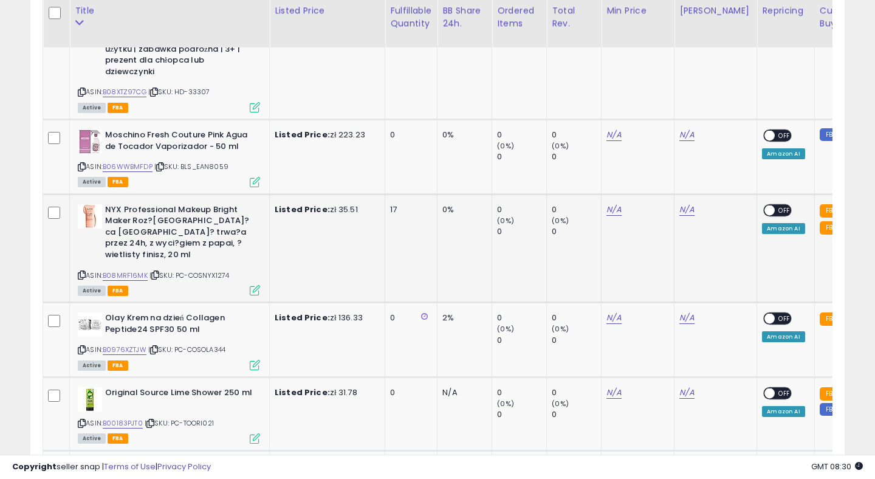
click at [83, 272] on icon at bounding box center [82, 275] width 8 height 7
click at [78, 272] on icon at bounding box center [82, 275] width 8 height 7
click at [129, 270] on link "B08MRF16MK" at bounding box center [125, 275] width 45 height 10
click at [610, 203] on link "N/A" at bounding box center [613, 209] width 15 height 12
type input "**"
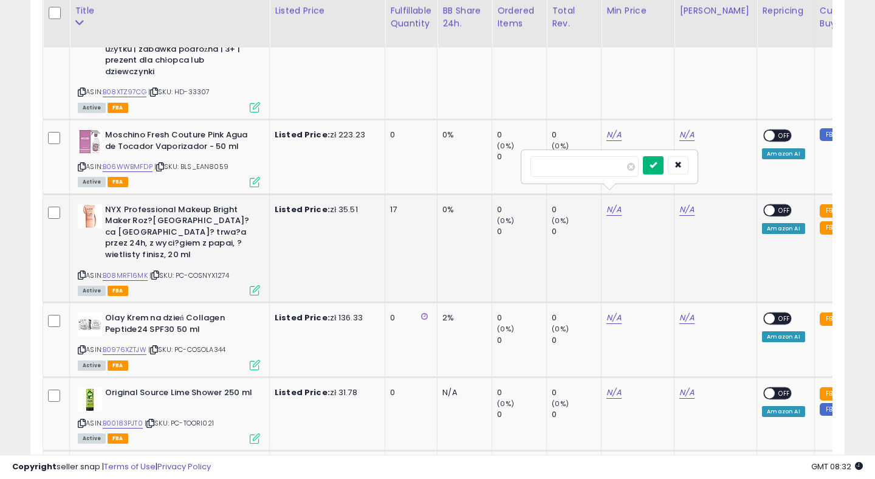
click at [662, 157] on button "submit" at bounding box center [653, 165] width 21 height 18
click at [684, 203] on link "N/A" at bounding box center [686, 209] width 15 height 12
type input "**"
click at [736, 169] on button "submit" at bounding box center [726, 165] width 21 height 18
click at [765, 205] on span at bounding box center [770, 210] width 10 height 10
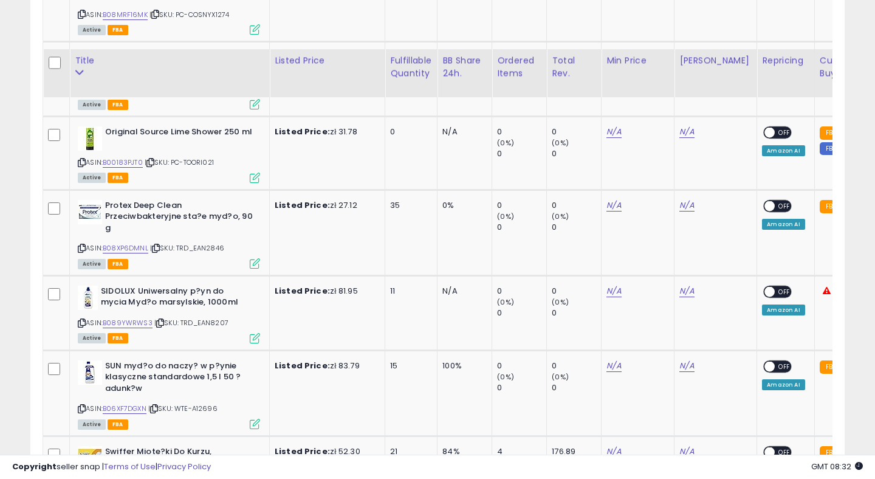
scroll to position [2361, 0]
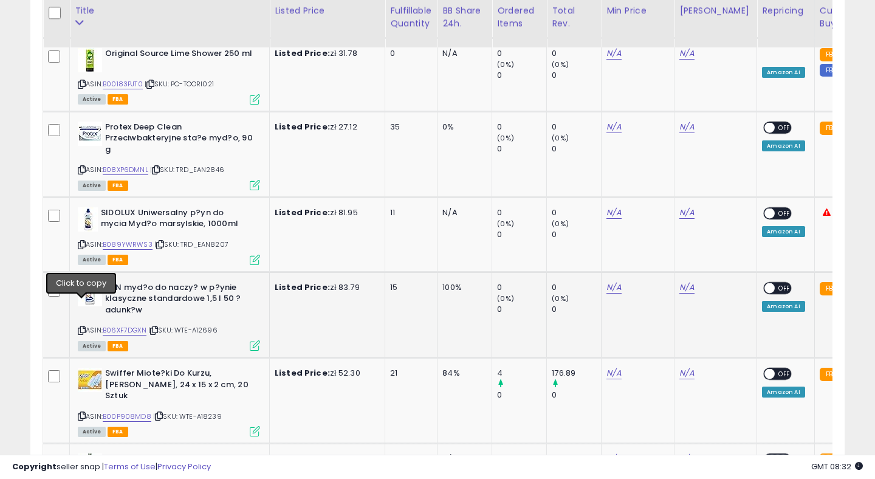
click at [78, 327] on icon at bounding box center [82, 330] width 8 height 7
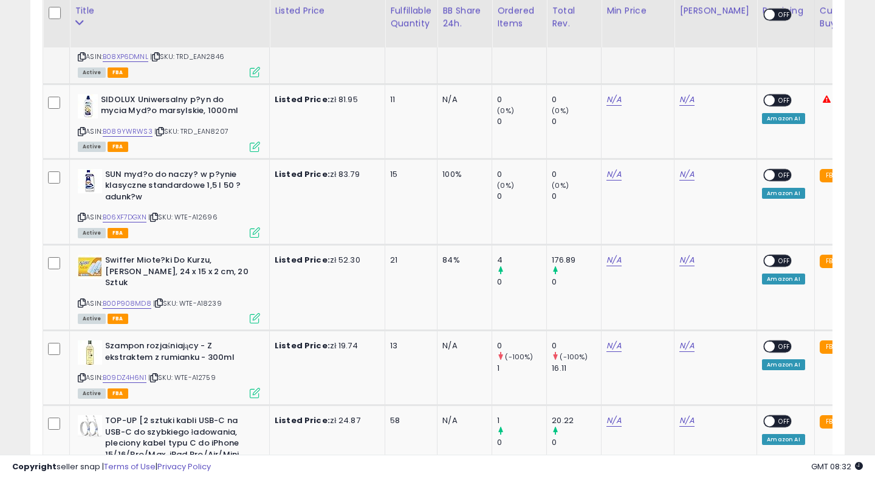
scroll to position [2517, 0]
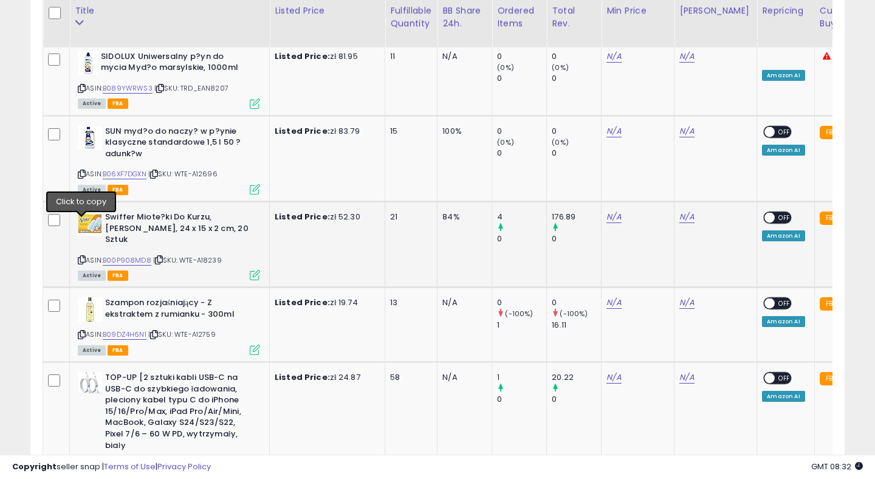
click at [82, 256] on icon at bounding box center [82, 259] width 8 height 7
click at [120, 255] on link "B00P908MD8" at bounding box center [127, 260] width 49 height 10
click at [612, 211] on link "N/A" at bounding box center [613, 217] width 15 height 12
type input "**"
click at [657, 163] on icon "submit" at bounding box center [652, 160] width 7 height 7
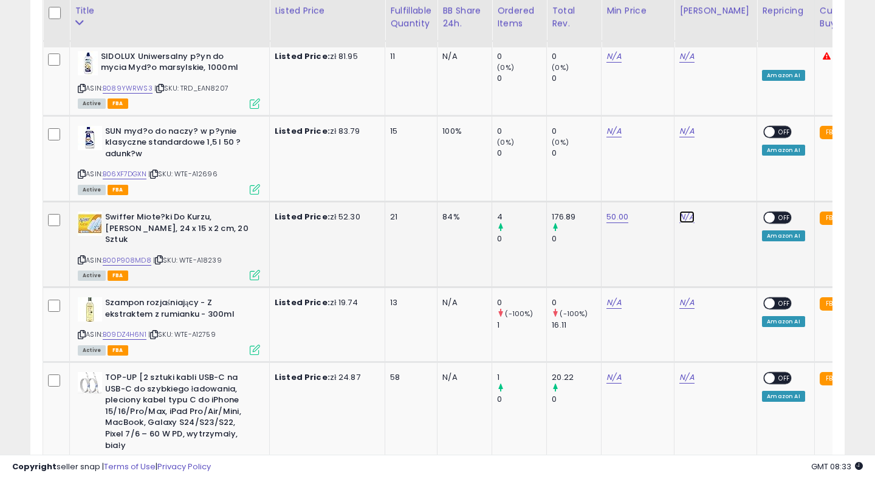
click at [686, 211] on link "N/A" at bounding box center [686, 217] width 15 height 12
type input "**"
click at [729, 159] on icon "submit" at bounding box center [725, 160] width 7 height 7
click at [688, 211] on link "55.00" at bounding box center [690, 217] width 22 height 12
type input "*"
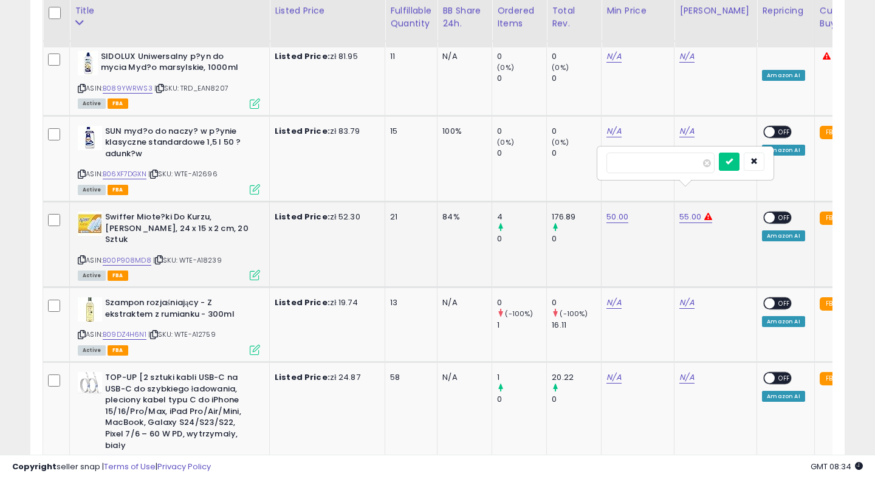
type input "**"
click at [739, 168] on button "submit" at bounding box center [729, 161] width 21 height 18
click at [765, 213] on span at bounding box center [770, 218] width 10 height 10
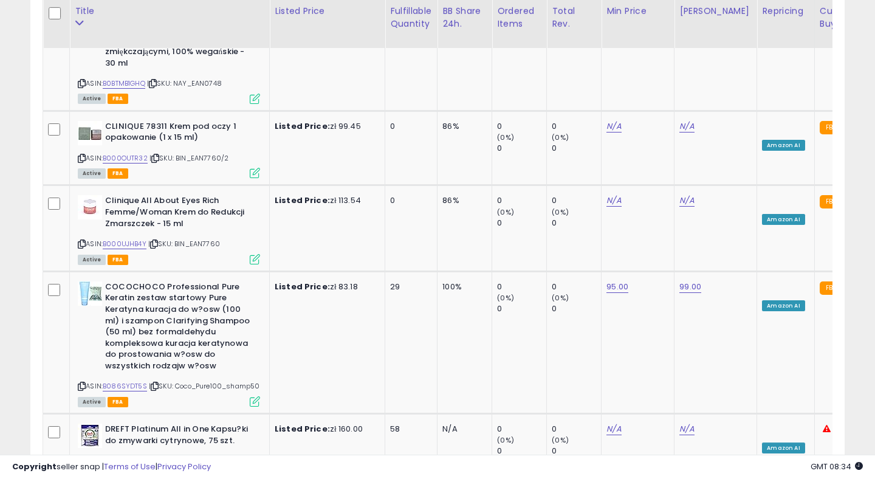
scroll to position [0, 0]
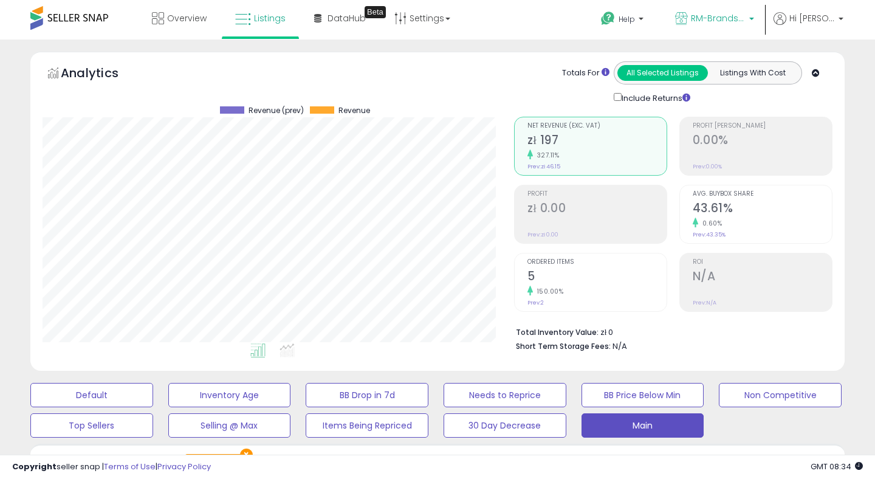
click at [709, 22] on span "RM-Brands (PL)" at bounding box center [718, 18] width 55 height 12
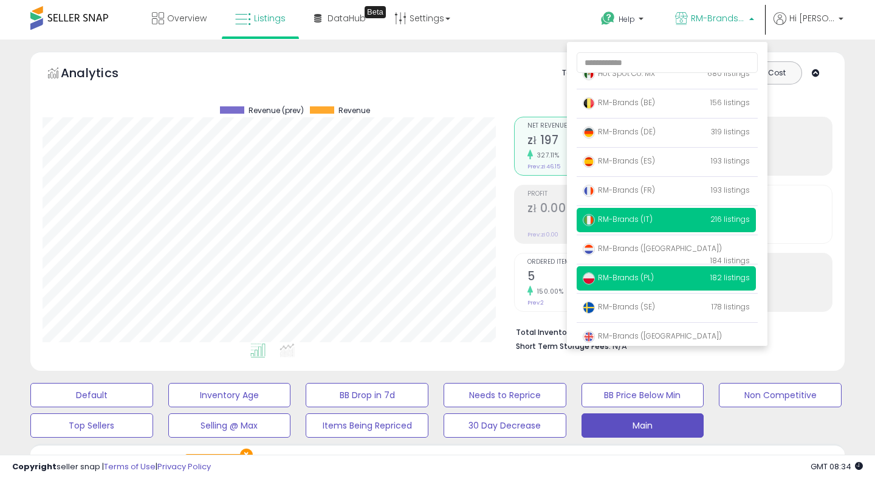
scroll to position [79, 0]
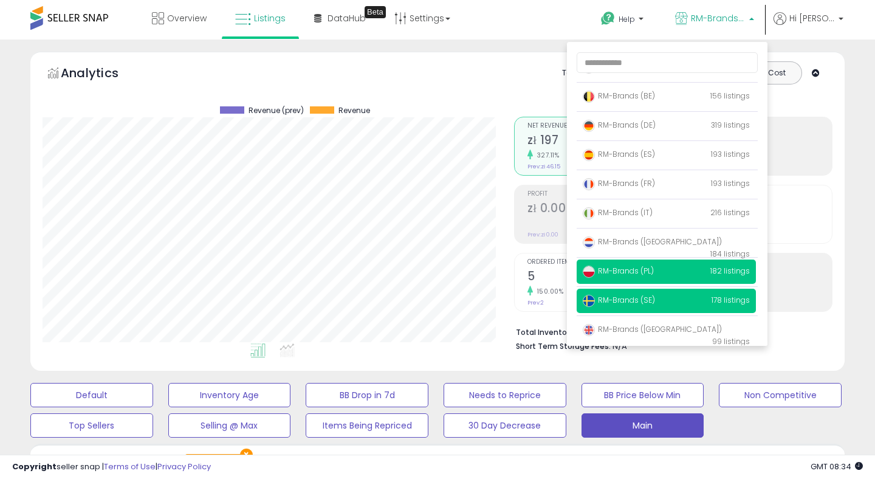
click at [628, 304] on span "RM-Brands (SE)" at bounding box center [619, 300] width 72 height 10
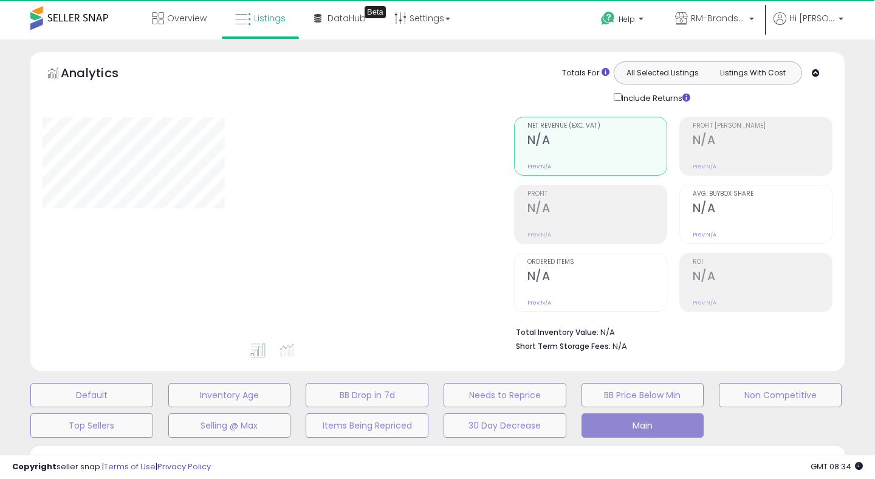
select select "**"
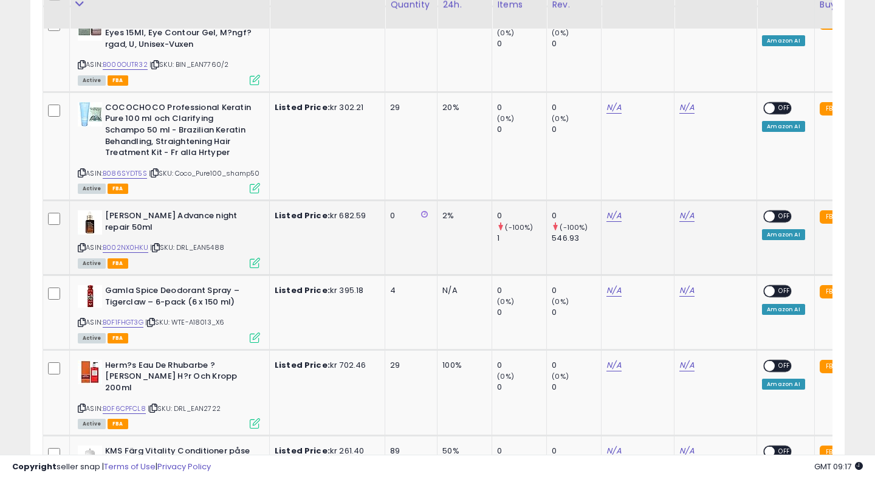
scroll to position [917, 0]
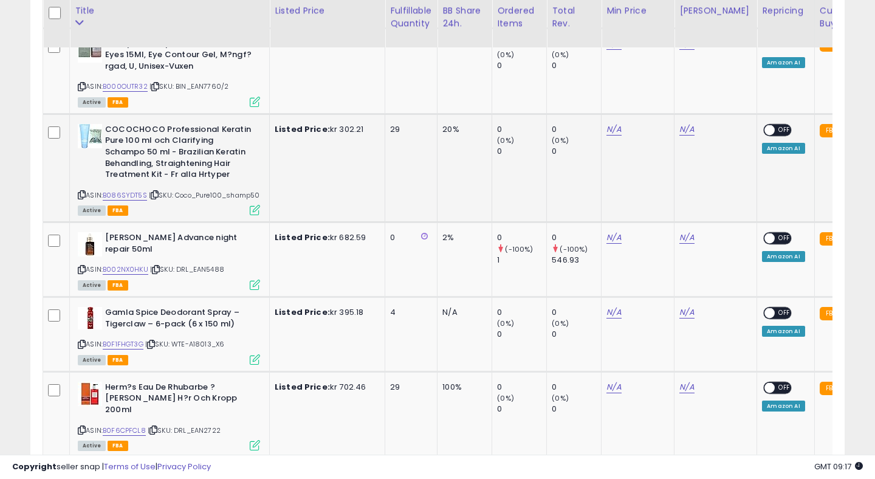
click at [445, 216] on td "20%" at bounding box center [464, 168] width 55 height 108
click at [80, 191] on icon at bounding box center [82, 194] width 8 height 7
click at [137, 196] on link "B086SYDT5S" at bounding box center [125, 195] width 44 height 10
click at [612, 132] on link "N/A" at bounding box center [613, 129] width 15 height 12
type input "***"
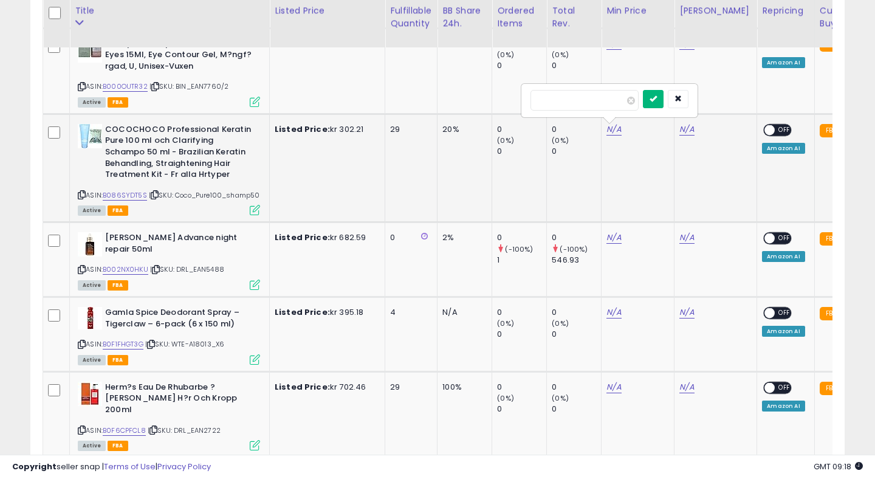
click at [657, 100] on icon "submit" at bounding box center [652, 98] width 7 height 7
click at [688, 129] on link "N/A" at bounding box center [686, 129] width 15 height 12
type input "***"
click at [735, 106] on button "submit" at bounding box center [726, 99] width 21 height 18
click at [765, 128] on span at bounding box center [770, 130] width 10 height 10
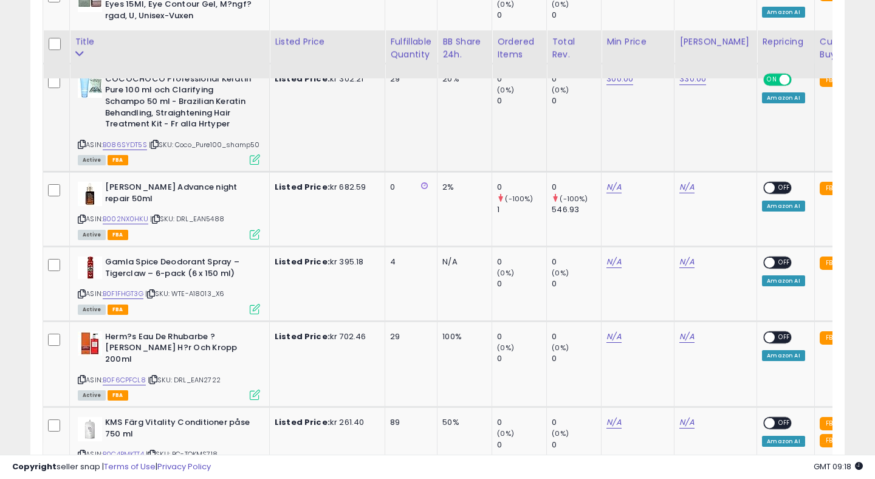
scroll to position [1015, 0]
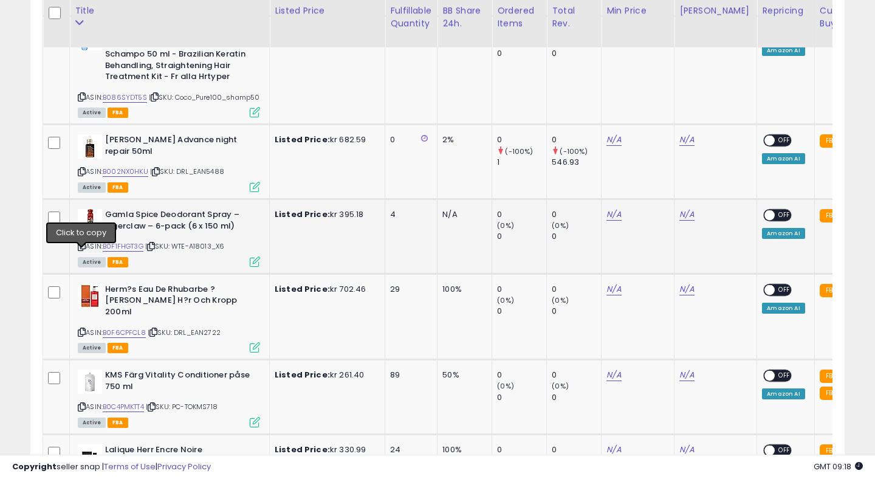
click at [83, 250] on icon at bounding box center [82, 246] width 8 height 7
click at [137, 251] on link "B0F1FHGT3G" at bounding box center [123, 246] width 41 height 10
click at [617, 220] on link "N/A" at bounding box center [613, 214] width 15 height 12
type input "***"
click at [655, 196] on button "submit" at bounding box center [653, 193] width 21 height 18
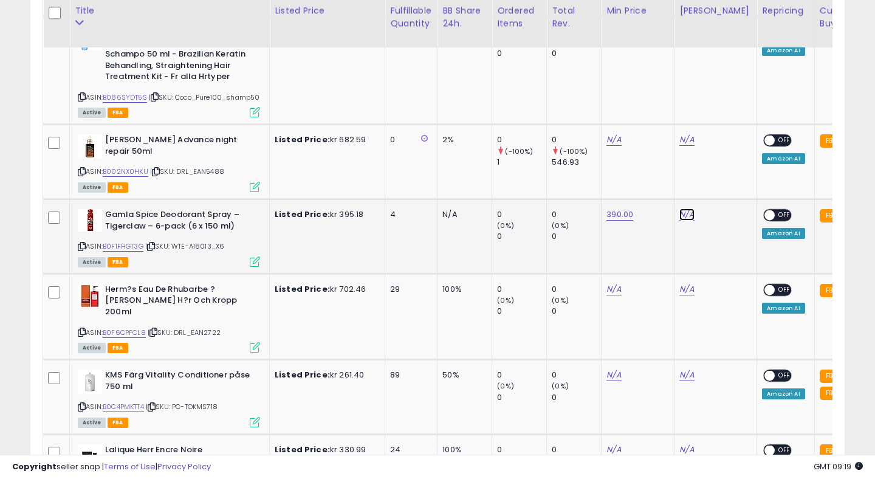
click at [689, 220] on link "N/A" at bounding box center [686, 214] width 15 height 12
type input "***"
click at [734, 199] on button "submit" at bounding box center [726, 193] width 21 height 18
click at [765, 220] on span at bounding box center [770, 215] width 10 height 10
click at [81, 329] on icon at bounding box center [82, 332] width 8 height 7
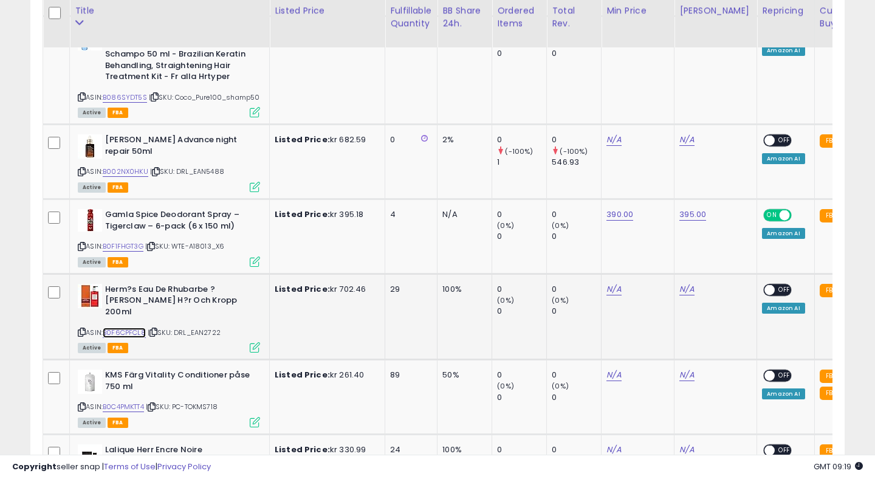
click at [116, 328] on link "B0F6CPFCL8" at bounding box center [124, 332] width 43 height 10
click at [612, 295] on link "N/A" at bounding box center [613, 289] width 15 height 12
type input "***"
click at [663, 264] on button "submit" at bounding box center [653, 267] width 21 height 18
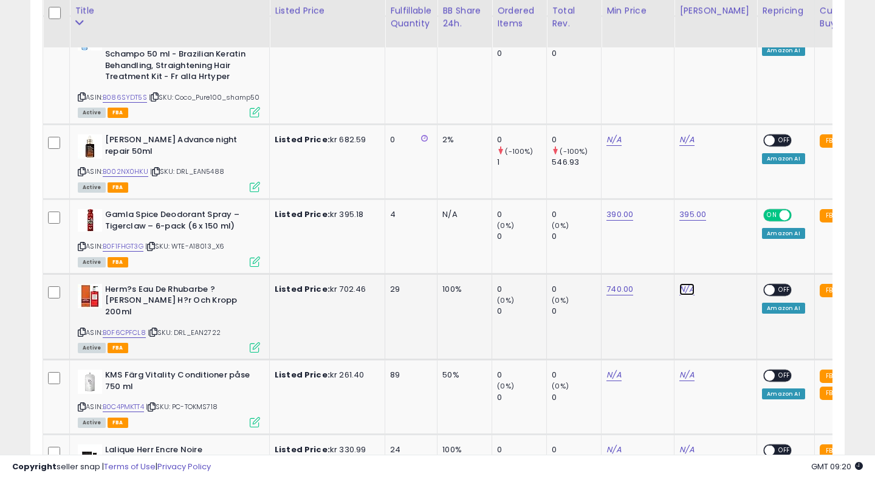
click at [685, 295] on link "N/A" at bounding box center [686, 289] width 15 height 12
type input "***"
click at [733, 277] on div at bounding box center [739, 268] width 46 height 21
click at [729, 264] on icon "submit" at bounding box center [725, 266] width 7 height 7
click at [765, 295] on span at bounding box center [770, 289] width 10 height 10
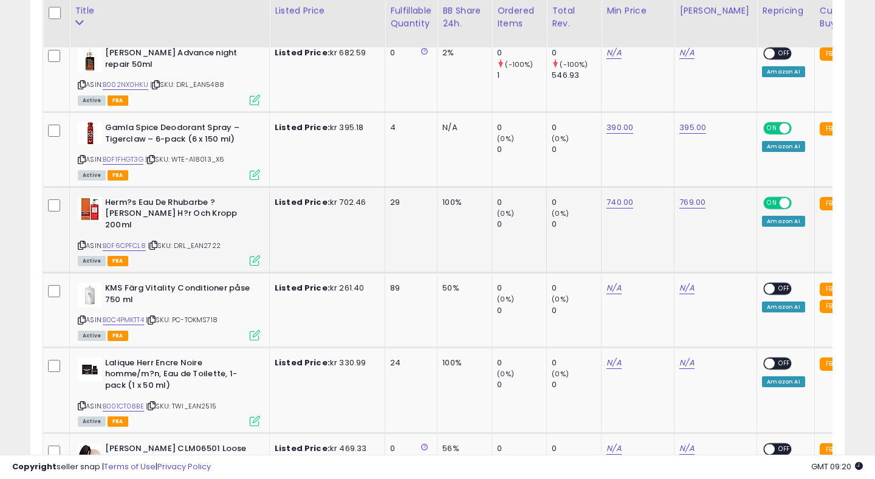
scroll to position [1113, 0]
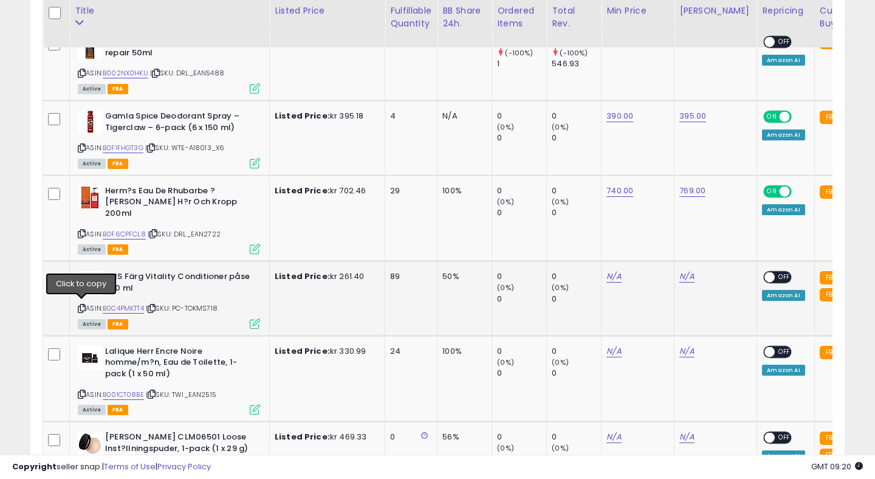
click at [82, 307] on icon at bounding box center [82, 308] width 8 height 7
click at [129, 303] on link "B0C4PMKTT4" at bounding box center [123, 308] width 41 height 10
click at [617, 272] on link "N/A" at bounding box center [613, 276] width 15 height 12
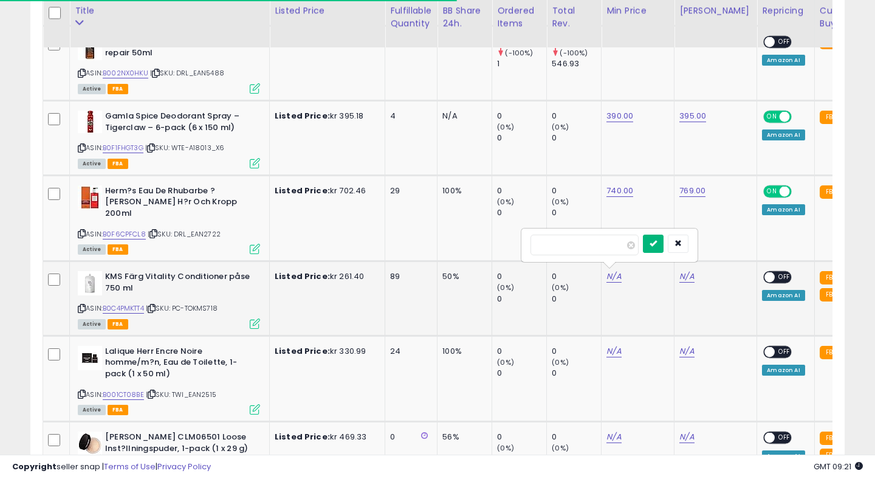
type input "***"
click at [663, 250] on button "submit" at bounding box center [653, 243] width 21 height 18
click at [686, 275] on link "N/A" at bounding box center [686, 276] width 15 height 12
type input "***"
click at [730, 244] on button "submit" at bounding box center [726, 243] width 21 height 18
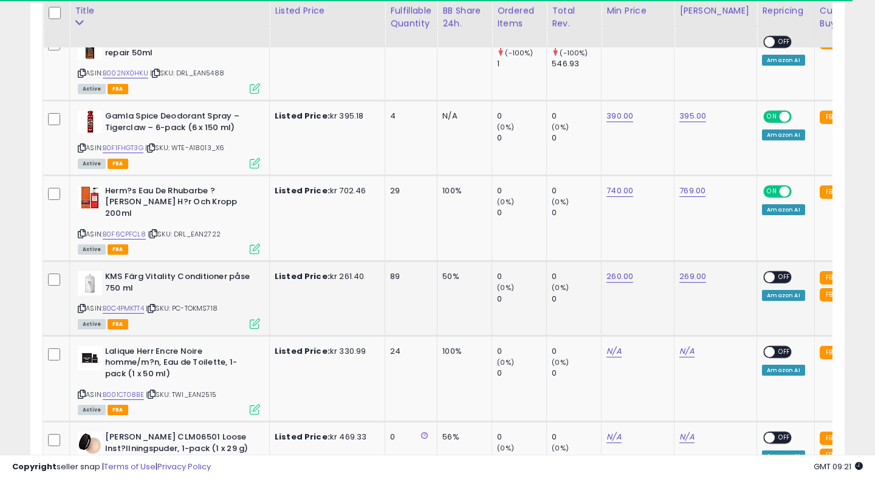
click at [765, 277] on span at bounding box center [770, 277] width 10 height 10
click at [763, 271] on div "ON OFF" at bounding box center [777, 277] width 29 height 13
click at [765, 272] on span at bounding box center [770, 277] width 10 height 10
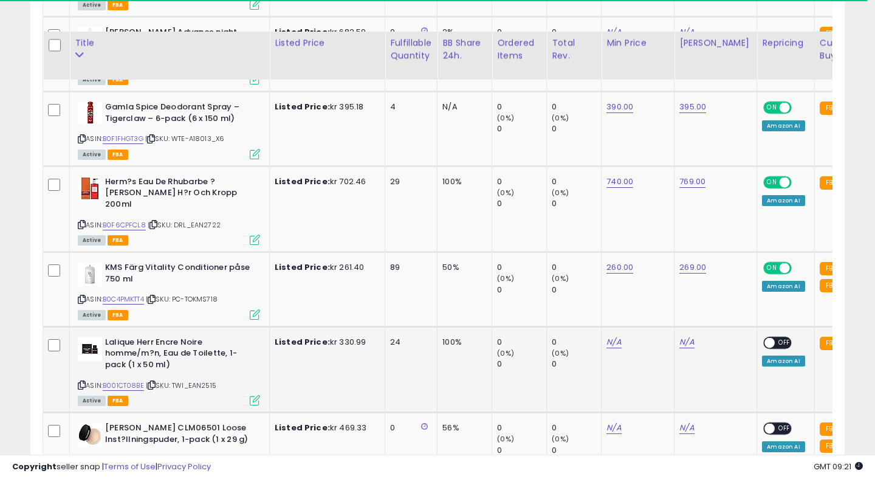
scroll to position [1248, 0]
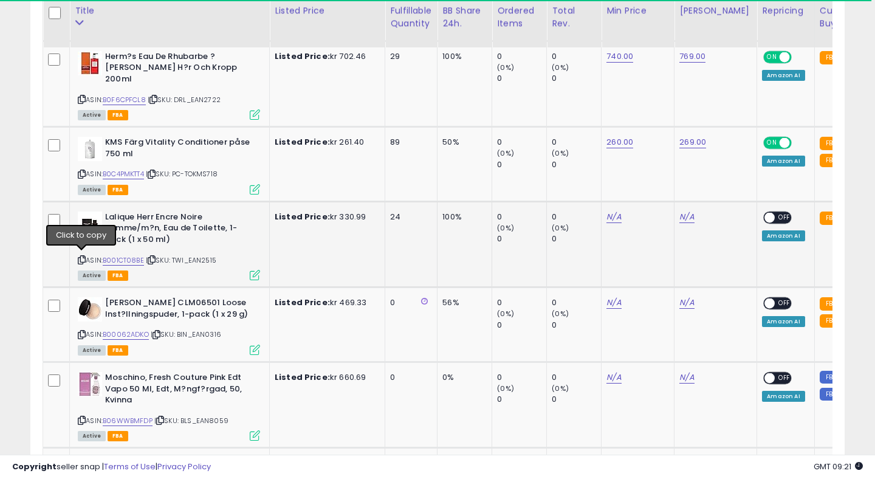
click at [81, 256] on icon at bounding box center [82, 259] width 8 height 7
click at [133, 255] on link "B001CT08BE" at bounding box center [123, 260] width 41 height 10
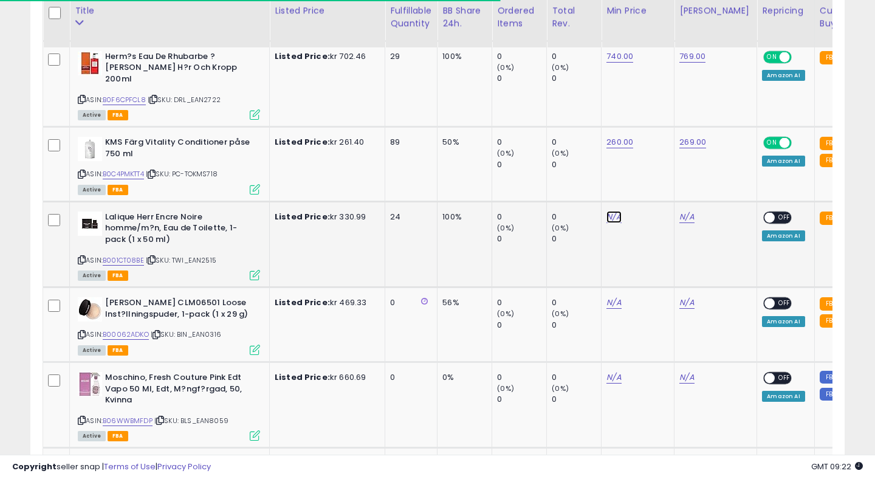
click at [615, 214] on link "N/A" at bounding box center [613, 217] width 15 height 12
type input "***"
click at [655, 186] on button "submit" at bounding box center [653, 184] width 21 height 18
click at [688, 211] on link "N/A" at bounding box center [686, 217] width 15 height 12
type input "***"
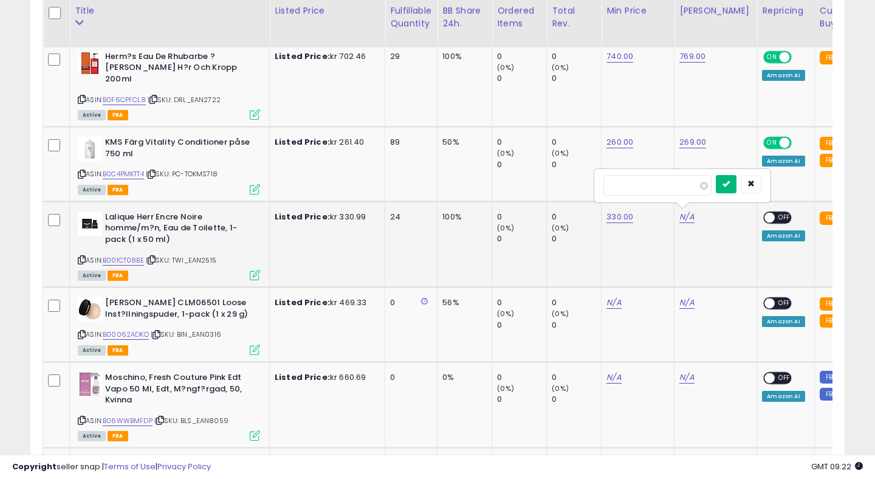
click at [729, 180] on icon "submit" at bounding box center [725, 183] width 7 height 7
click at [765, 213] on span at bounding box center [770, 218] width 10 height 10
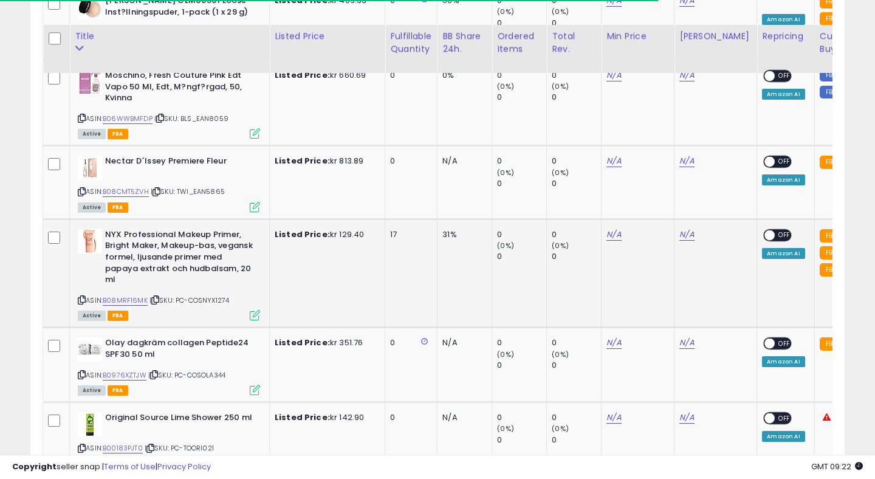
scroll to position [1575, 0]
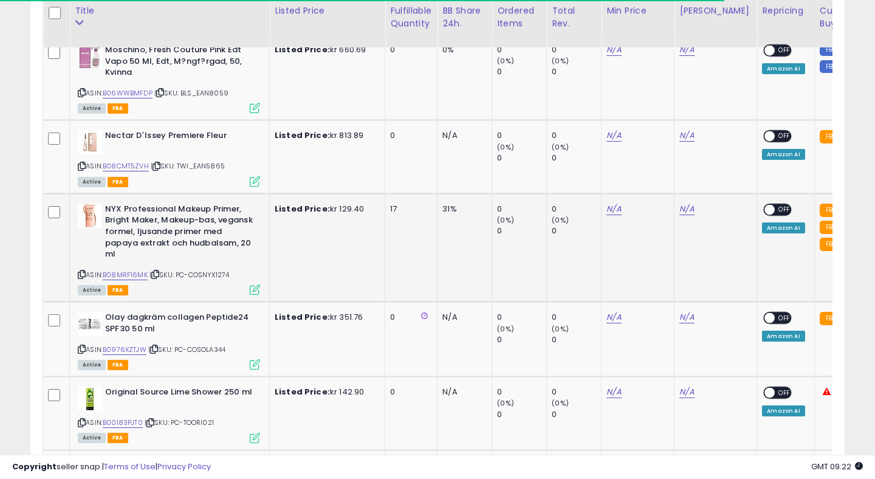
click at [83, 271] on icon at bounding box center [82, 274] width 8 height 7
click at [126, 272] on link "B08MRF16MK" at bounding box center [125, 275] width 45 height 10
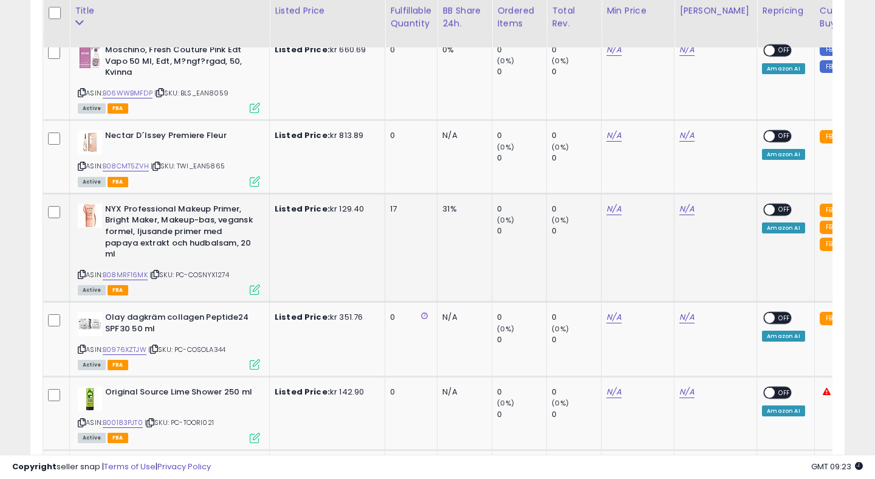
click at [622, 206] on div "N/A" at bounding box center [635, 208] width 58 height 11
click at [610, 203] on link "N/A" at bounding box center [613, 209] width 15 height 12
type input "***"
click at [657, 177] on icon "submit" at bounding box center [652, 175] width 7 height 7
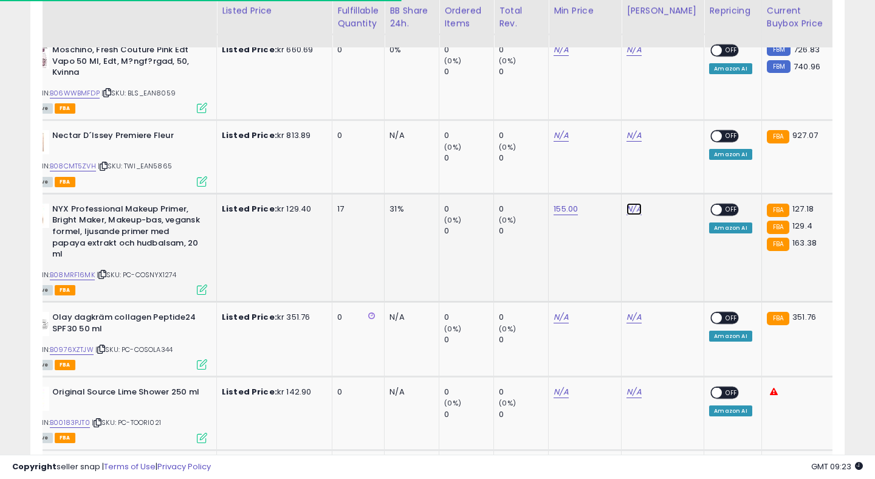
click at [637, 205] on link "N/A" at bounding box center [633, 209] width 15 height 12
type input "***"
click at [677, 173] on icon "submit" at bounding box center [672, 175] width 7 height 7
click at [712, 205] on span at bounding box center [717, 210] width 10 height 10
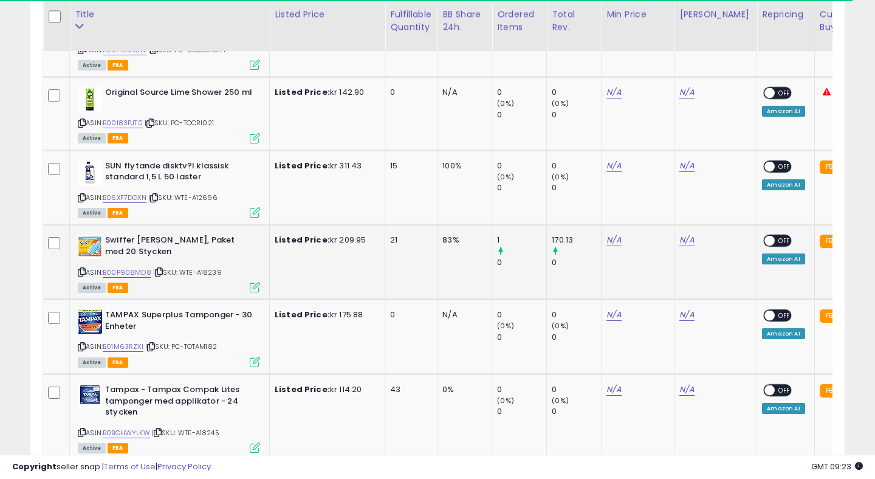
scroll to position [1921, 0]
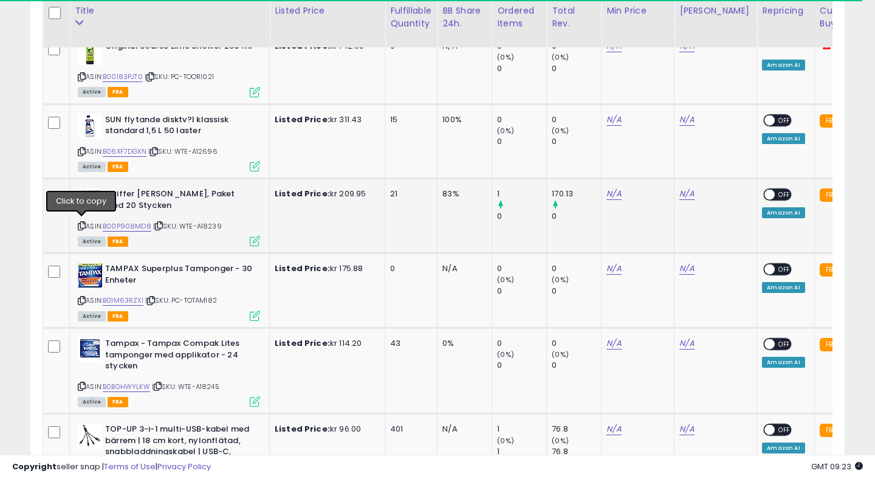
click at [82, 222] on icon at bounding box center [82, 225] width 8 height 7
click at [134, 222] on link "B00P908MD8" at bounding box center [127, 226] width 49 height 10
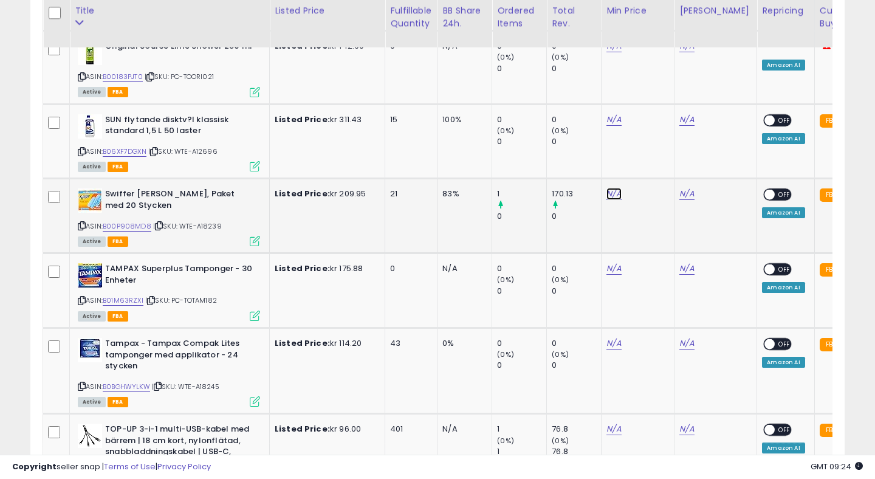
click at [610, 193] on link "N/A" at bounding box center [613, 194] width 15 height 12
type input "***"
click at [657, 160] on icon "submit" at bounding box center [652, 160] width 7 height 7
click at [688, 193] on link "N/A" at bounding box center [686, 194] width 15 height 12
type input "***"
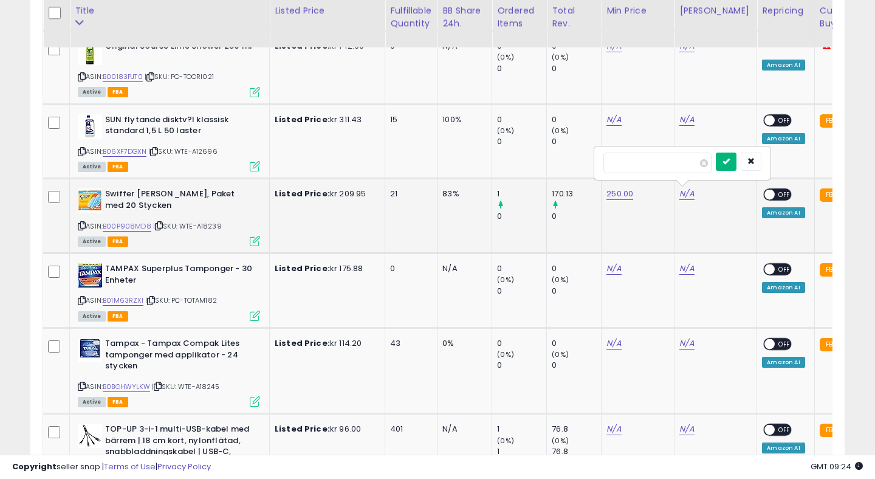
click at [728, 163] on button "submit" at bounding box center [726, 161] width 21 height 18
click at [765, 190] on span at bounding box center [770, 195] width 10 height 10
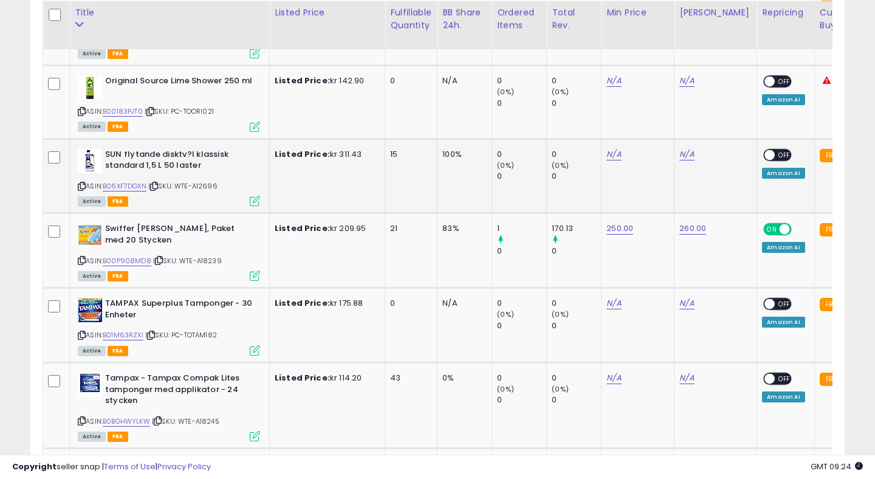
scroll to position [1870, 0]
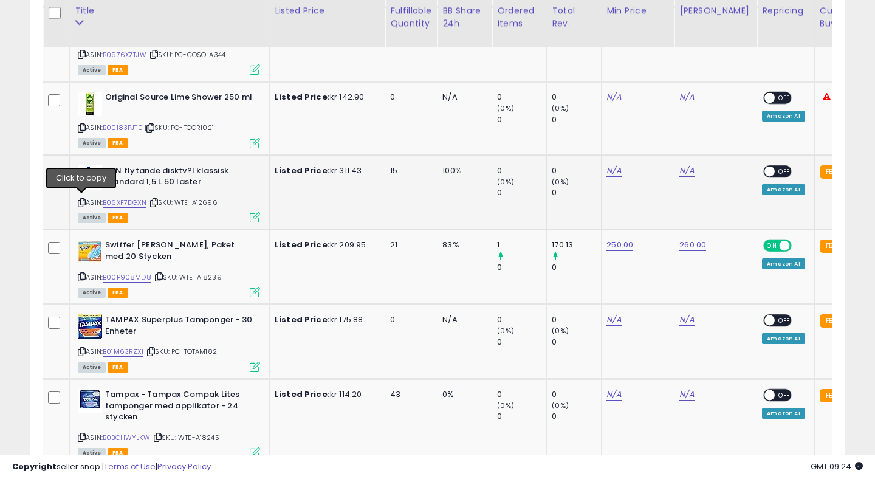
click at [83, 199] on icon at bounding box center [82, 202] width 8 height 7
click at [121, 199] on link "B06XF7DGXN" at bounding box center [125, 202] width 44 height 10
click at [616, 171] on link "N/A" at bounding box center [613, 171] width 15 height 12
type input "***"
click at [657, 137] on icon "submit" at bounding box center [652, 137] width 7 height 7
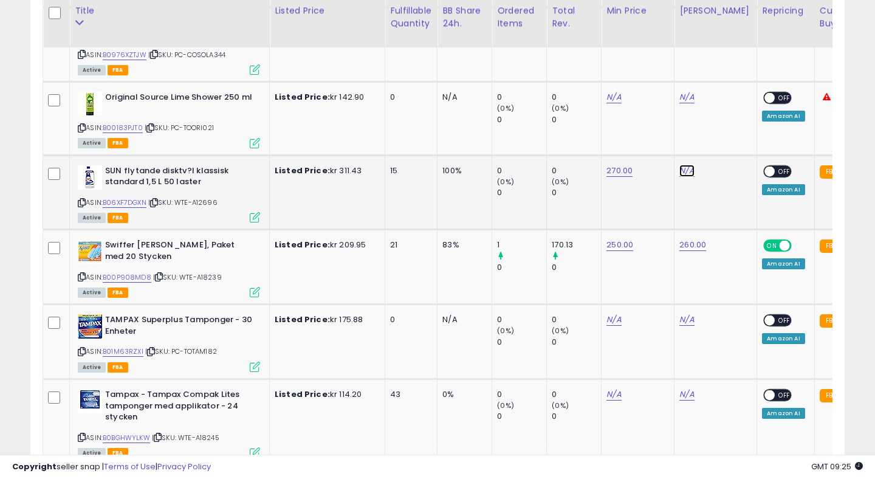
click at [687, 167] on link "N/A" at bounding box center [686, 171] width 15 height 12
type input "***"
click at [729, 138] on button "submit" at bounding box center [726, 138] width 21 height 18
click at [765, 166] on span at bounding box center [770, 171] width 10 height 10
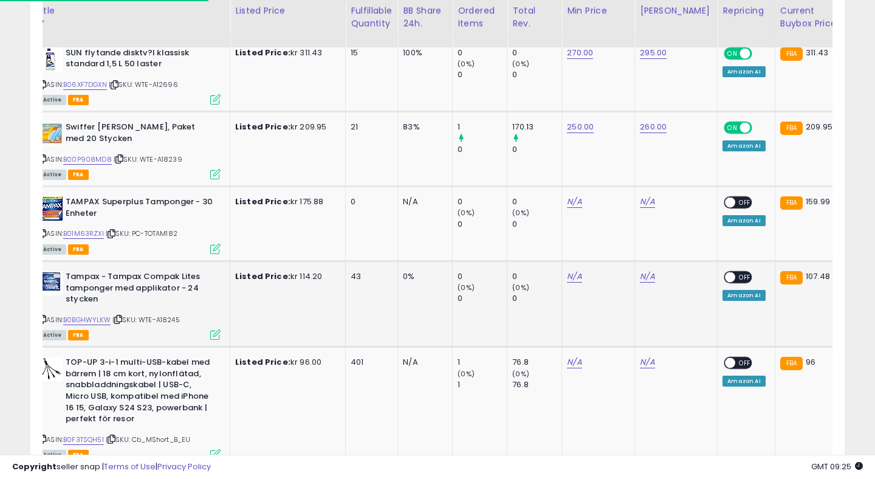
scroll to position [0, 0]
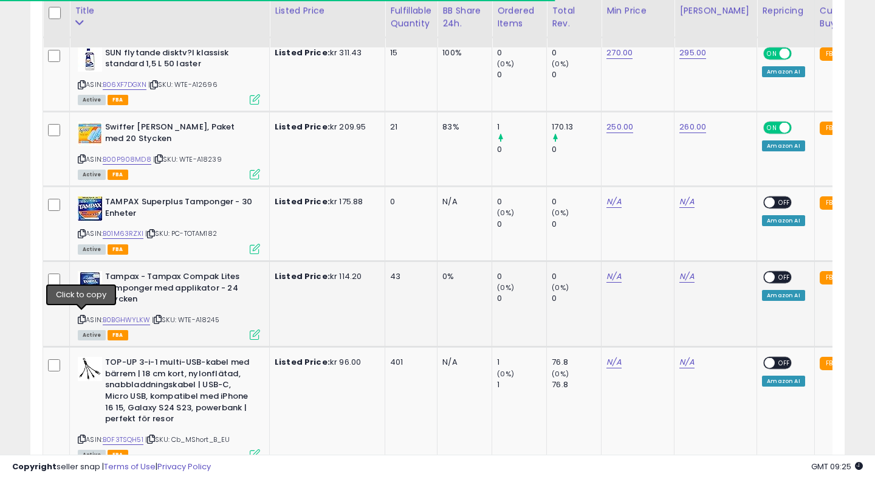
click at [82, 318] on icon at bounding box center [82, 319] width 8 height 7
click at [81, 316] on icon at bounding box center [82, 319] width 8 height 7
click at [136, 315] on link "B0BGHWYLKW" at bounding box center [126, 320] width 47 height 10
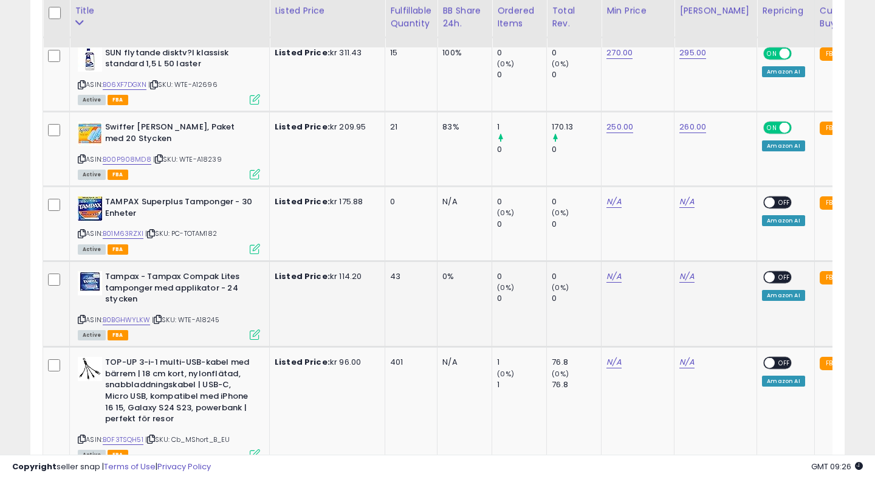
click at [81, 316] on icon at bounding box center [82, 319] width 8 height 7
click at [616, 201] on link "N/A" at bounding box center [613, 202] width 15 height 12
type input "***"
click at [663, 173] on button "submit" at bounding box center [653, 169] width 21 height 18
click at [613, 196] on link "140.00" at bounding box center [618, 202] width 25 height 12
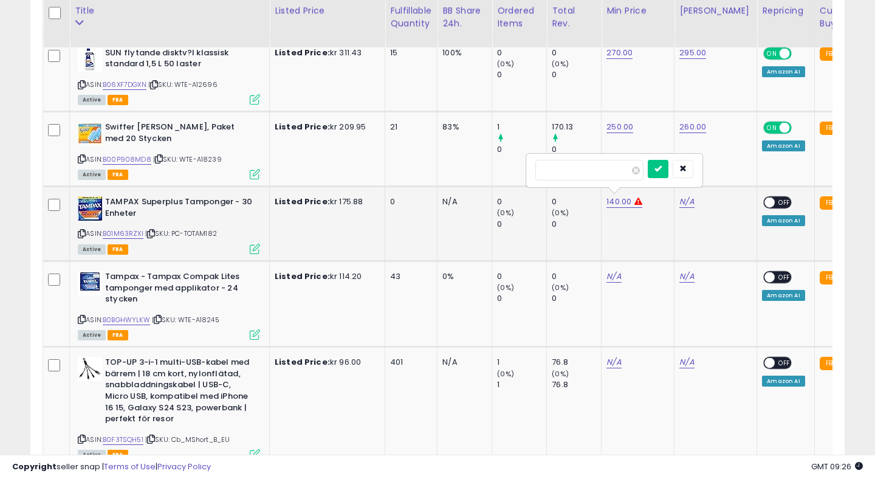
type input "*"
click at [663, 173] on button "submit" at bounding box center [657, 169] width 21 height 18
type input "*"
click at [665, 149] on button "submit" at bounding box center [657, 157] width 21 height 18
click at [600, 162] on input "*" at bounding box center [589, 158] width 108 height 21
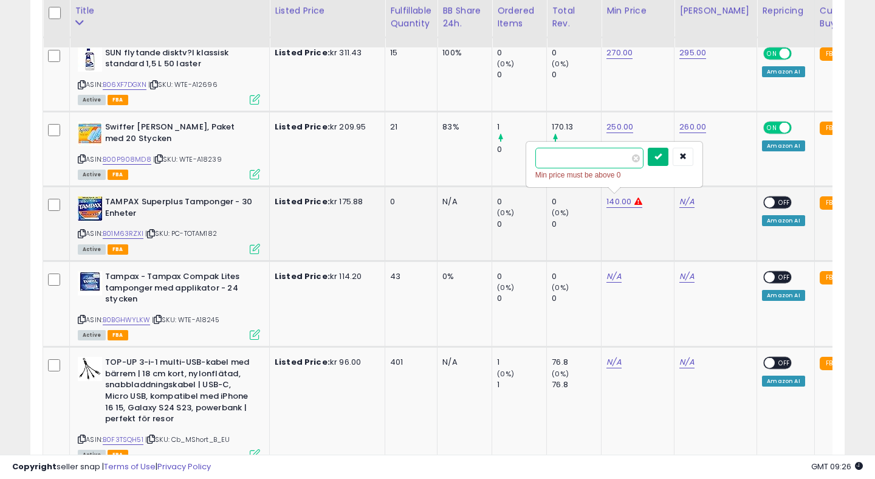
type input "*"
click at [661, 152] on icon "submit" at bounding box center [657, 155] width 7 height 7
click at [612, 276] on link "N/A" at bounding box center [613, 276] width 15 height 12
type input "***"
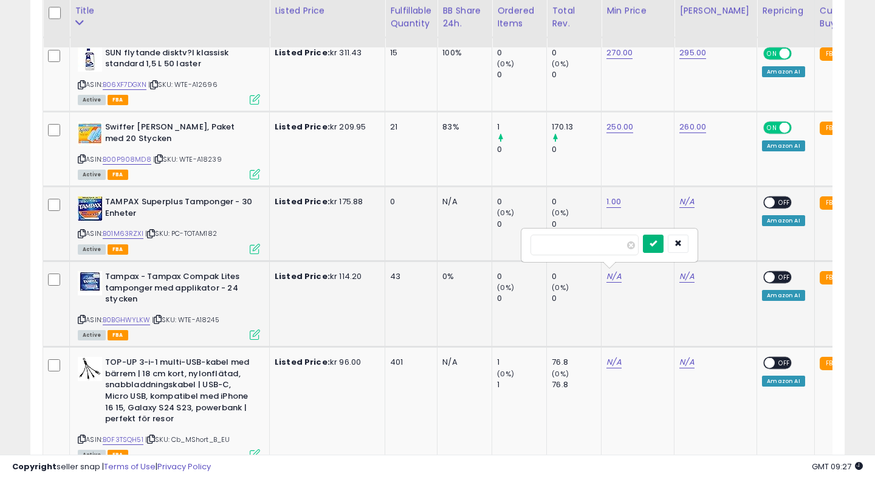
click at [657, 237] on button "submit" at bounding box center [653, 243] width 21 height 18
click at [691, 273] on link "N/A" at bounding box center [686, 276] width 15 height 12
type input "***"
click at [734, 250] on button "submit" at bounding box center [726, 243] width 21 height 18
click at [765, 274] on span at bounding box center [770, 277] width 10 height 10
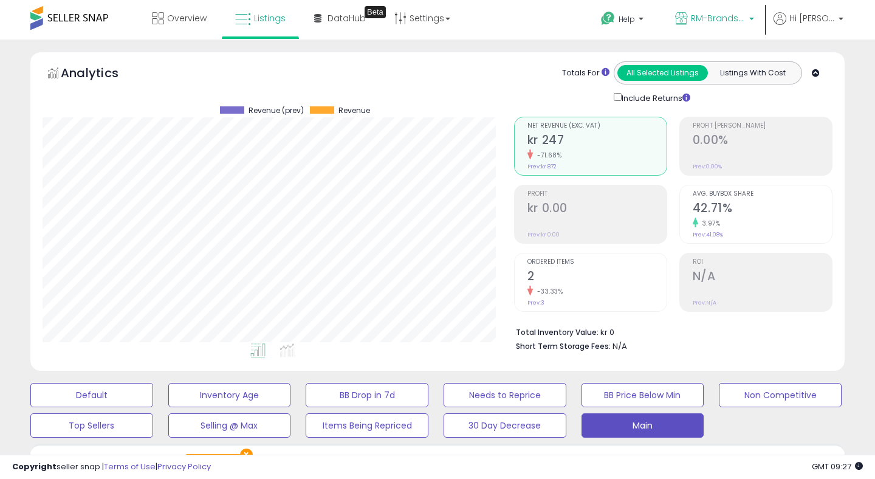
click at [711, 22] on span "RM-Brands (SE)" at bounding box center [718, 18] width 55 height 12
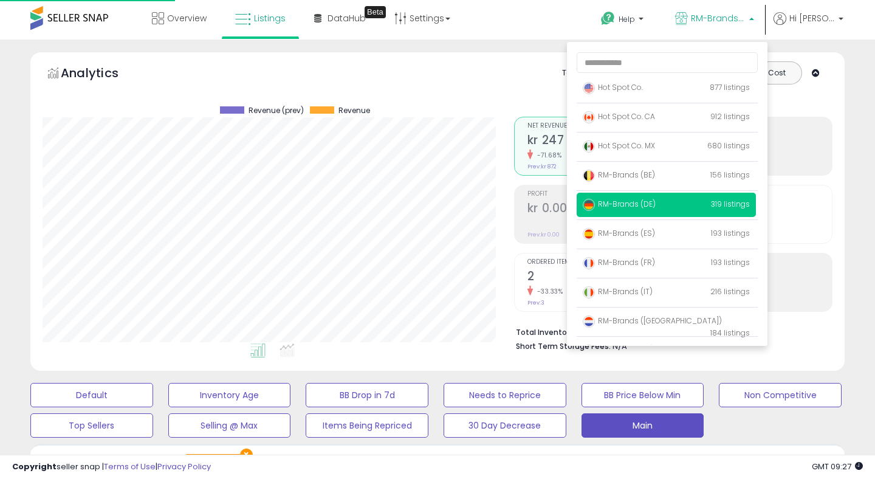
scroll to position [79, 0]
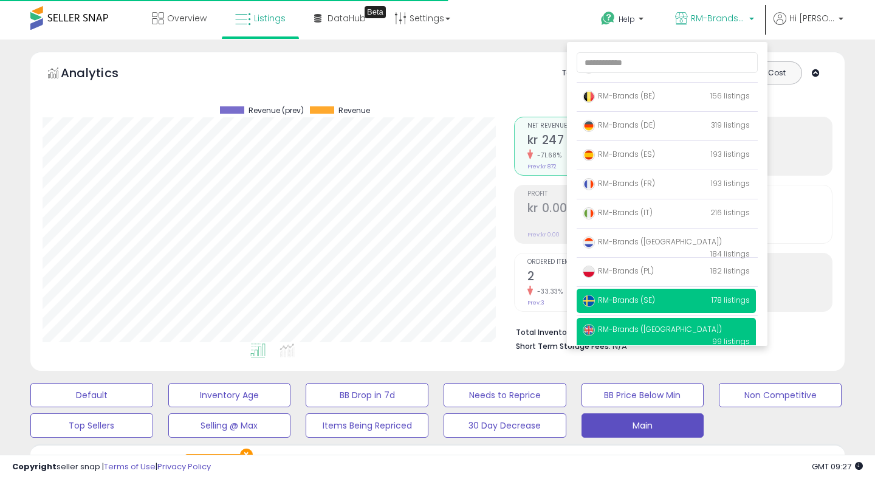
click at [644, 332] on span "RM-Brands ([GEOGRAPHIC_DATA])" at bounding box center [652, 329] width 139 height 10
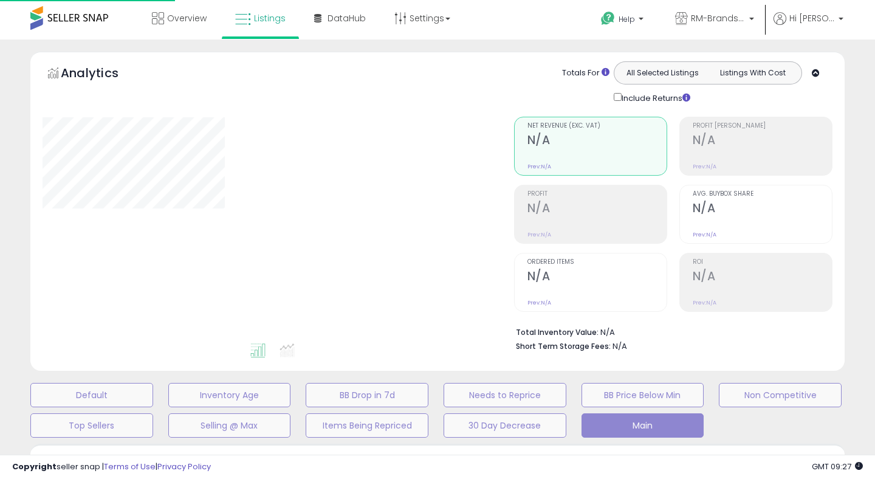
select select "**"
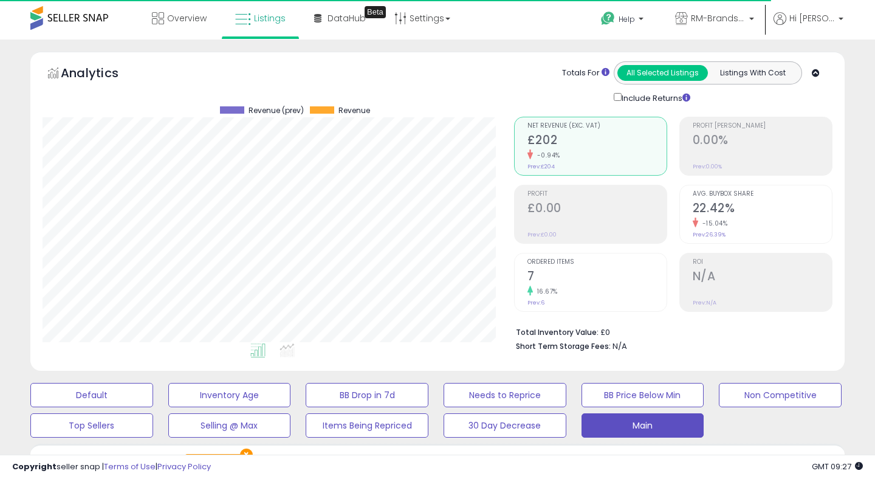
scroll to position [244, 0]
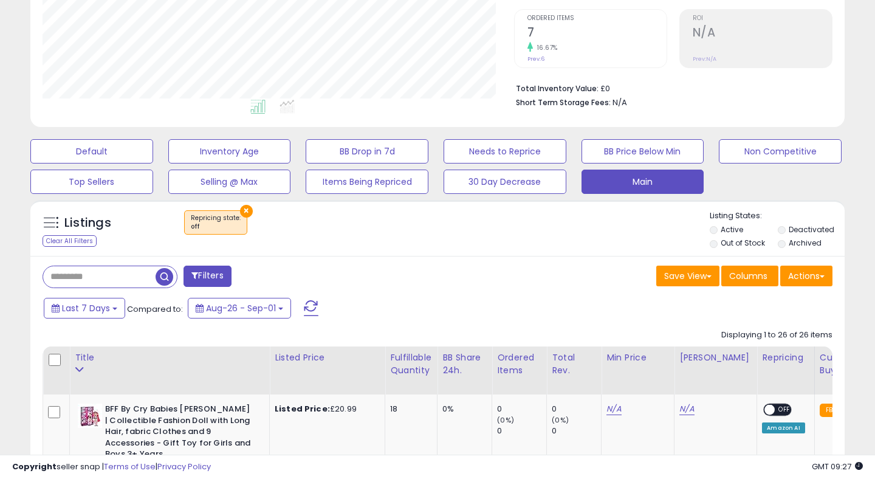
click at [247, 205] on button "×" at bounding box center [246, 211] width 13 height 13
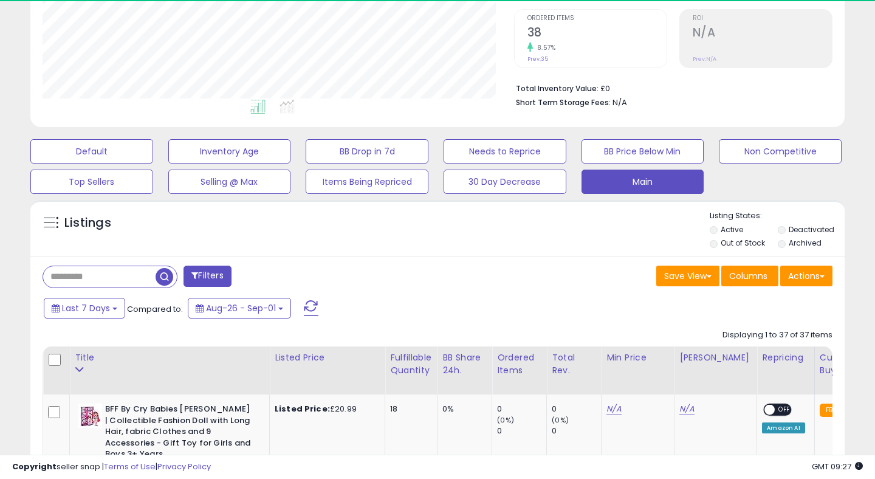
click at [70, 282] on input "text" at bounding box center [99, 276] width 112 height 21
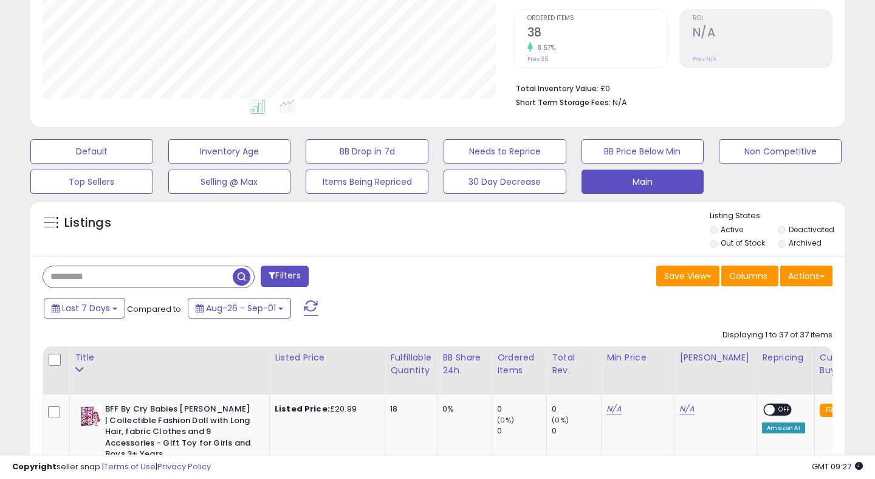
scroll to position [249, 471]
type input "****"
click at [240, 275] on span "button" at bounding box center [242, 277] width 18 height 18
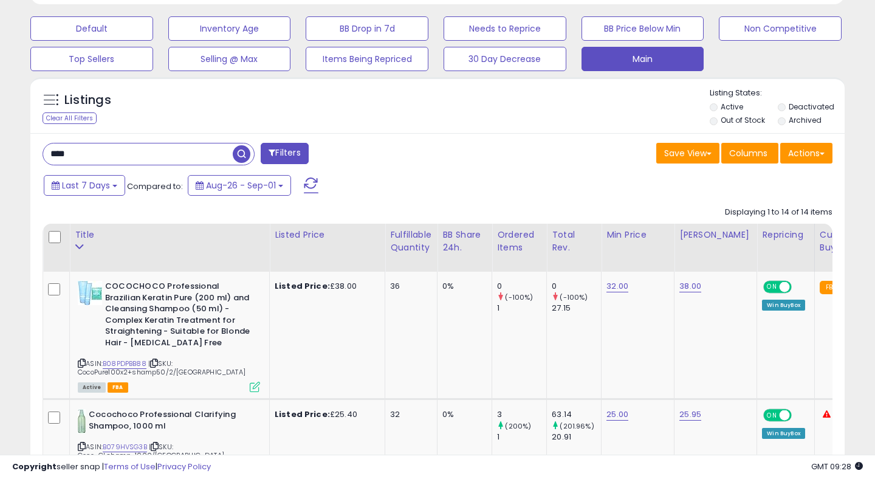
scroll to position [0, 0]
click at [113, 359] on link "B08PDPBB88" at bounding box center [125, 363] width 44 height 10
click at [80, 361] on icon at bounding box center [82, 363] width 8 height 7
click at [171, 386] on div "Active FBA" at bounding box center [169, 386] width 182 height 9
drag, startPoint x: 78, startPoint y: 371, endPoint x: 189, endPoint y: 371, distance: 111.2
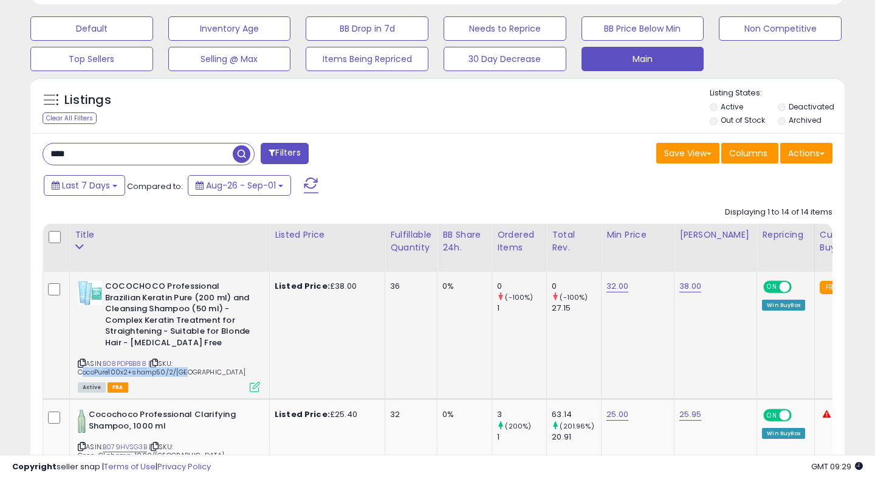
click at [189, 371] on div "ASIN: B08PDPBB88 | SKU: CocoPure100x2+shamp50/2/UK Active FBA" at bounding box center [169, 336] width 182 height 110
copy span "CocoPure100x2+shamp50/2/[GEOGRAPHIC_DATA]"
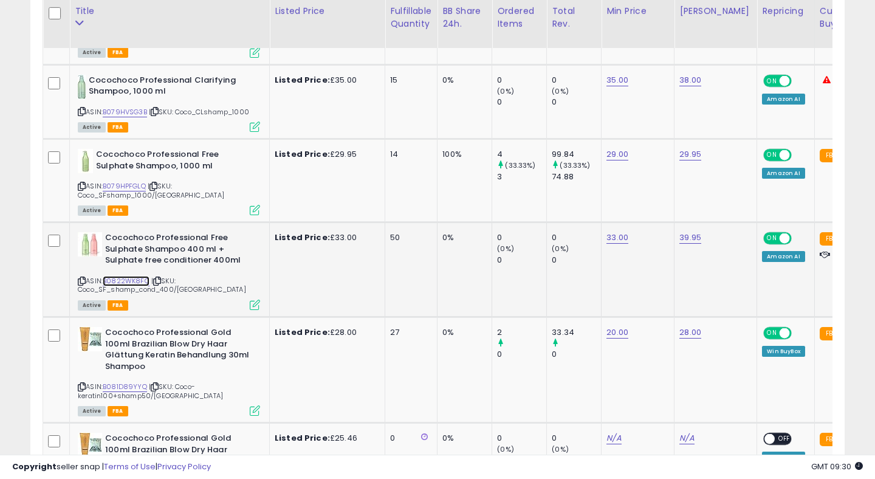
click at [118, 278] on link "B0822WK8FC" at bounding box center [126, 281] width 47 height 10
click at [615, 236] on link "33.00" at bounding box center [617, 237] width 22 height 12
type input "**"
click at [660, 211] on button "submit" at bounding box center [656, 207] width 21 height 18
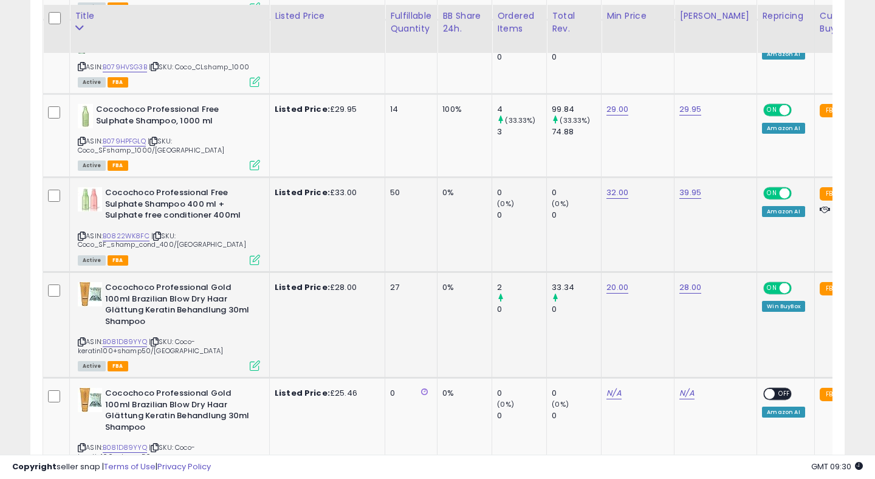
scroll to position [868, 0]
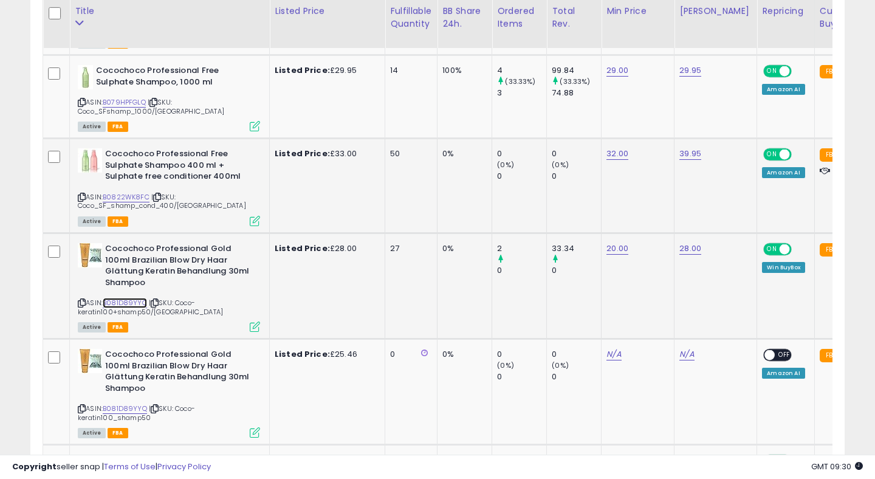
click at [116, 298] on link "B081D89YYQ" at bounding box center [125, 303] width 44 height 10
click at [623, 247] on link "20.00" at bounding box center [617, 248] width 22 height 12
click at [691, 227] on div at bounding box center [669, 219] width 46 height 21
click at [691, 217] on button "button" at bounding box center [681, 218] width 21 height 18
click at [255, 321] on icon at bounding box center [255, 326] width 10 height 10
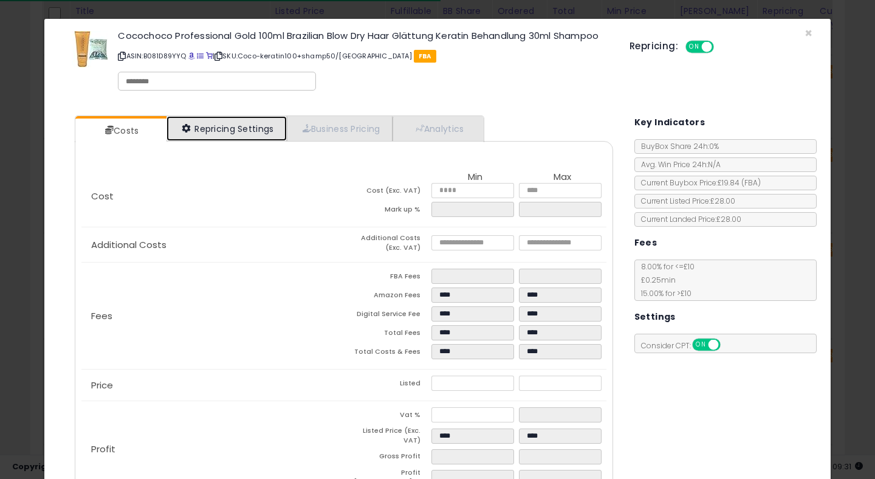
click at [220, 122] on link "Repricing Settings" at bounding box center [226, 128] width 120 height 25
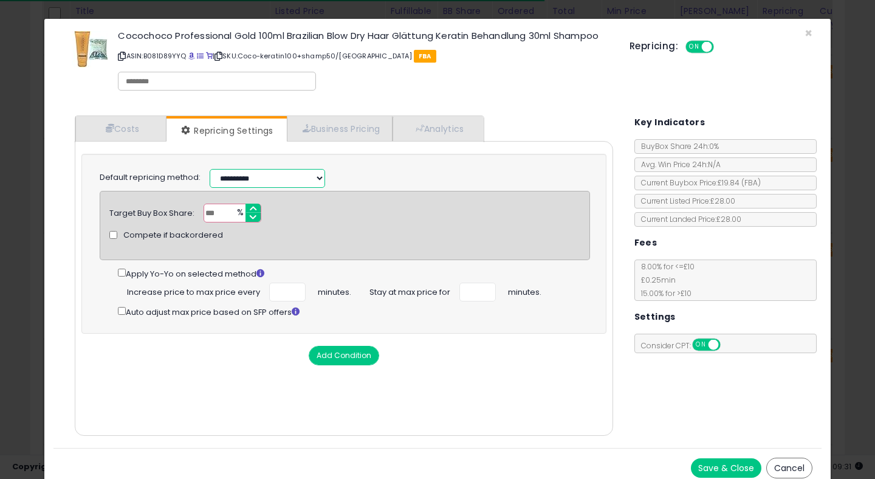
click at [239, 176] on select "**********" at bounding box center [267, 178] width 115 height 19
select select "*********"
click at [210, 169] on select "**********" at bounding box center [267, 178] width 115 height 19
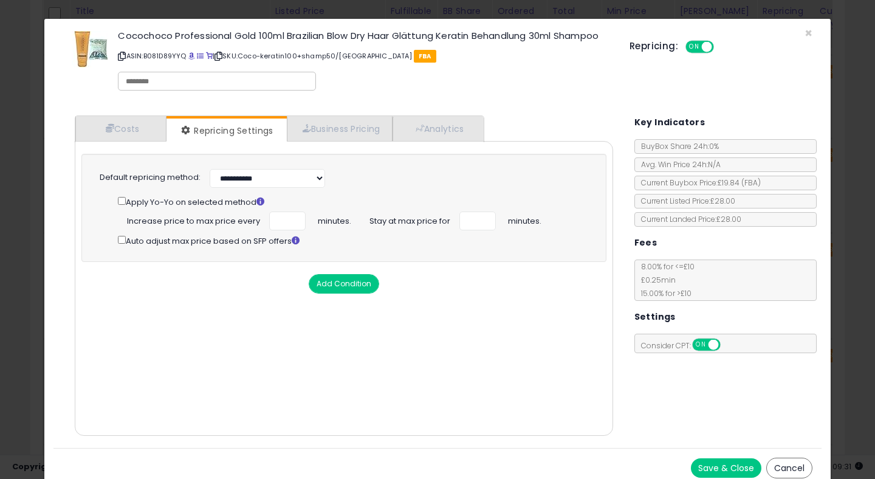
click at [709, 464] on button "Save & Close" at bounding box center [726, 467] width 70 height 19
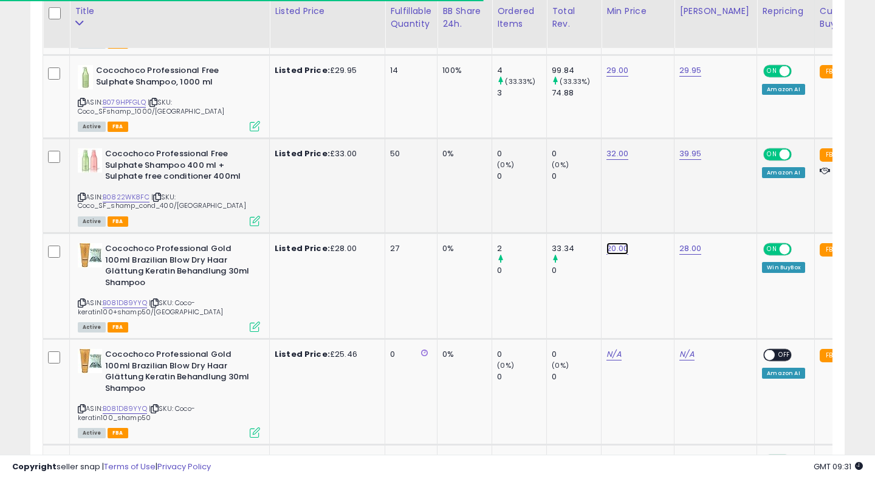
click at [620, 248] on link "20.00" at bounding box center [617, 248] width 22 height 12
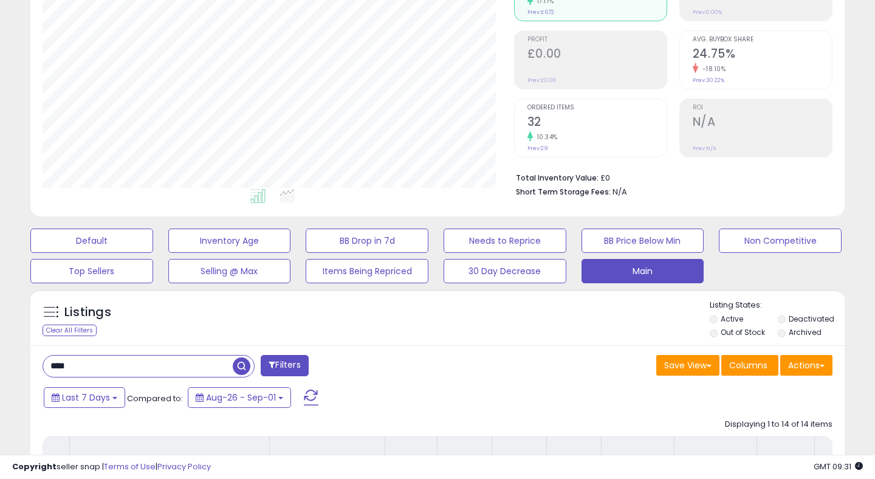
scroll to position [848, 0]
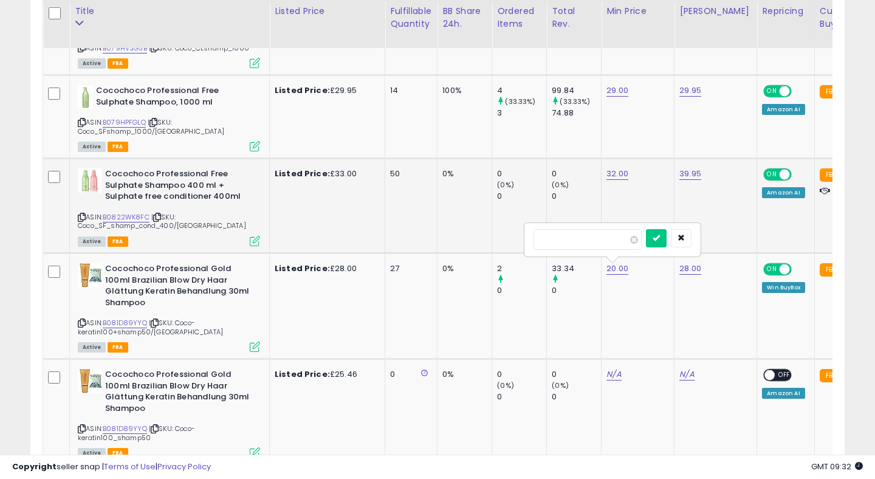
type input "*"
type input "****"
click at [660, 235] on icon "submit" at bounding box center [655, 237] width 7 height 7
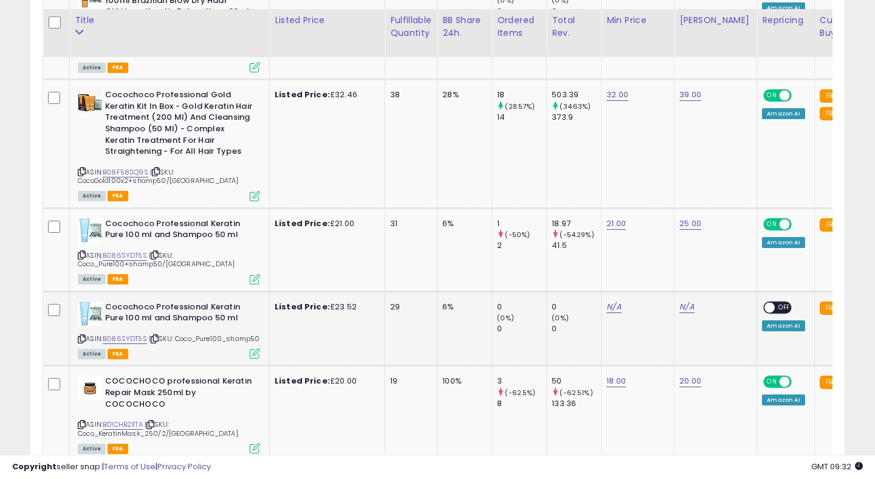
scroll to position [1242, 0]
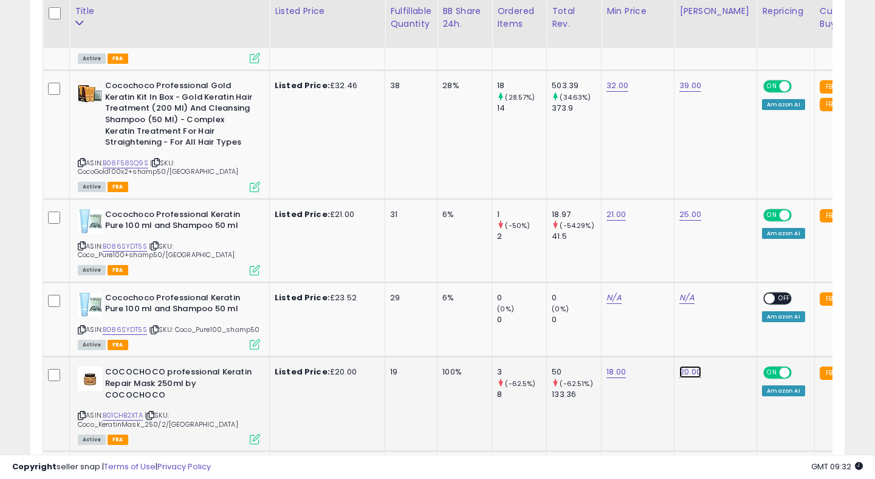
click at [691, 366] on link "20.00" at bounding box center [690, 372] width 22 height 12
type input "*"
type input "*****"
click at [739, 329] on button "submit" at bounding box center [729, 328] width 21 height 18
click at [136, 241] on link "B086SYDT5S" at bounding box center [125, 246] width 44 height 10
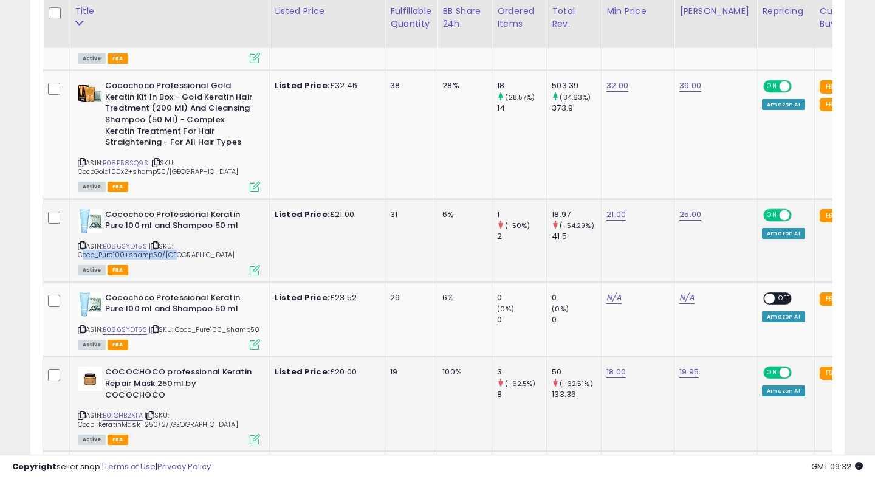
drag, startPoint x: 79, startPoint y: 234, endPoint x: 182, endPoint y: 233, distance: 103.3
click at [182, 233] on div "ASIN: B086SYDT5S | SKU: Coco_Pure100+shamp50/UK Active FBA" at bounding box center [169, 241] width 182 height 65
copy span "Coco_Pure100+shamp50/[GEOGRAPHIC_DATA]"
click at [615, 208] on link "21.00" at bounding box center [615, 214] width 19 height 12
type input "****"
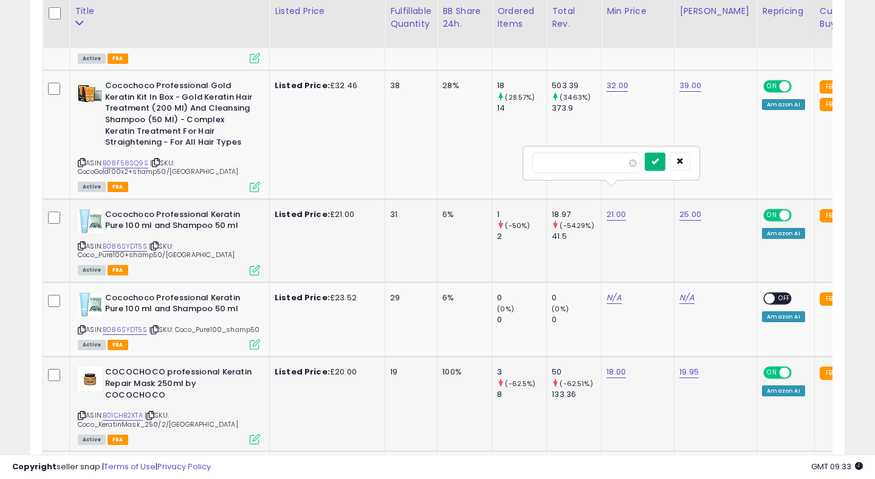
click at [658, 158] on icon "submit" at bounding box center [654, 160] width 7 height 7
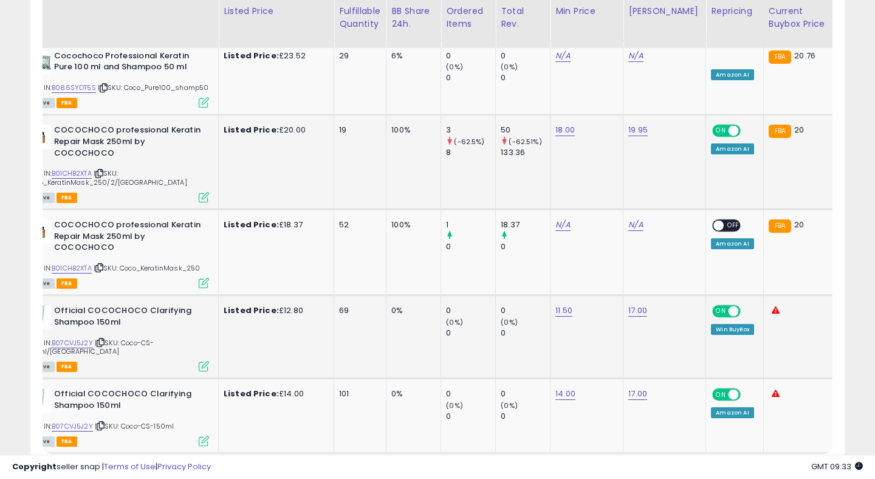
scroll to position [0, 0]
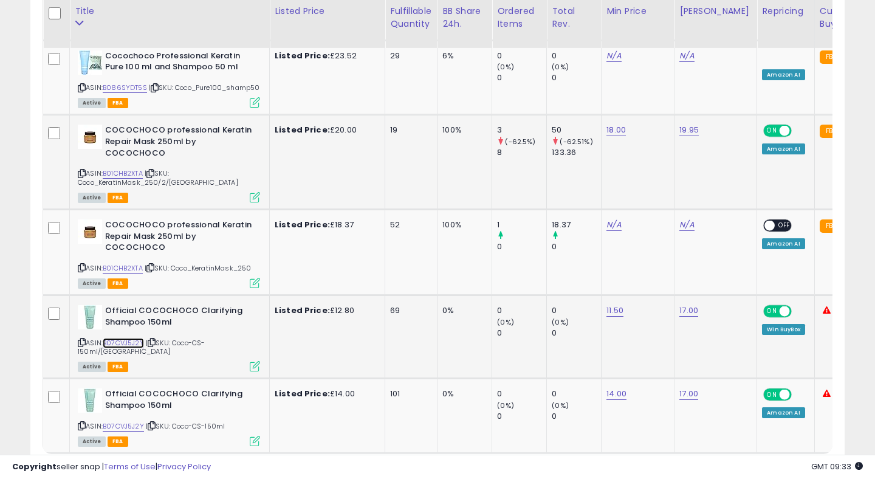
click at [126, 338] on link "B07CVJ5J2Y" at bounding box center [123, 343] width 41 height 10
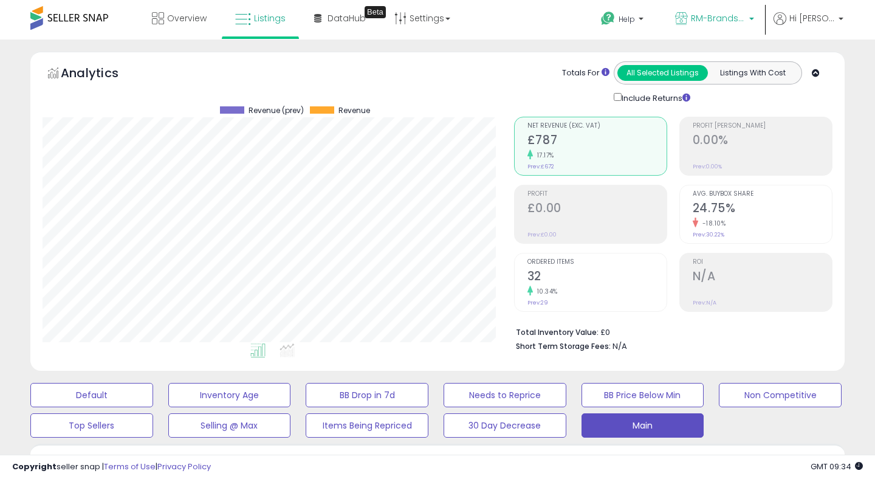
click at [735, 21] on span "RM-Brands ([GEOGRAPHIC_DATA])" at bounding box center [718, 18] width 55 height 12
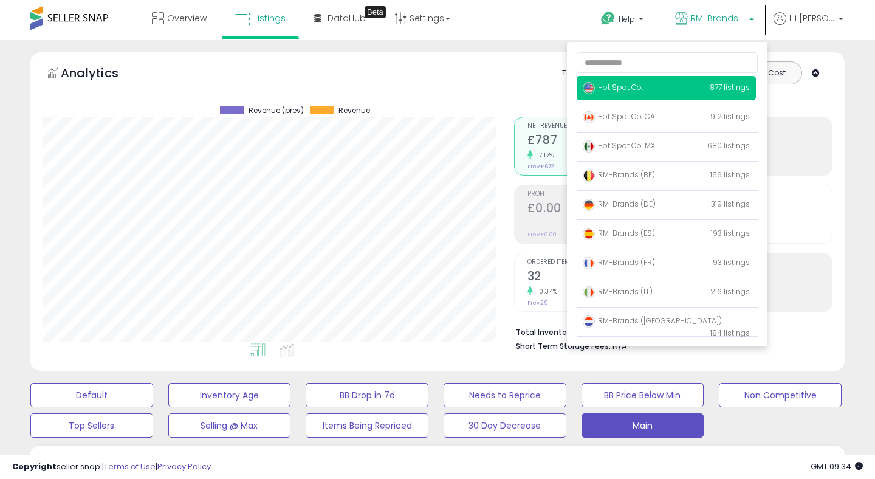
click at [635, 87] on span "Hot Spot Co." at bounding box center [613, 87] width 60 height 10
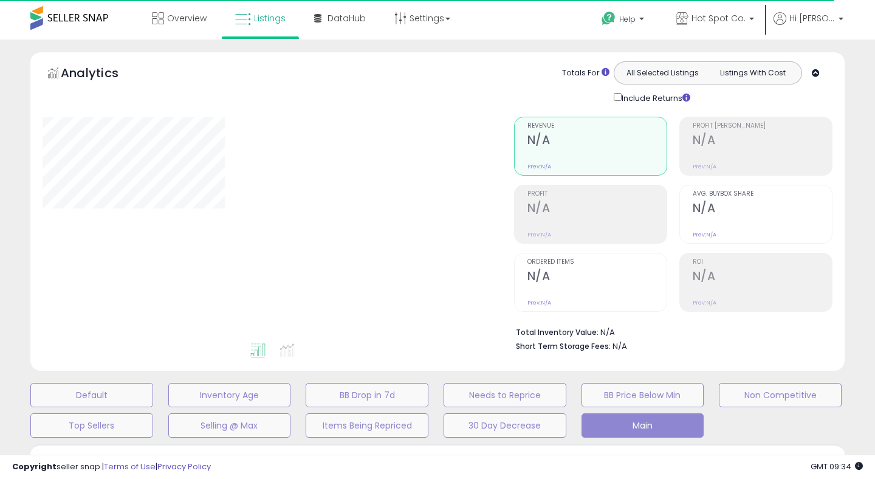
type input "****"
select select "**"
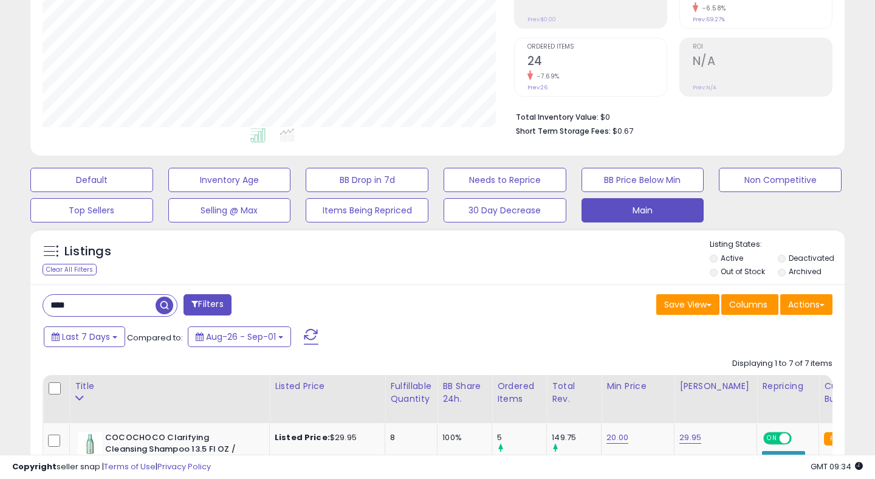
scroll to position [239, 0]
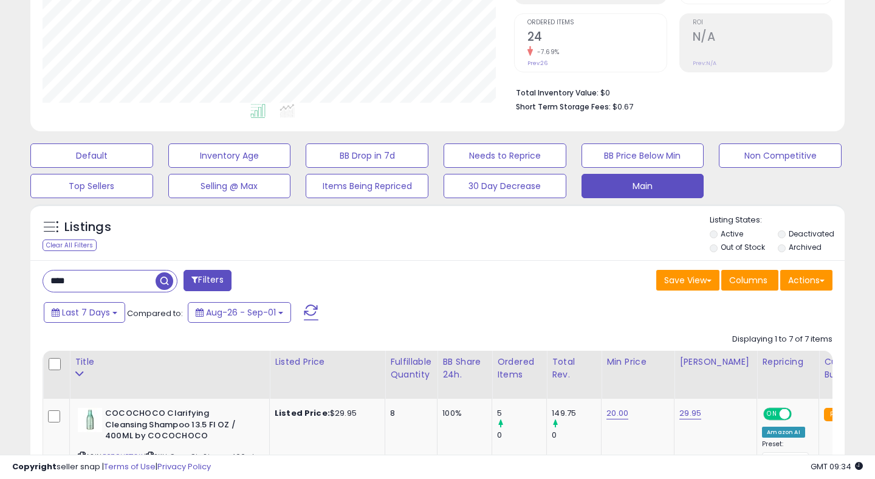
click at [59, 284] on input "****" at bounding box center [99, 280] width 112 height 21
click at [59, 284] on input "****" at bounding box center [138, 280] width 190 height 21
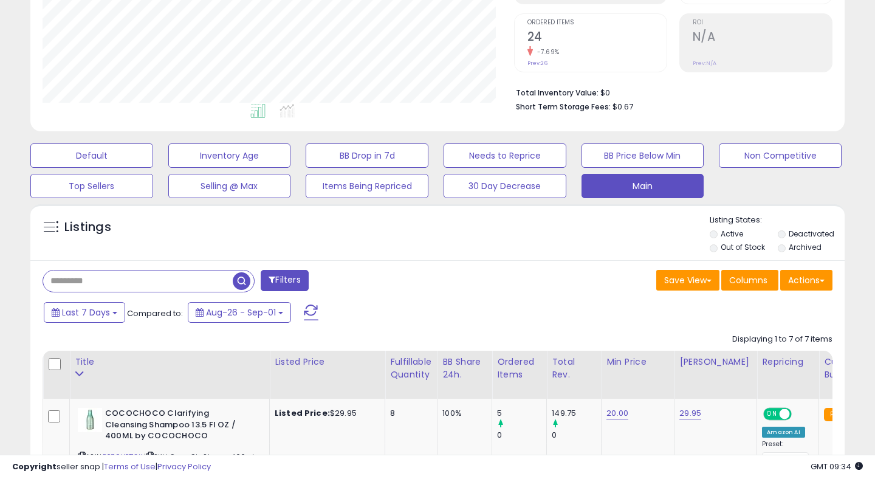
click at [244, 278] on span "button" at bounding box center [242, 281] width 18 height 18
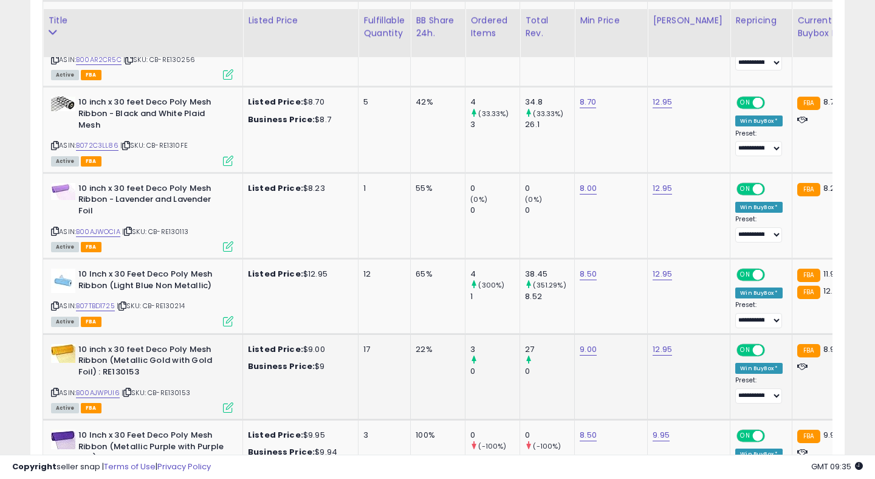
scroll to position [0, 0]
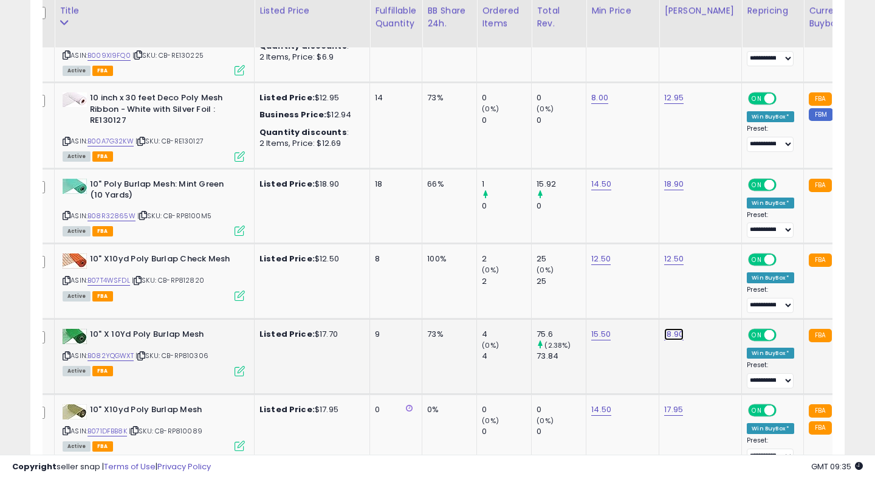
click at [675, 332] on link "18.90" at bounding box center [673, 334] width 19 height 12
click at [605, 307] on input "*****" at bounding box center [644, 305] width 108 height 21
type input "*****"
click at [719, 309] on button "submit" at bounding box center [713, 304] width 21 height 18
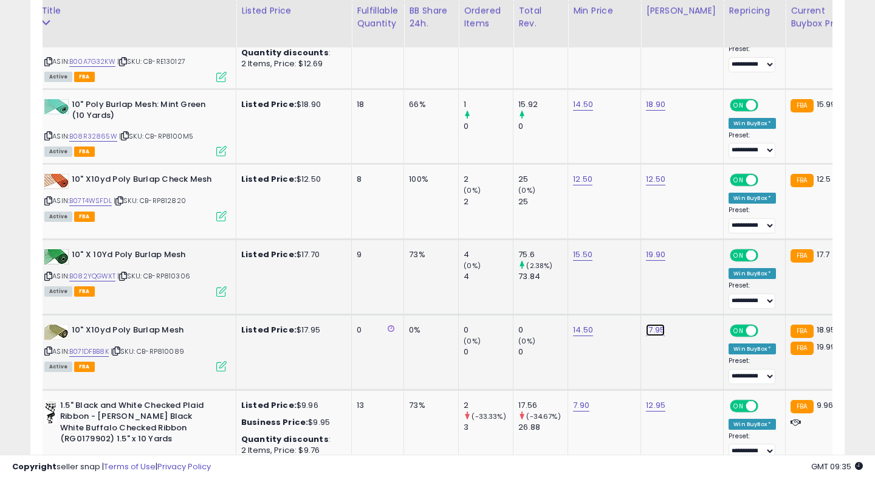
click at [654, 330] on link "17.95" at bounding box center [655, 330] width 19 height 12
click at [589, 301] on input "*****" at bounding box center [626, 300] width 108 height 21
type input "*****"
click at [705, 296] on button "submit" at bounding box center [694, 299] width 21 height 18
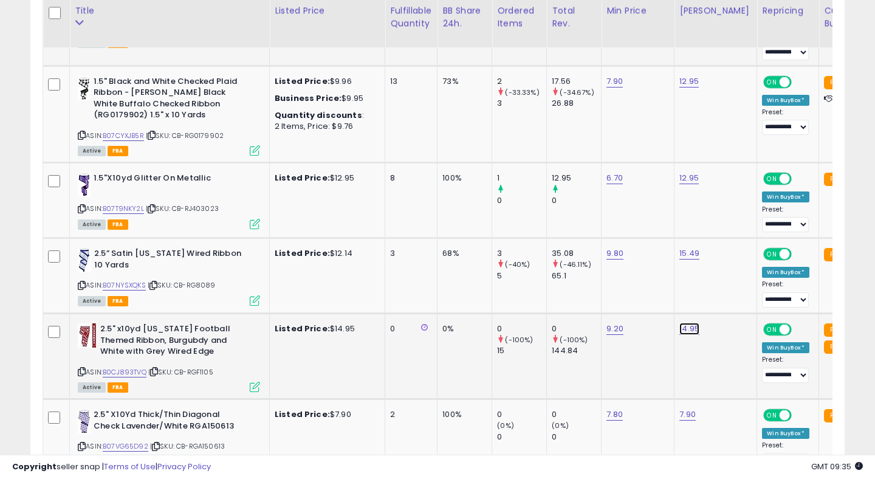
click at [689, 327] on link "14.95" at bounding box center [689, 329] width 20 height 12
click at [623, 299] on input "*****" at bounding box center [660, 299] width 108 height 21
type input "*****"
click at [737, 293] on button "submit" at bounding box center [728, 298] width 21 height 18
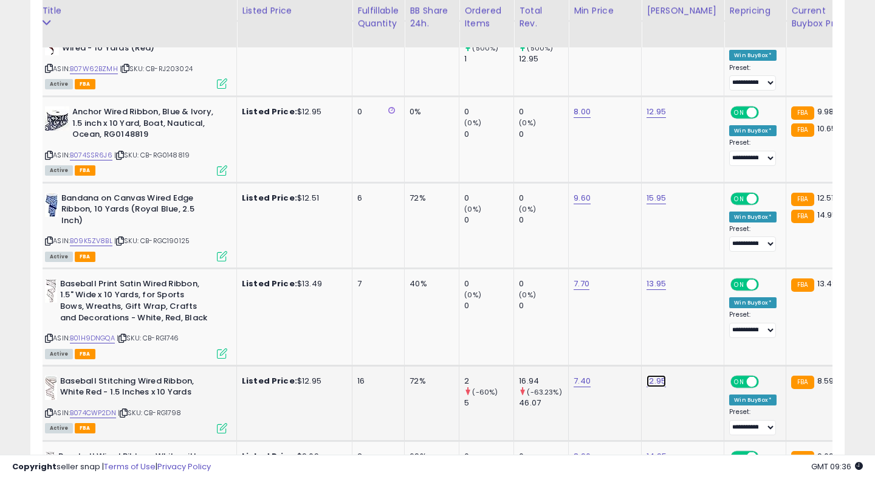
click at [653, 380] on link "12.95" at bounding box center [655, 381] width 19 height 12
click at [589, 351] on input "*****" at bounding box center [626, 351] width 108 height 21
type input "*****"
click at [716, 357] on div at bounding box center [708, 351] width 46 height 21
click at [705, 355] on button "submit" at bounding box center [695, 350] width 21 height 18
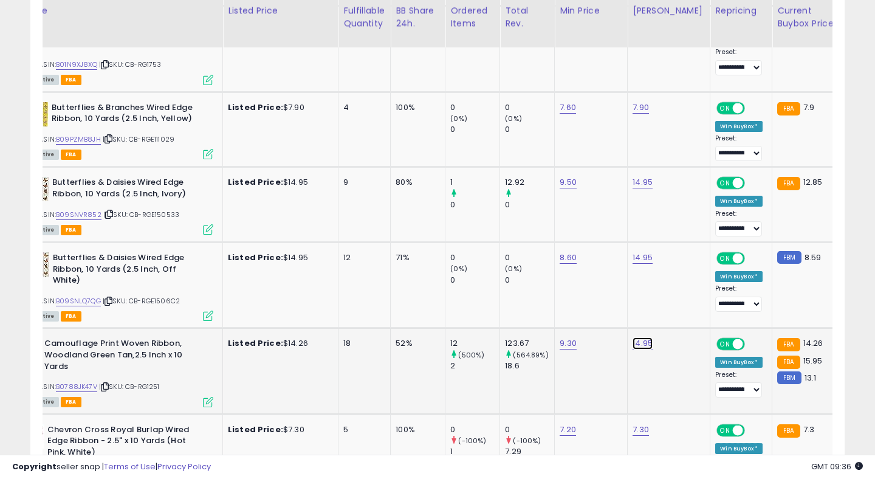
click at [642, 341] on link "14.95" at bounding box center [642, 343] width 20 height 12
click at [576, 315] on input "*****" at bounding box center [613, 314] width 108 height 21
type input "*****"
click at [683, 316] on button "submit" at bounding box center [681, 313] width 21 height 18
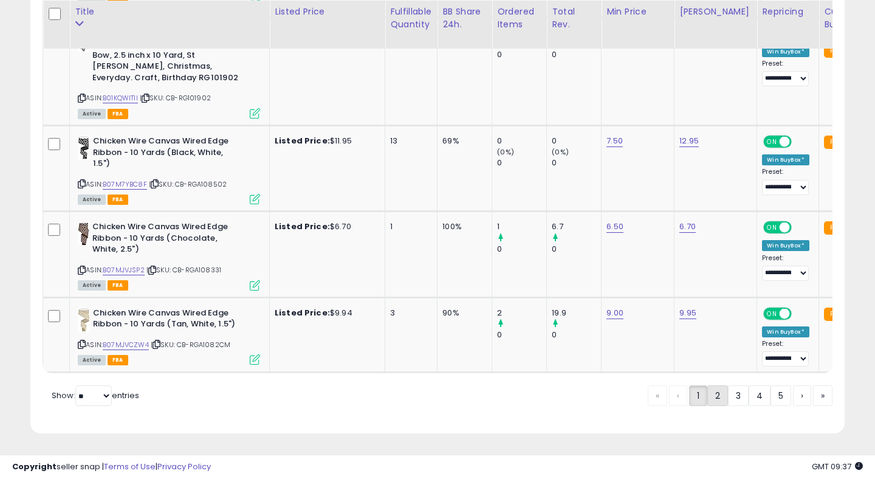
click at [717, 398] on link "2" at bounding box center [717, 395] width 21 height 21
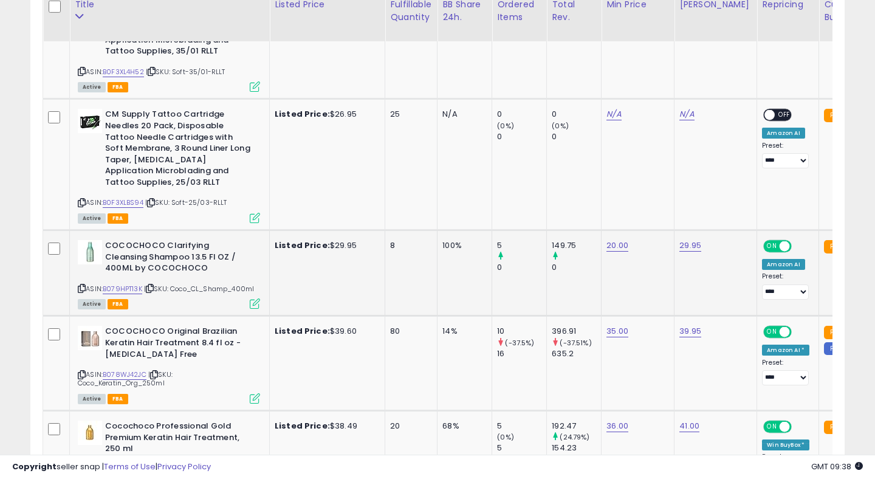
scroll to position [905, 0]
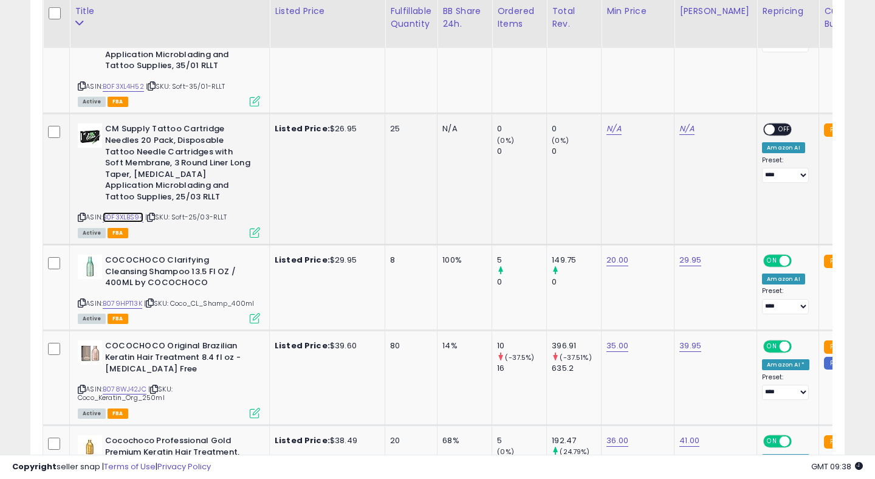
click at [133, 218] on link "B0F3XLBS94" at bounding box center [123, 217] width 41 height 10
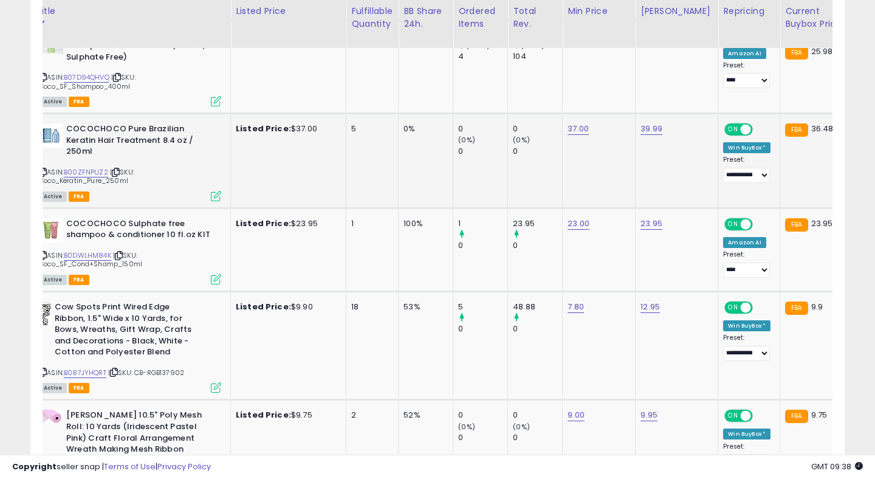
scroll to position [0, 0]
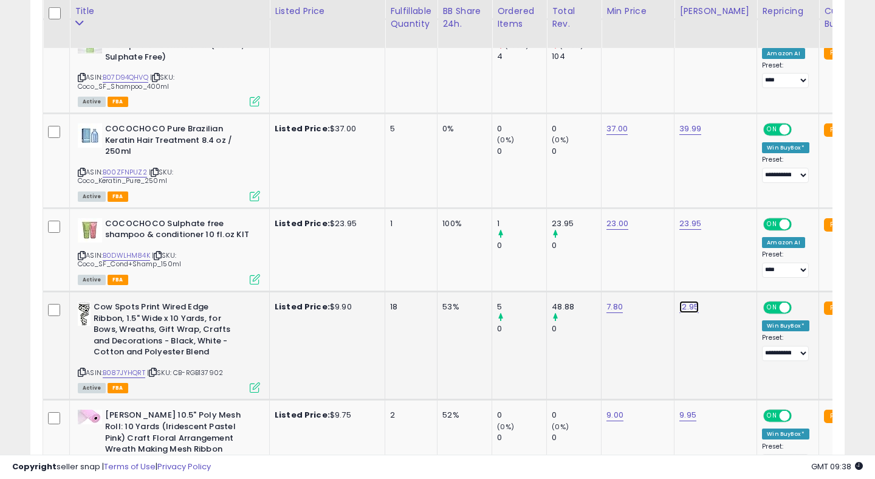
click at [688, 302] on link "12.95" at bounding box center [688, 307] width 19 height 12
click at [620, 276] on input "*****" at bounding box center [659, 275] width 108 height 21
type input "*****"
click at [729, 270] on button "submit" at bounding box center [727, 274] width 21 height 18
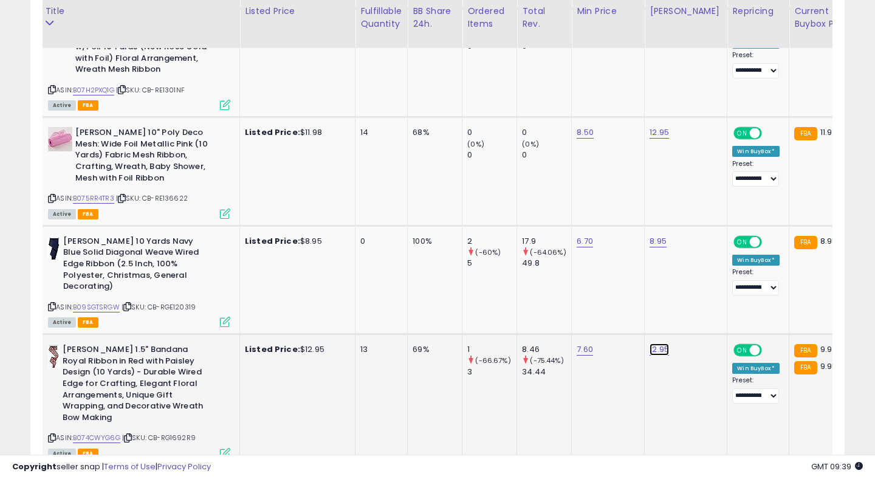
click at [663, 343] on link "12.95" at bounding box center [658, 349] width 19 height 12
click at [593, 307] on input "*****" at bounding box center [629, 306] width 108 height 21
type input "*****"
click at [702, 306] on icon "submit" at bounding box center [697, 304] width 7 height 7
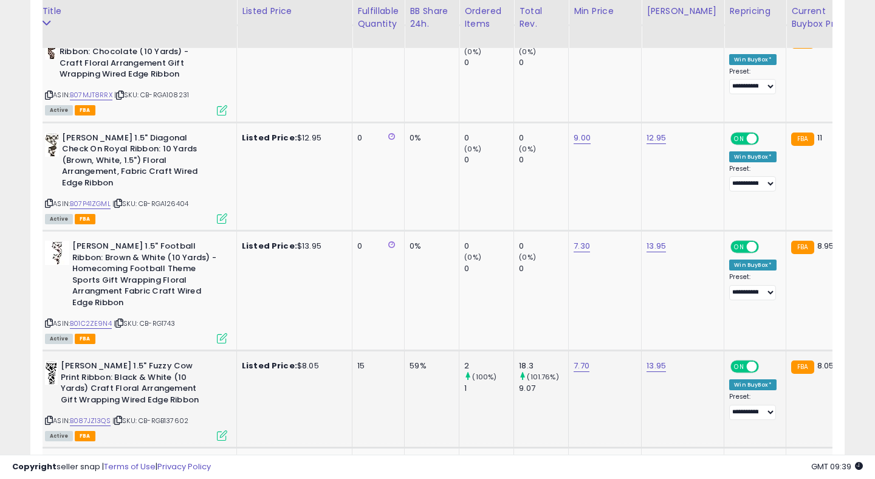
scroll to position [0, 33]
click at [656, 360] on link "13.95" at bounding box center [654, 366] width 19 height 12
click at [722, 309] on icon "button" at bounding box center [718, 310] width 7 height 7
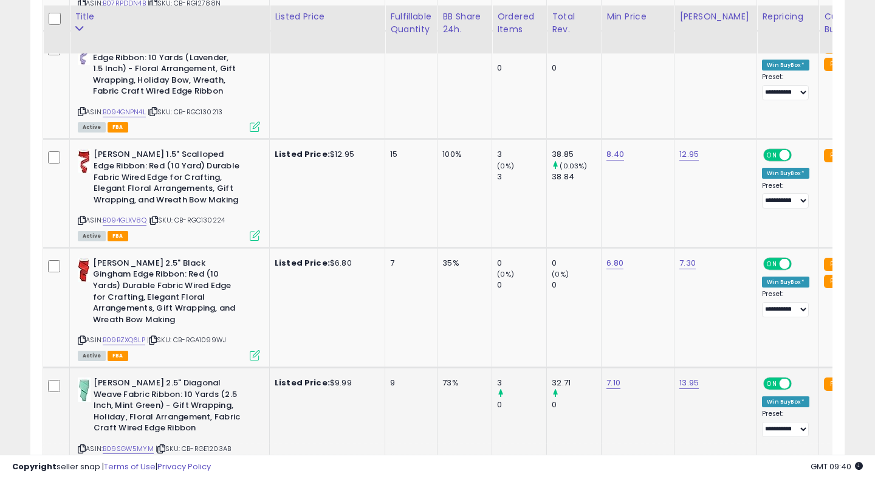
scroll to position [4144, 0]
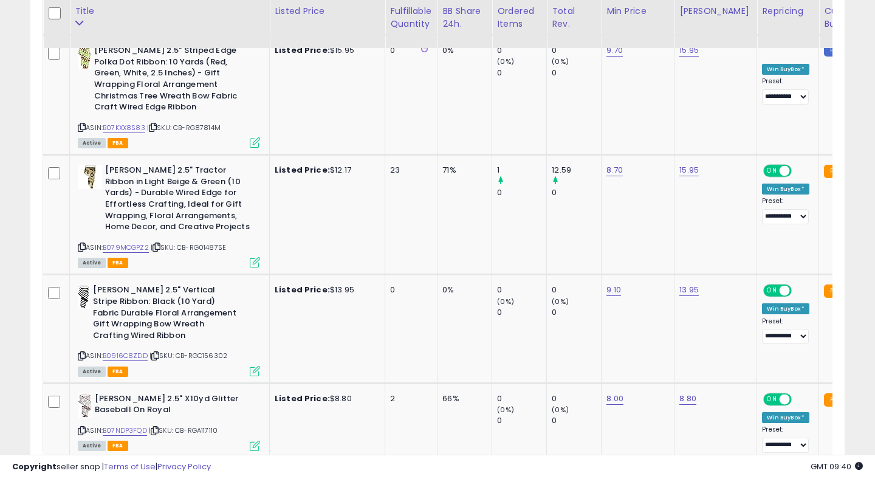
click at [738, 471] on link "3" at bounding box center [738, 481] width 21 height 21
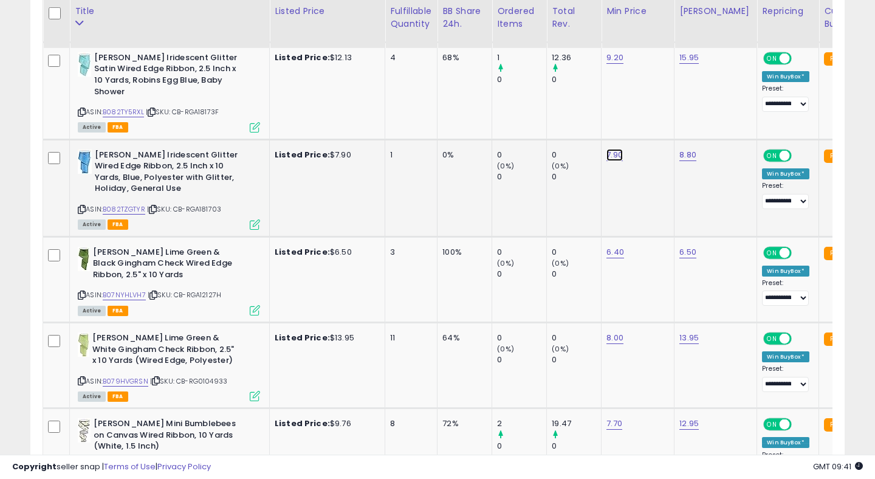
click at [616, 154] on link "7.90" at bounding box center [614, 155] width 16 height 12
type input "***"
click at [657, 128] on button "submit" at bounding box center [653, 124] width 21 height 18
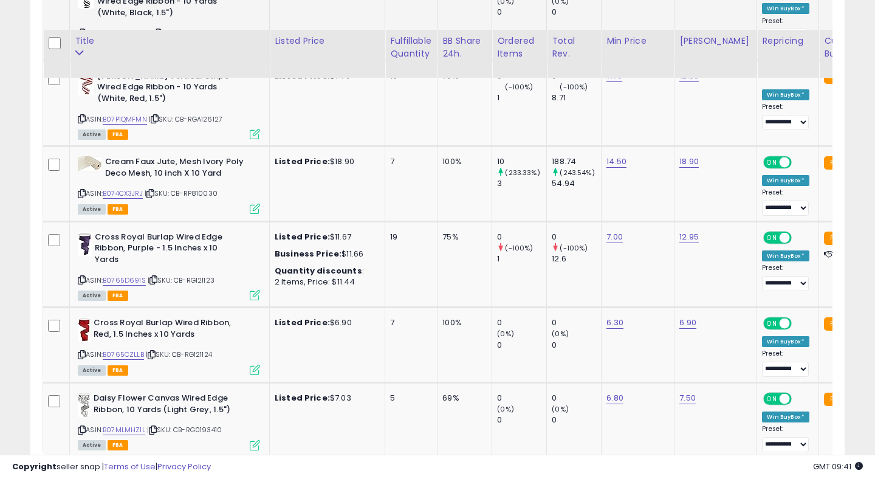
scroll to position [4819, 0]
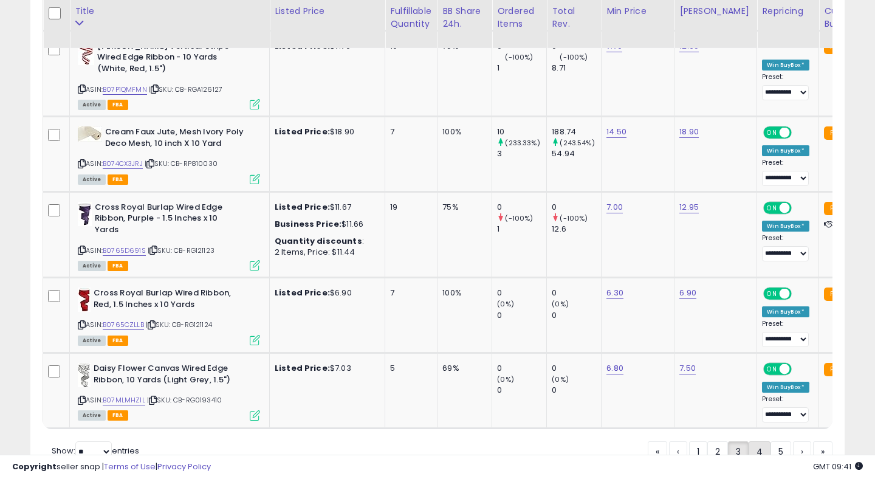
click at [754, 441] on link "4" at bounding box center [759, 451] width 22 height 21
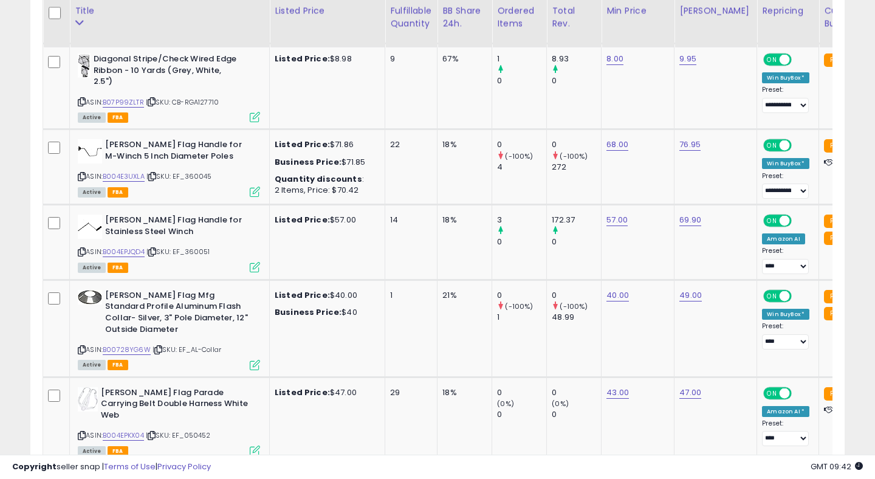
scroll to position [3736, 0]
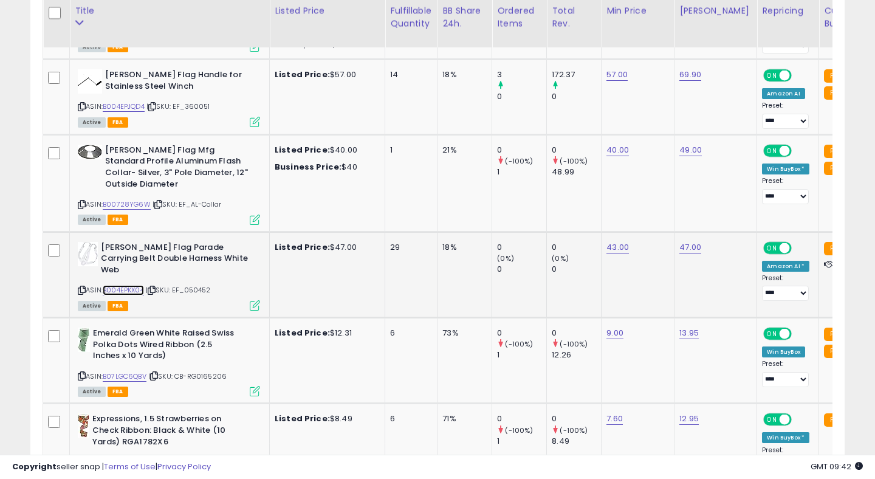
click at [124, 285] on link "B004EPKX04" at bounding box center [123, 290] width 41 height 10
click at [611, 241] on link "43.00" at bounding box center [617, 247] width 22 height 12
type input "**"
click at [660, 198] on icon "submit" at bounding box center [655, 194] width 7 height 7
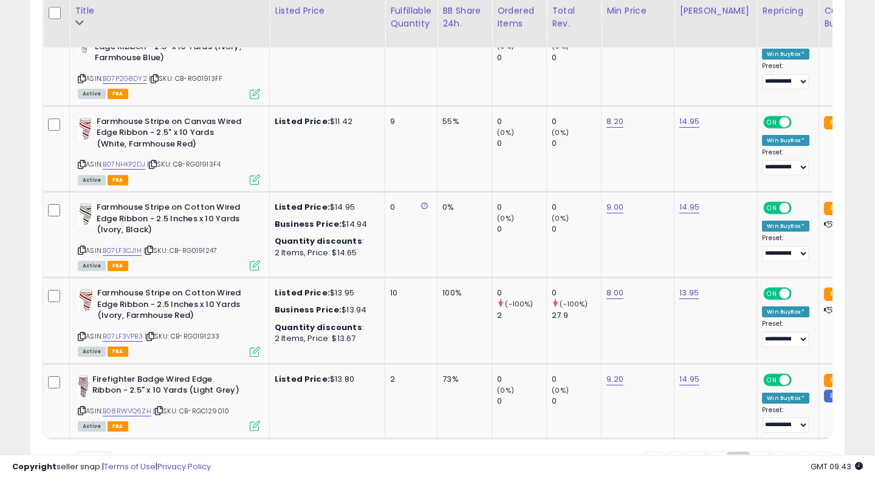
scroll to position [4509, 0]
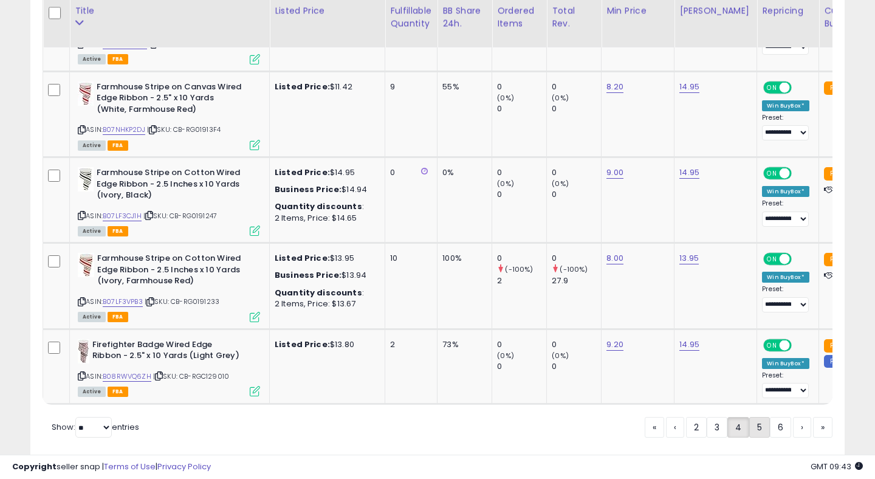
click at [760, 417] on link "5" at bounding box center [759, 427] width 21 height 21
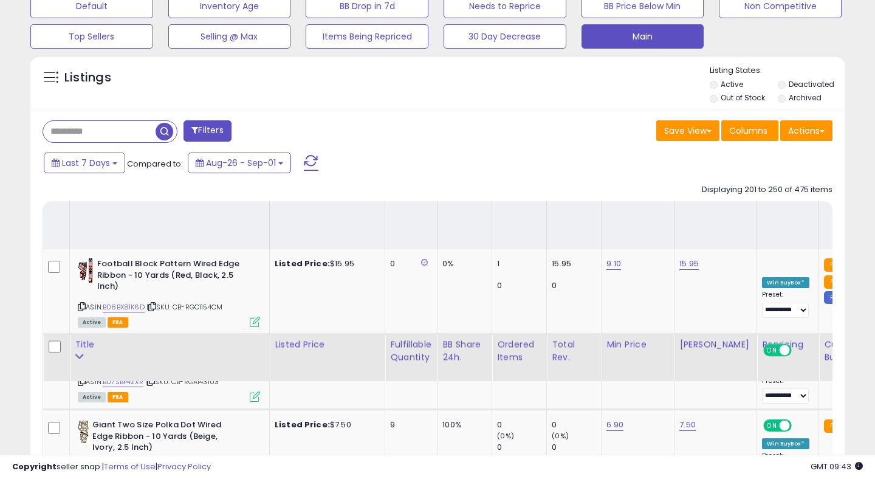
scroll to position [1605, 0]
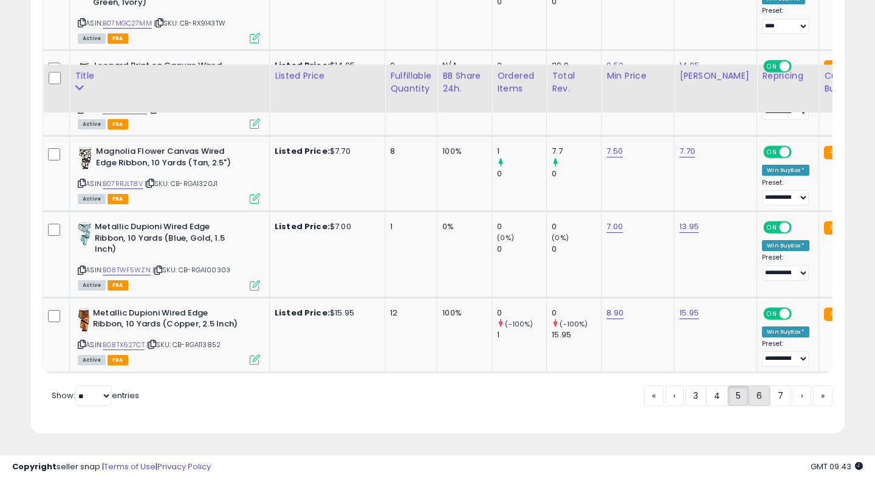
click at [757, 396] on link "6" at bounding box center [758, 395] width 21 height 21
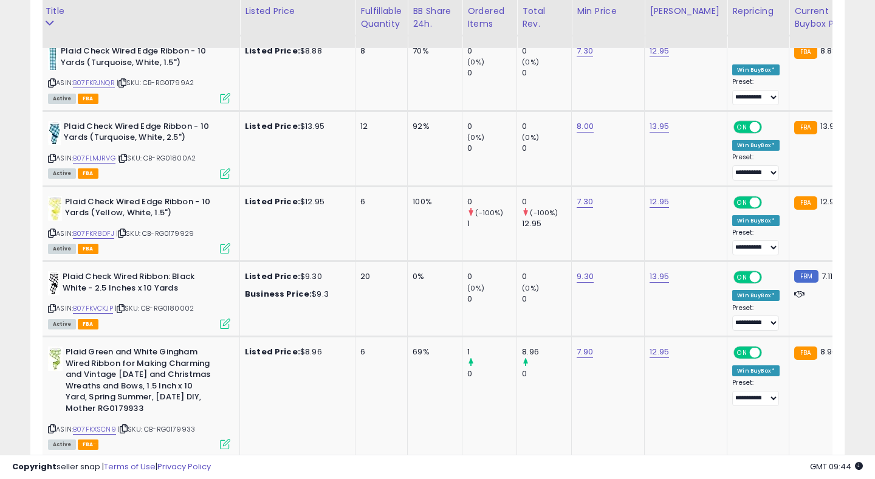
scroll to position [0, 41]
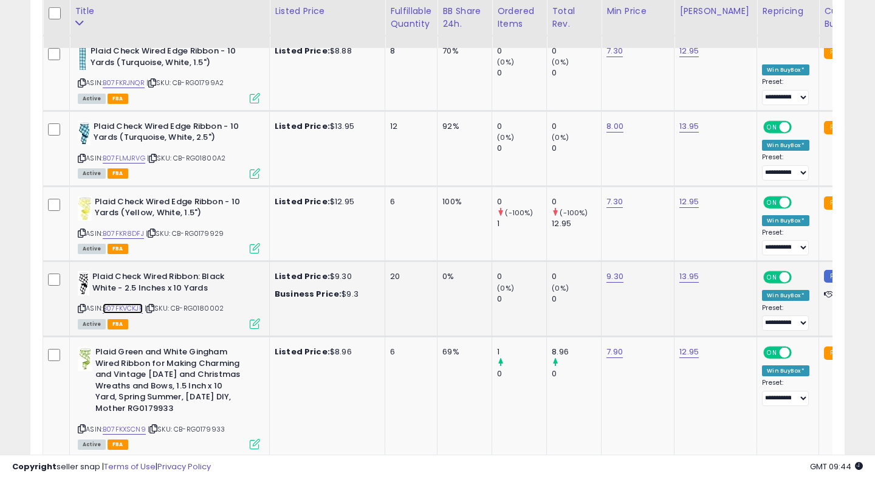
click at [125, 303] on link "B07FKVCKJP" at bounding box center [123, 308] width 40 height 10
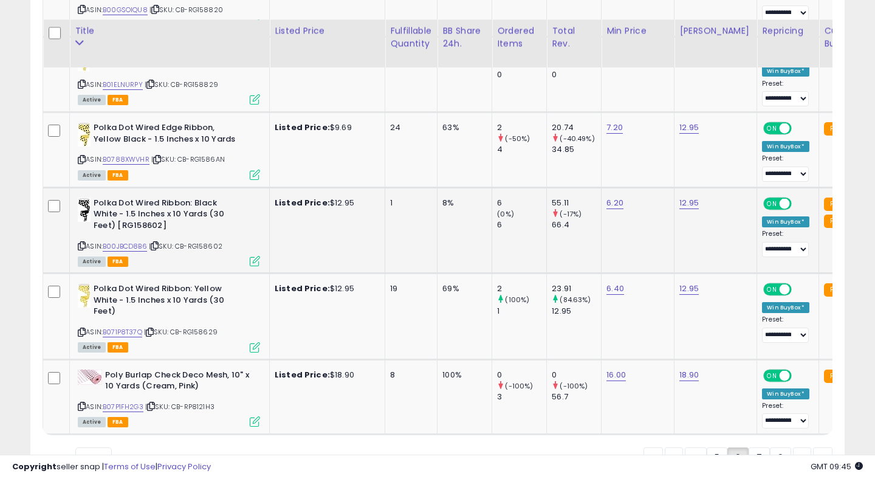
scroll to position [4349, 0]
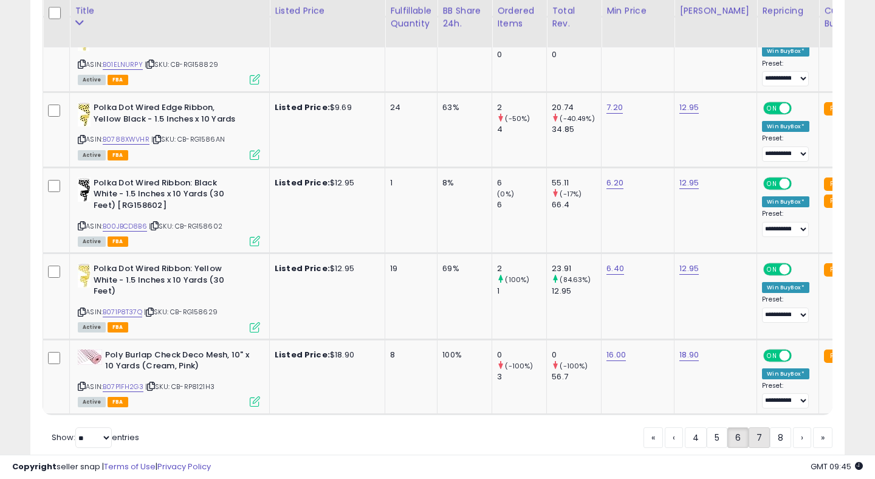
click at [750, 427] on link "7" at bounding box center [758, 437] width 21 height 21
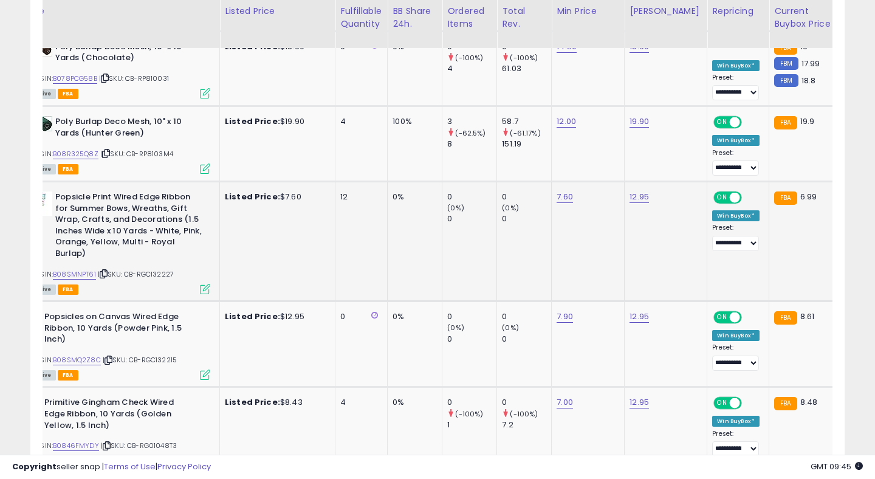
scroll to position [0, 64]
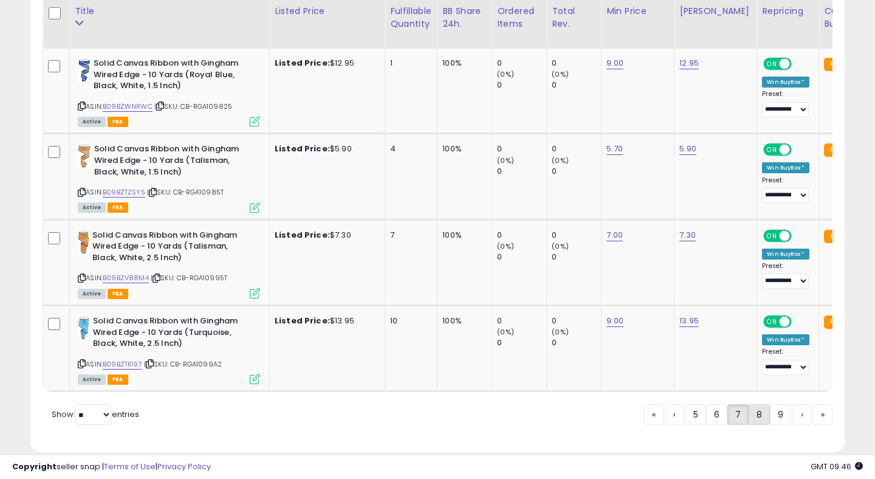
click at [757, 423] on link "8" at bounding box center [758, 414] width 21 height 21
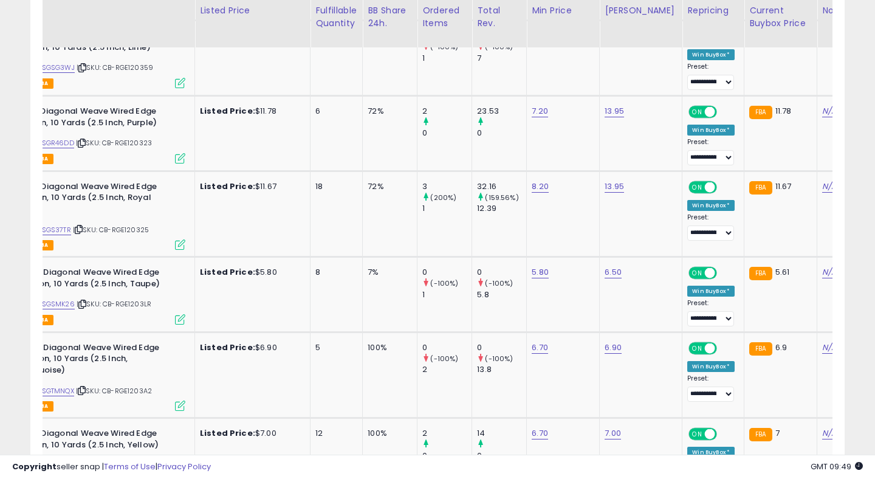
scroll to position [0, 0]
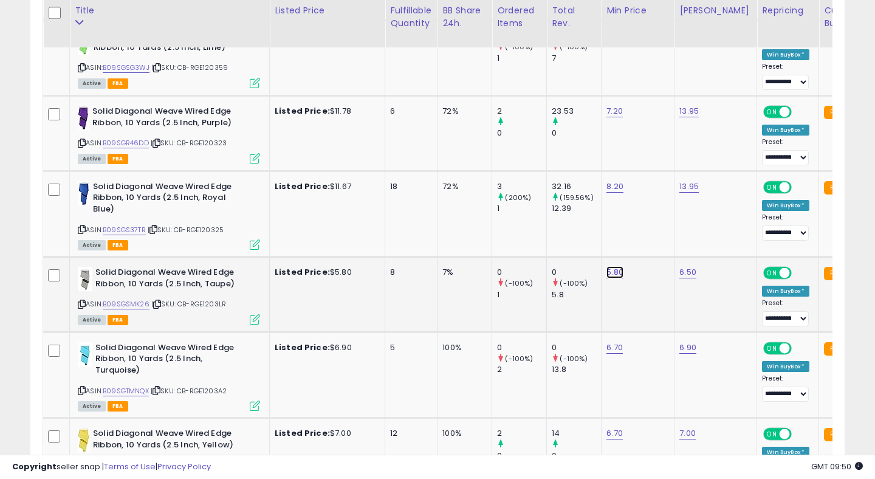
click at [615, 274] on link "5.80" at bounding box center [614, 272] width 17 height 12
type input "***"
click at [656, 244] on button "submit" at bounding box center [653, 242] width 21 height 18
click at [638, 290] on td "5.80 ***" at bounding box center [637, 294] width 73 height 75
click at [284, 174] on td "Listed Price: $11.67" at bounding box center [327, 214] width 115 height 86
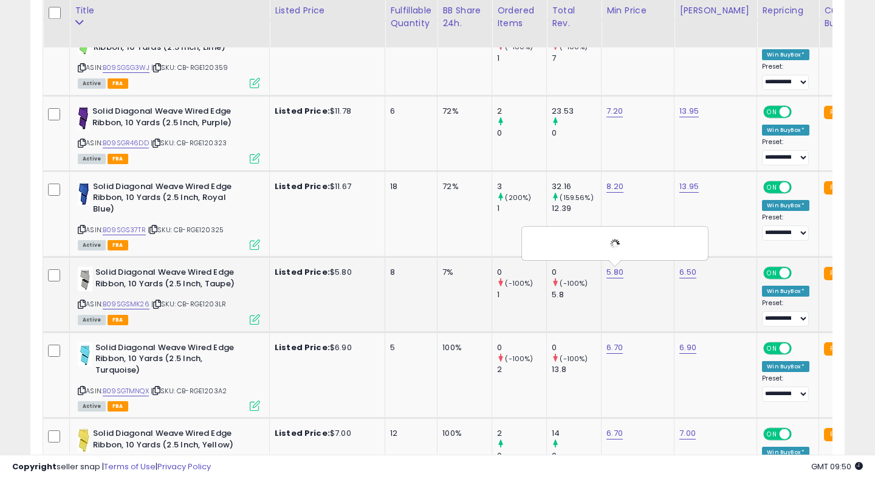
click at [470, 280] on td "7%" at bounding box center [464, 294] width 55 height 75
click at [471, 284] on td "7%" at bounding box center [464, 294] width 55 height 75
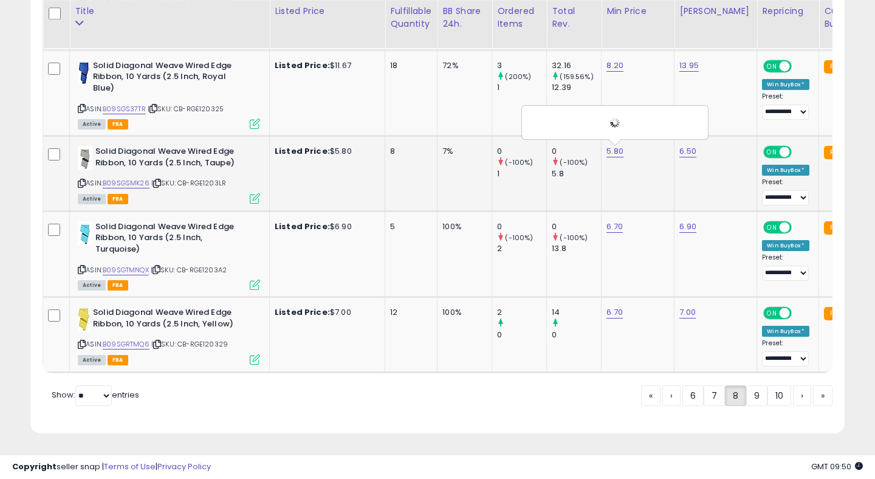
scroll to position [4112, 0]
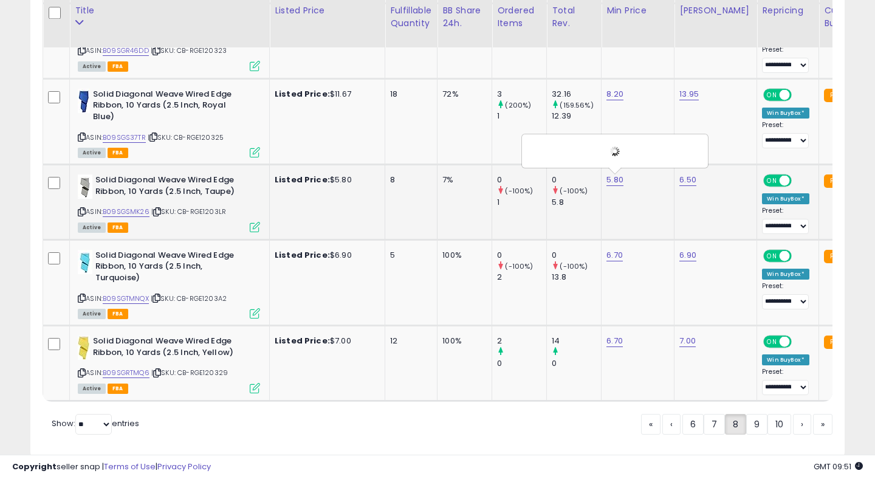
click at [580, 160] on div at bounding box center [615, 150] width 168 height 21
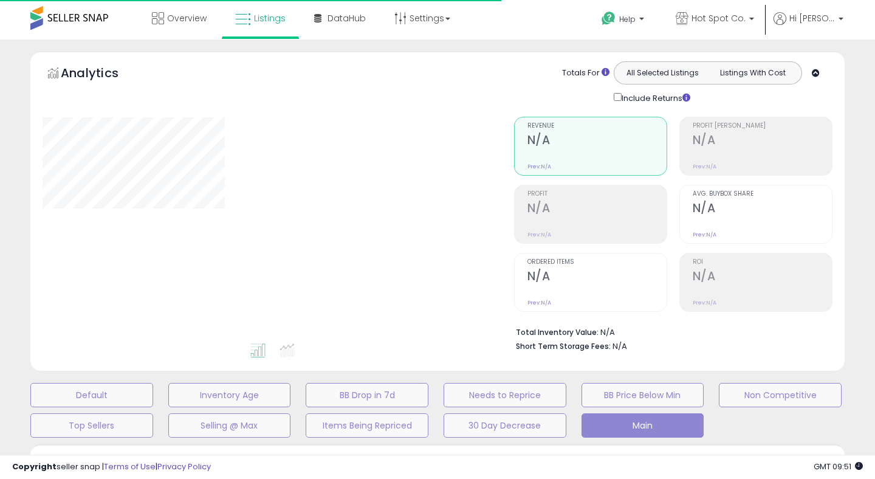
scroll to position [266, 0]
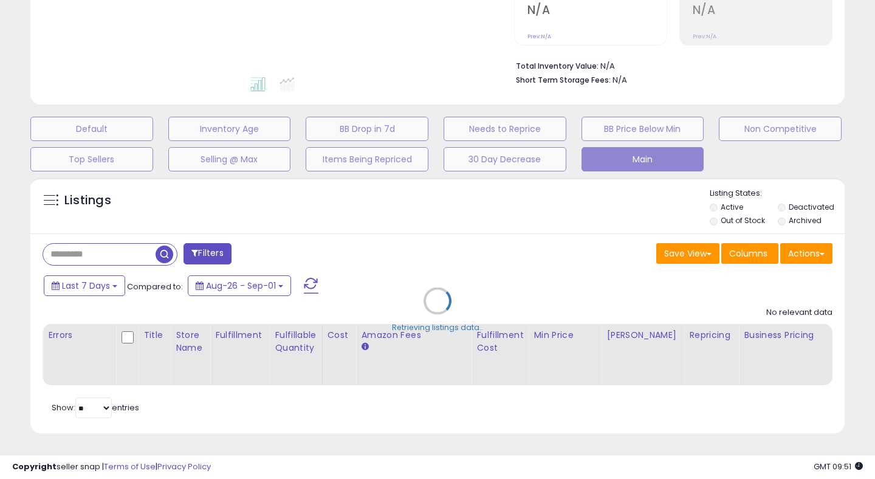
select select "**"
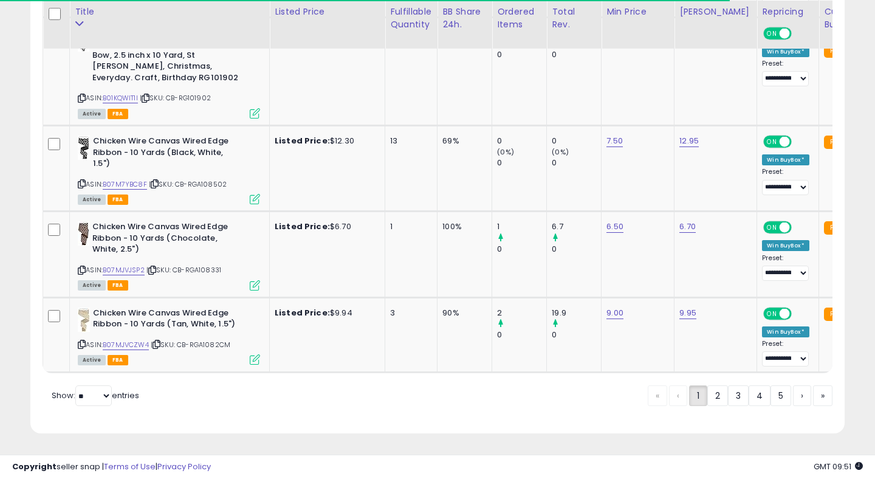
scroll to position [249, 471]
click at [776, 394] on link "5" at bounding box center [780, 395] width 21 height 21
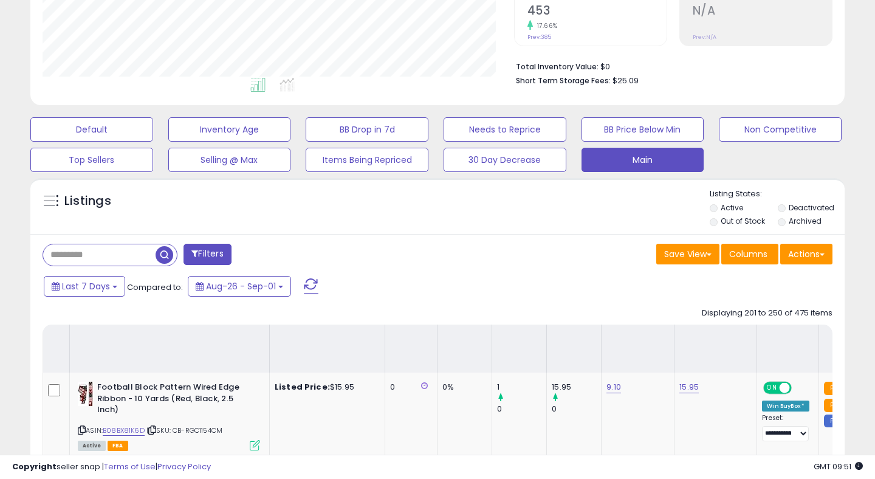
scroll to position [4323, 0]
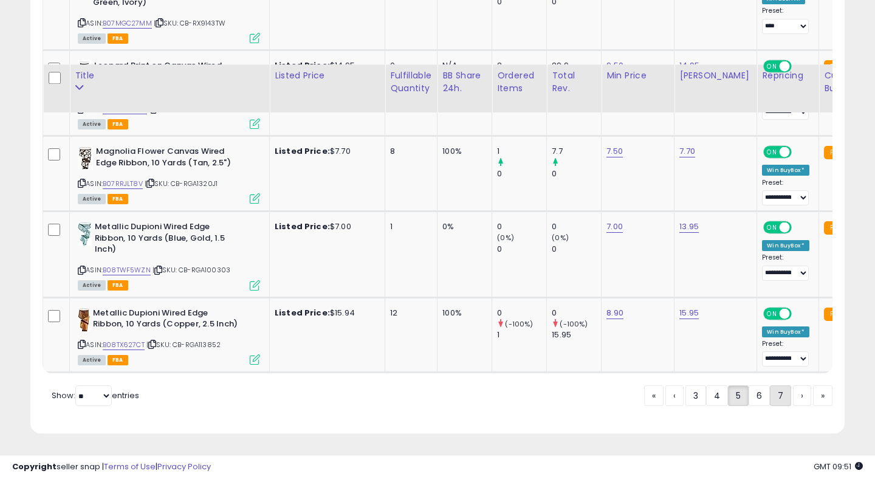
click at [778, 400] on link "7" at bounding box center [780, 395] width 21 height 21
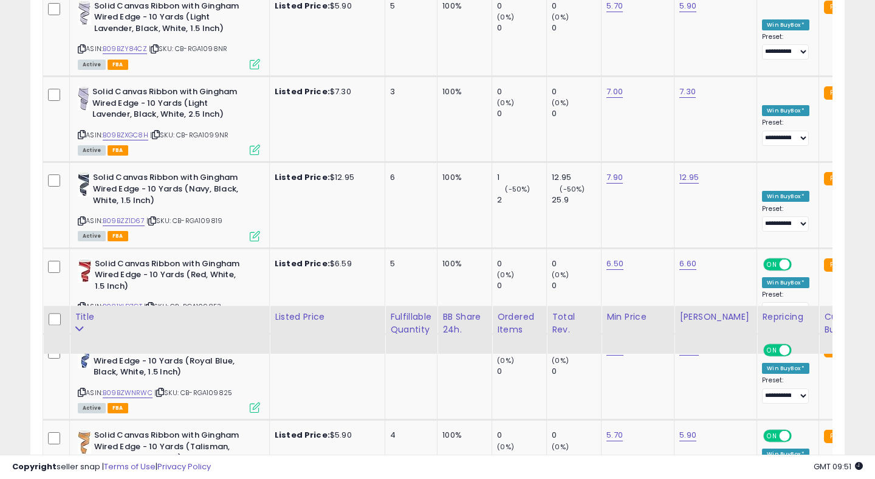
scroll to position [4544, 0]
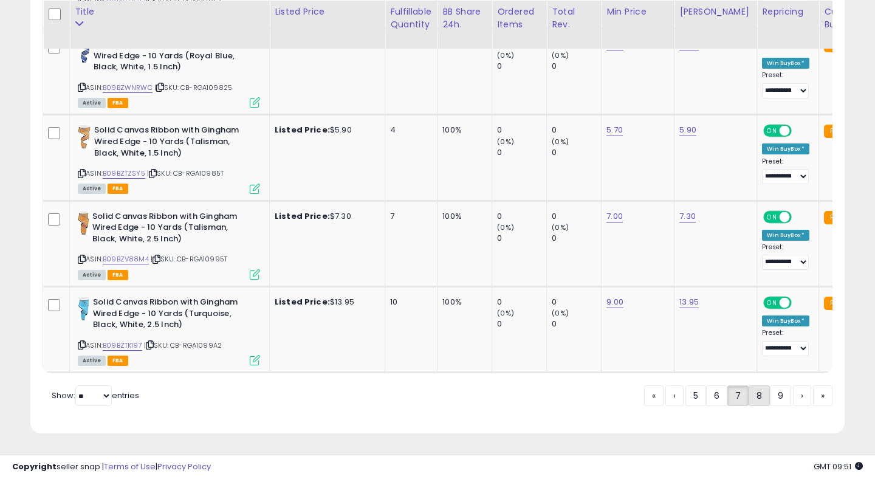
click at [753, 394] on link "8" at bounding box center [758, 395] width 21 height 21
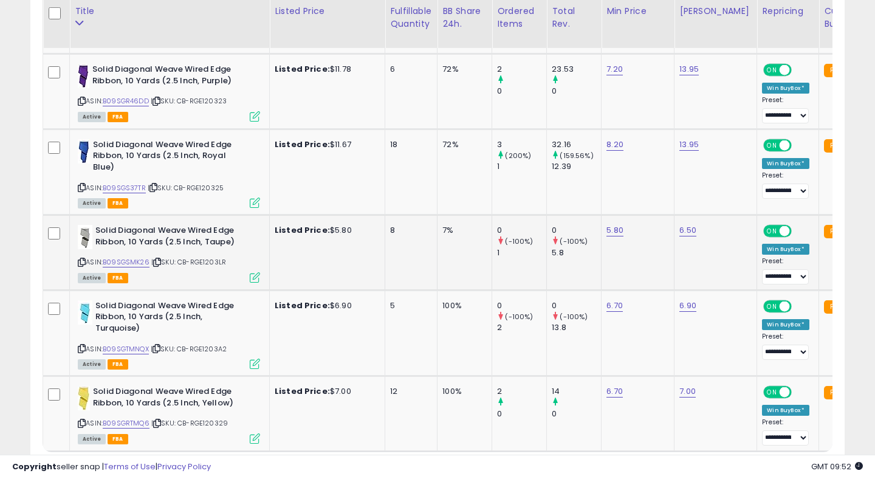
scroll to position [0, 36]
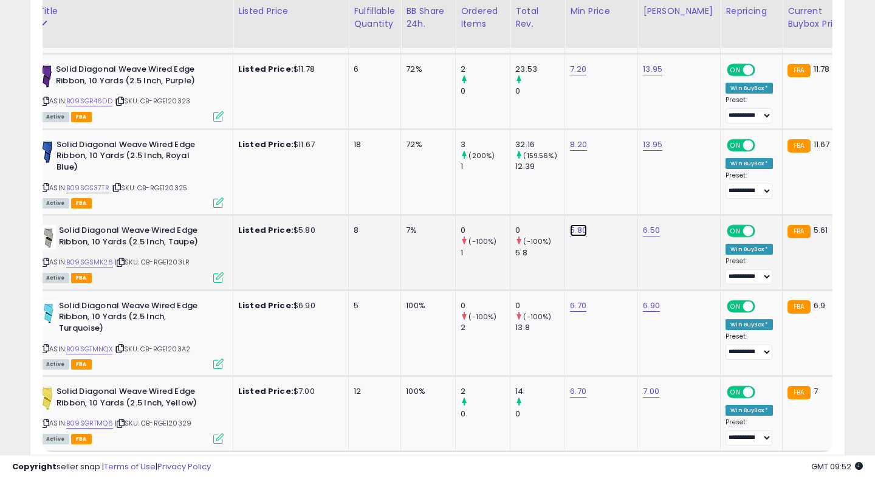
click at [580, 230] on link "5.80" at bounding box center [578, 230] width 17 height 12
type input "***"
click at [620, 206] on button "submit" at bounding box center [617, 200] width 21 height 18
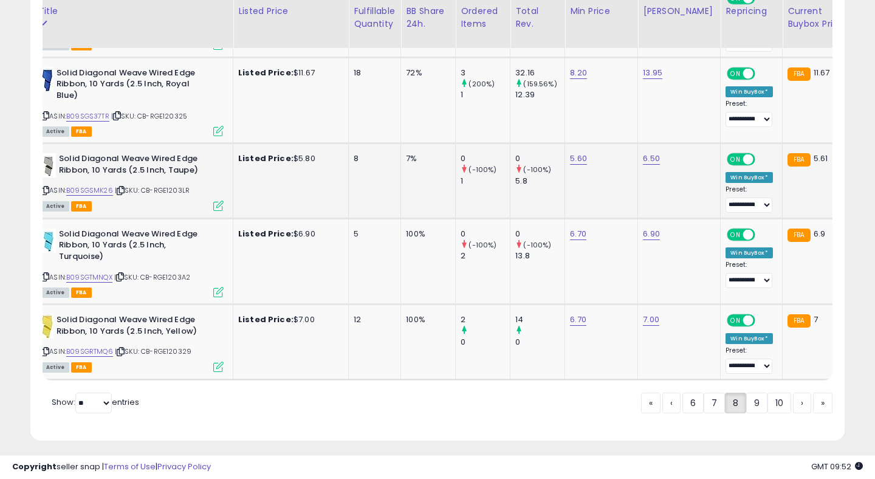
scroll to position [4141, 0]
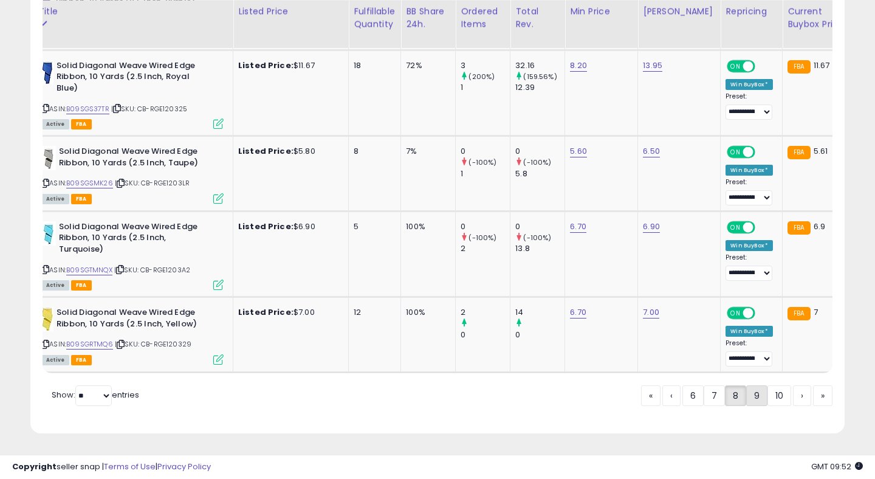
click at [748, 391] on link "9" at bounding box center [756, 395] width 21 height 21
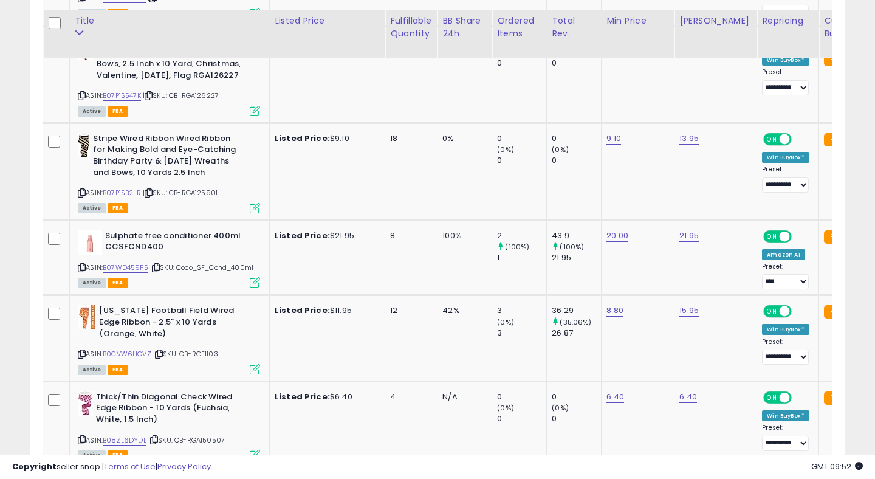
scroll to position [2321, 0]
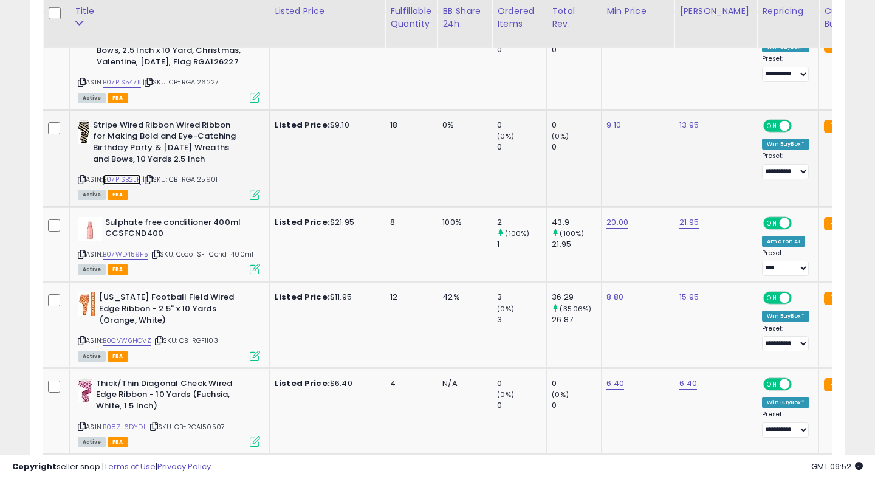
click at [129, 185] on link "B07P1SB2LR" at bounding box center [122, 179] width 38 height 10
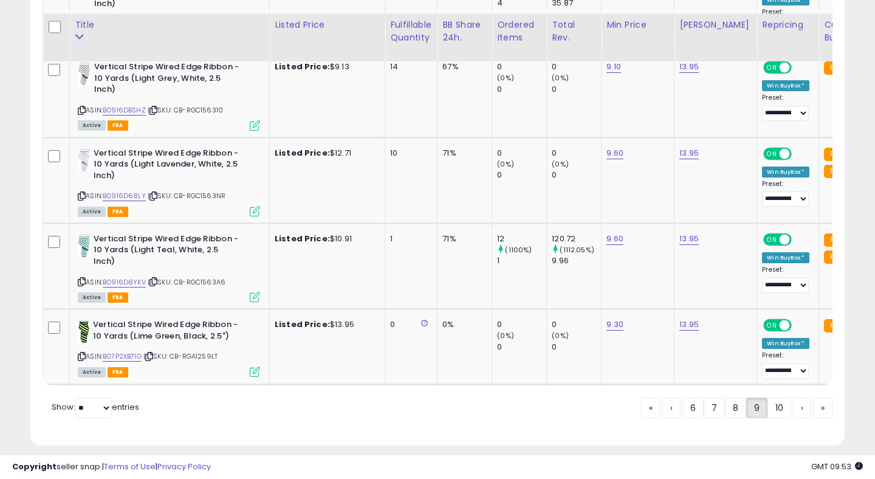
scroll to position [4347, 0]
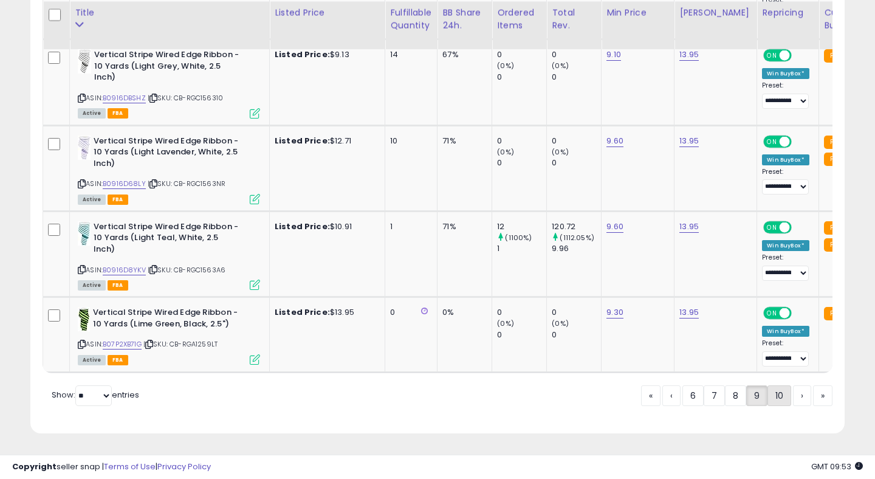
click at [771, 397] on link "10" at bounding box center [779, 395] width 24 height 21
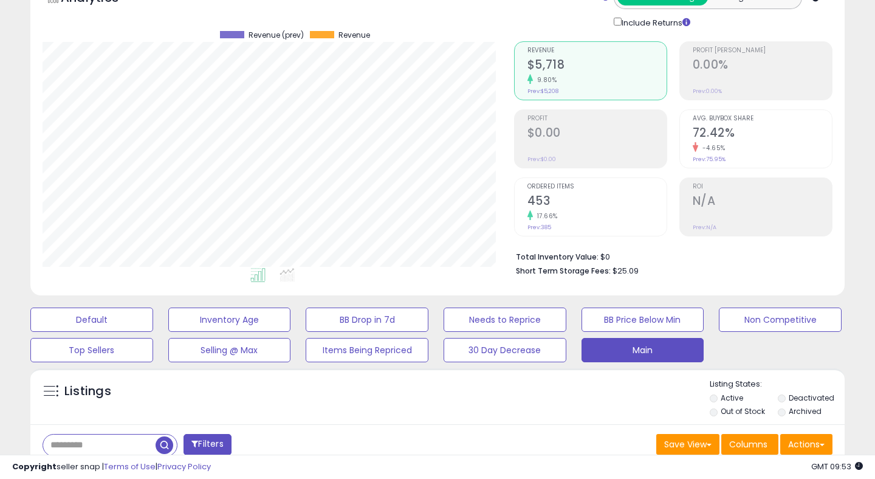
scroll to position [0, 0]
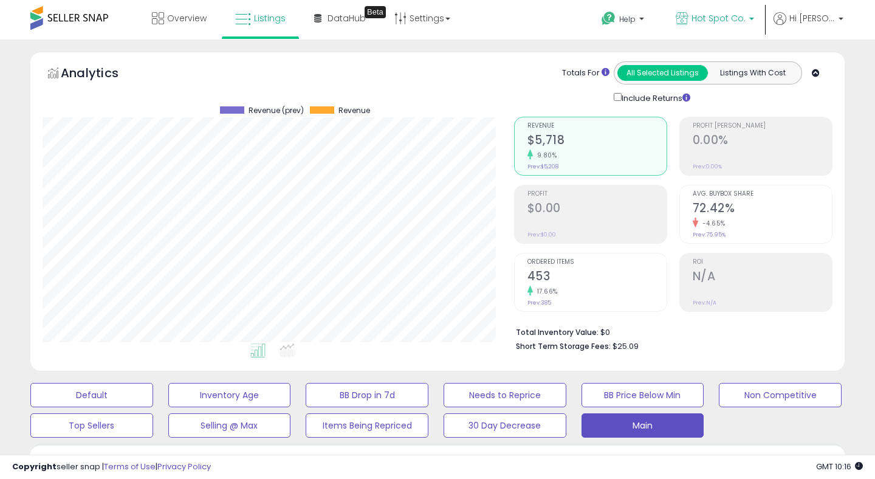
click at [722, 14] on span "Hot Spot Co." at bounding box center [718, 18] width 54 height 12
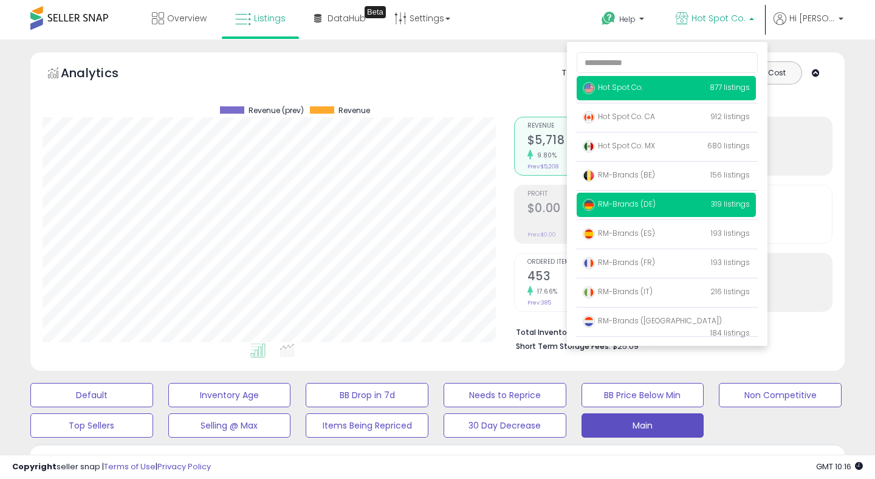
click at [624, 203] on span "RM-Brands (DE)" at bounding box center [619, 204] width 73 height 10
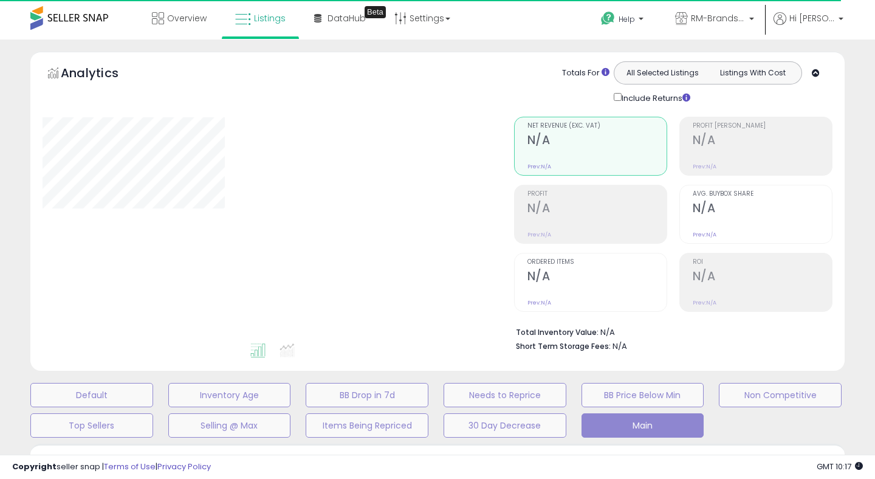
select select "**"
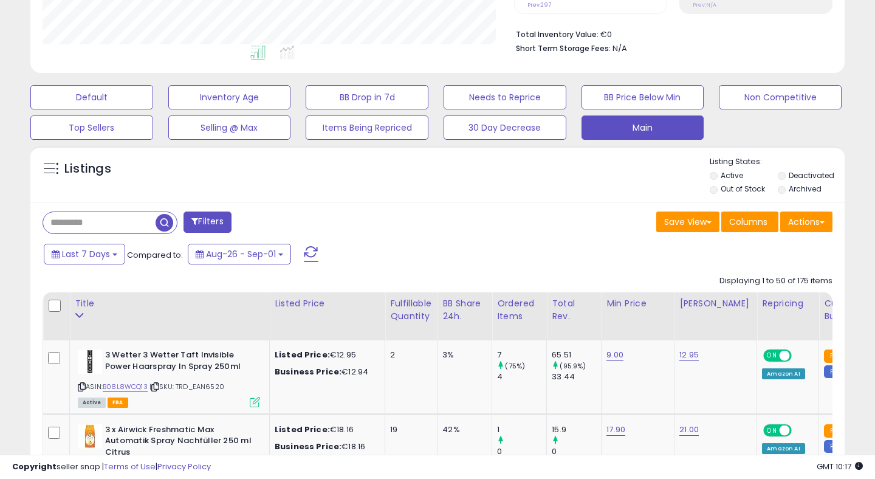
scroll to position [249, 471]
click at [197, 220] on span at bounding box center [194, 221] width 7 height 9
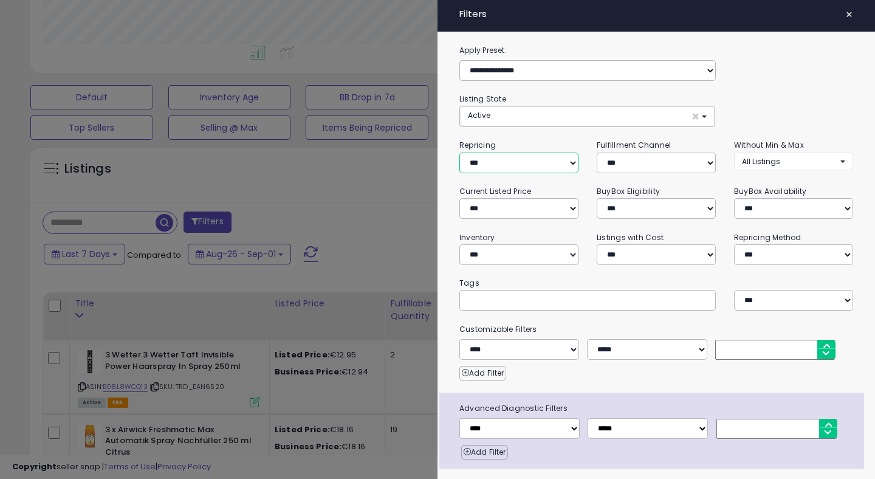
click at [531, 163] on select "**********" at bounding box center [518, 162] width 119 height 21
select select "***"
click at [459, 152] on select "**********" at bounding box center [518, 162] width 119 height 21
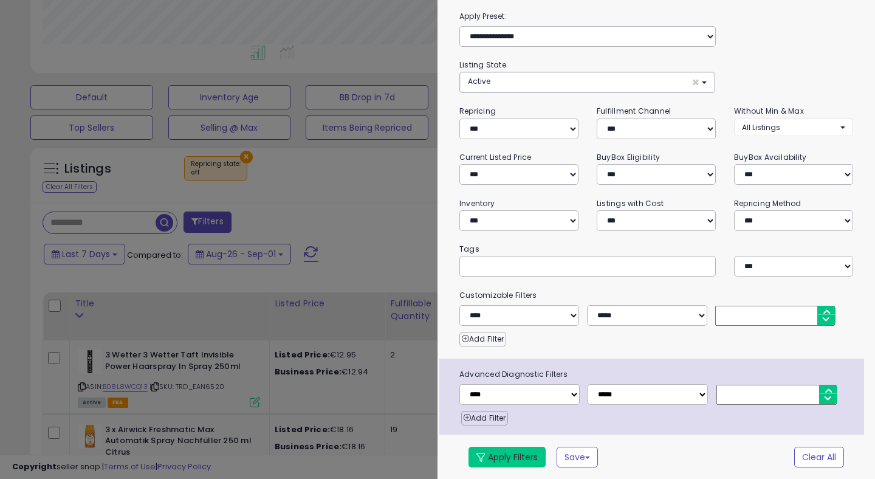
click at [492, 459] on button "Apply Filters" at bounding box center [506, 456] width 77 height 21
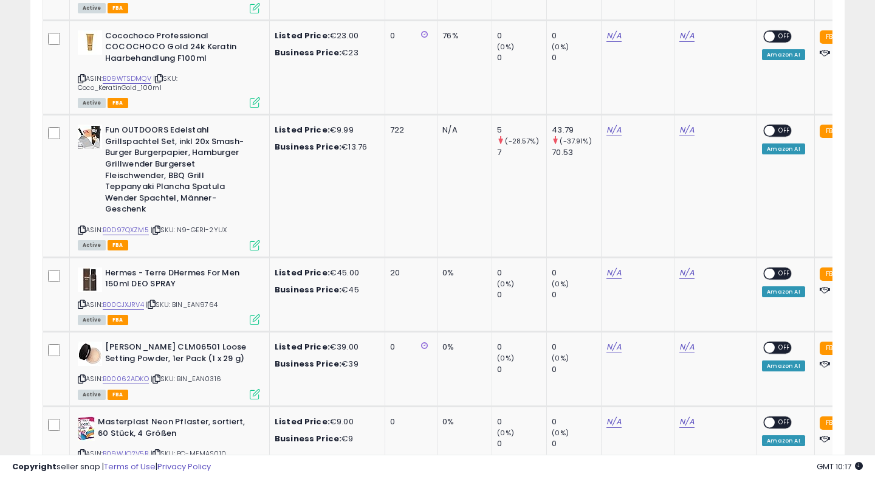
scroll to position [241, 0]
